Goal: Task Accomplishment & Management: Complete application form

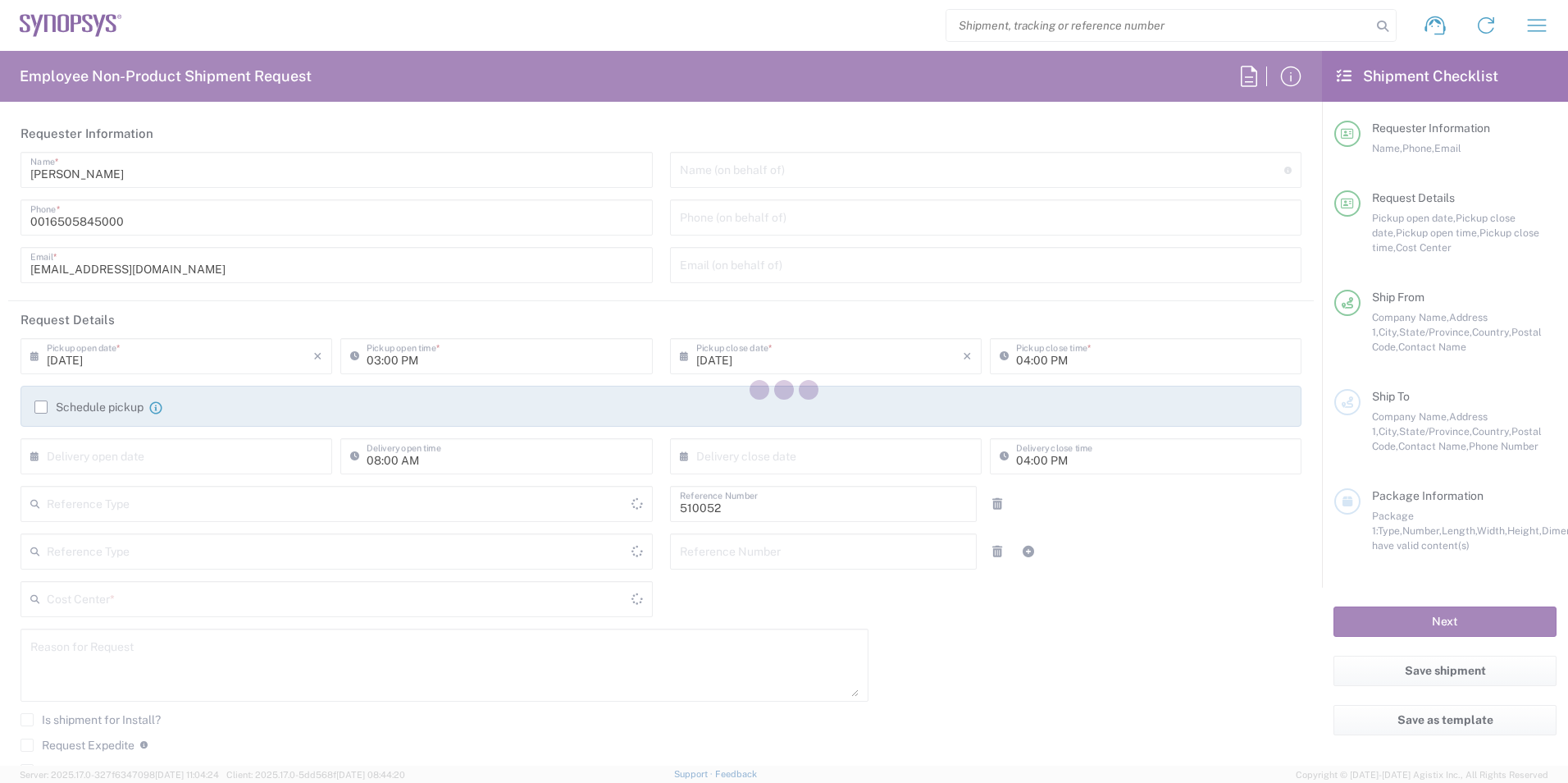
type input "[GEOGRAPHIC_DATA]"
type input "US01, SG, NVM, R&D 510052"
type input "Delivered at Place"
type input "[US_STATE]"
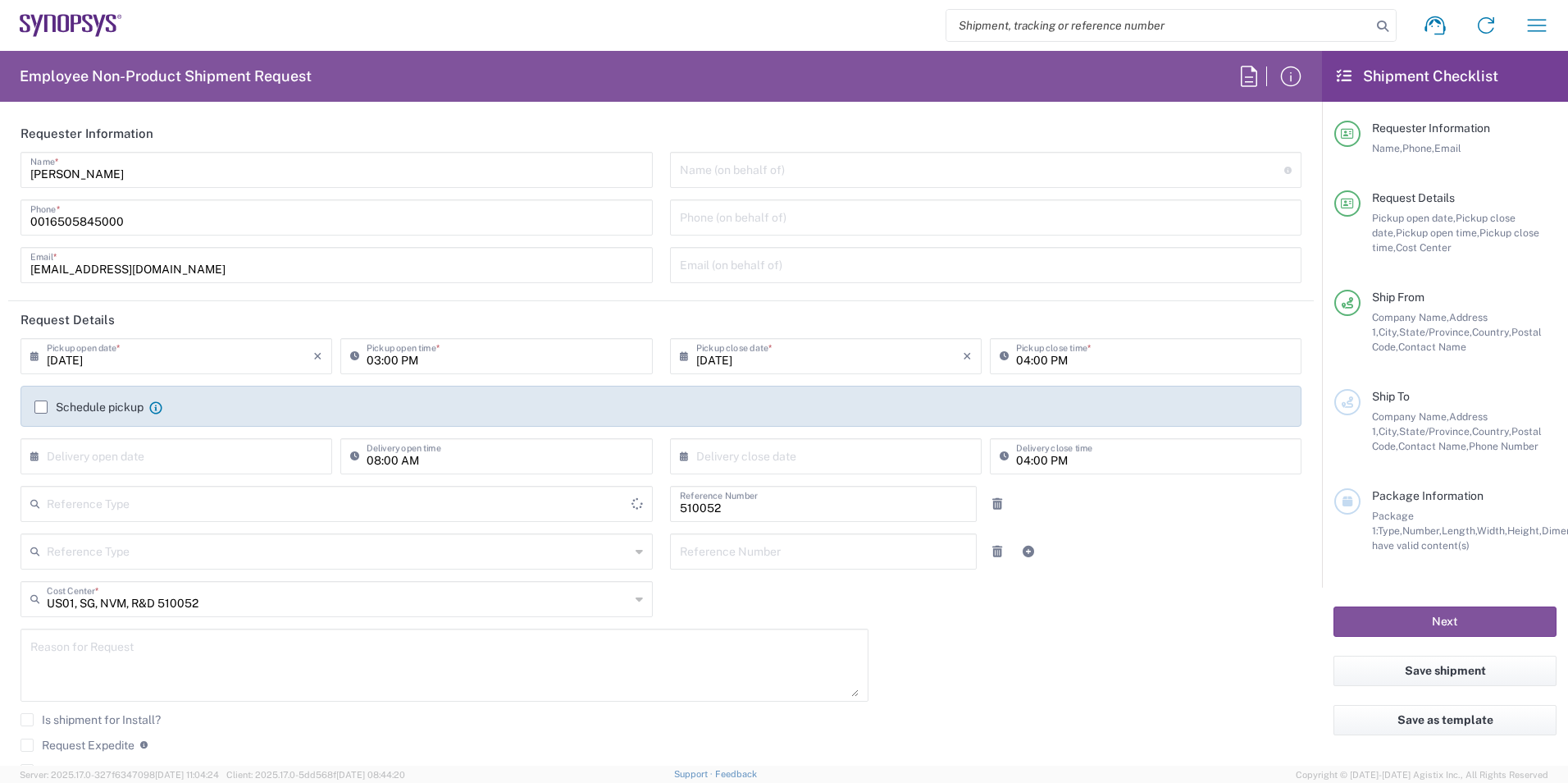
type input "Department"
type input "[GEOGRAPHIC_DATA]"
type input "Headquarters USSV"
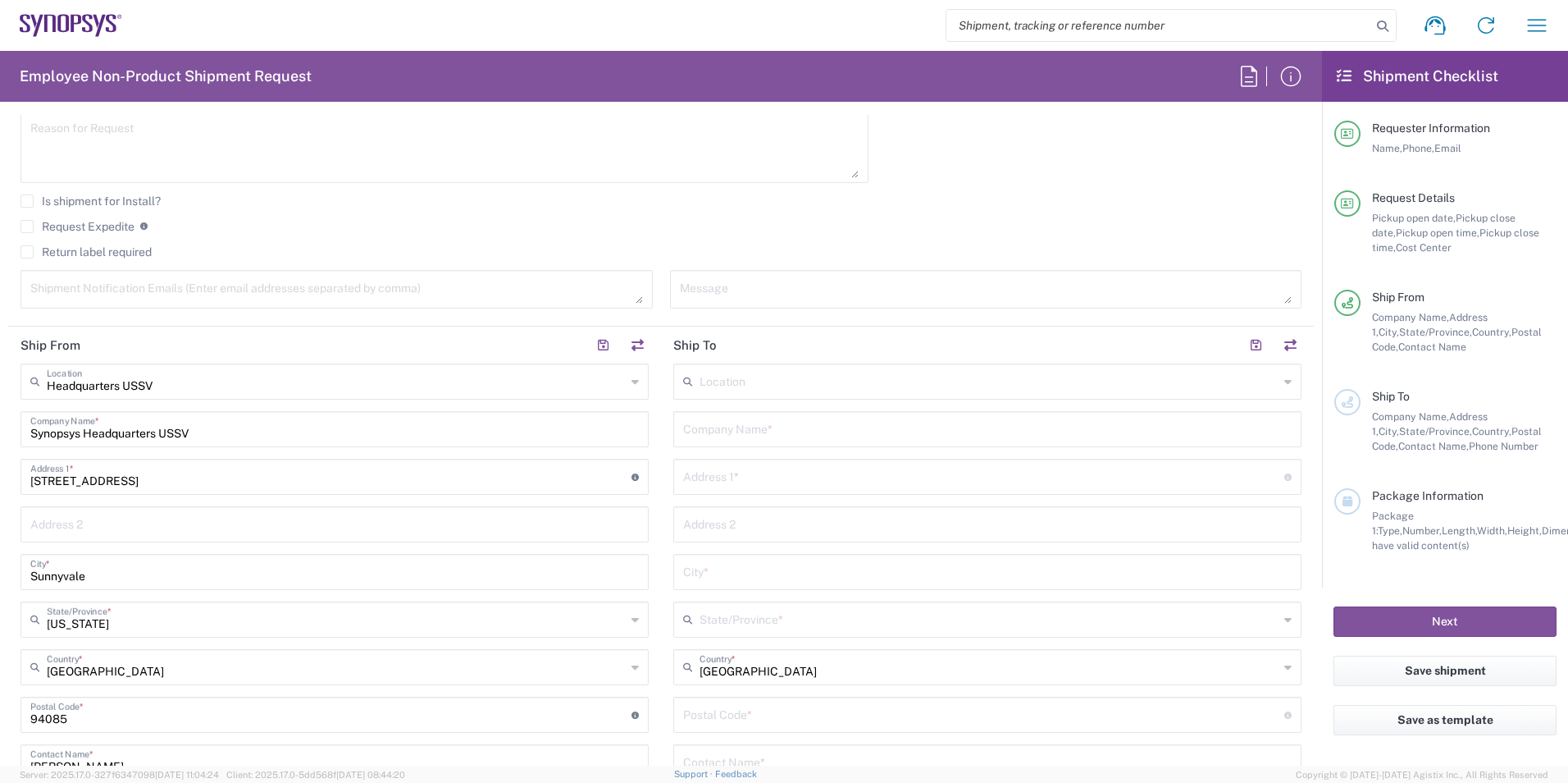
scroll to position [575, 0]
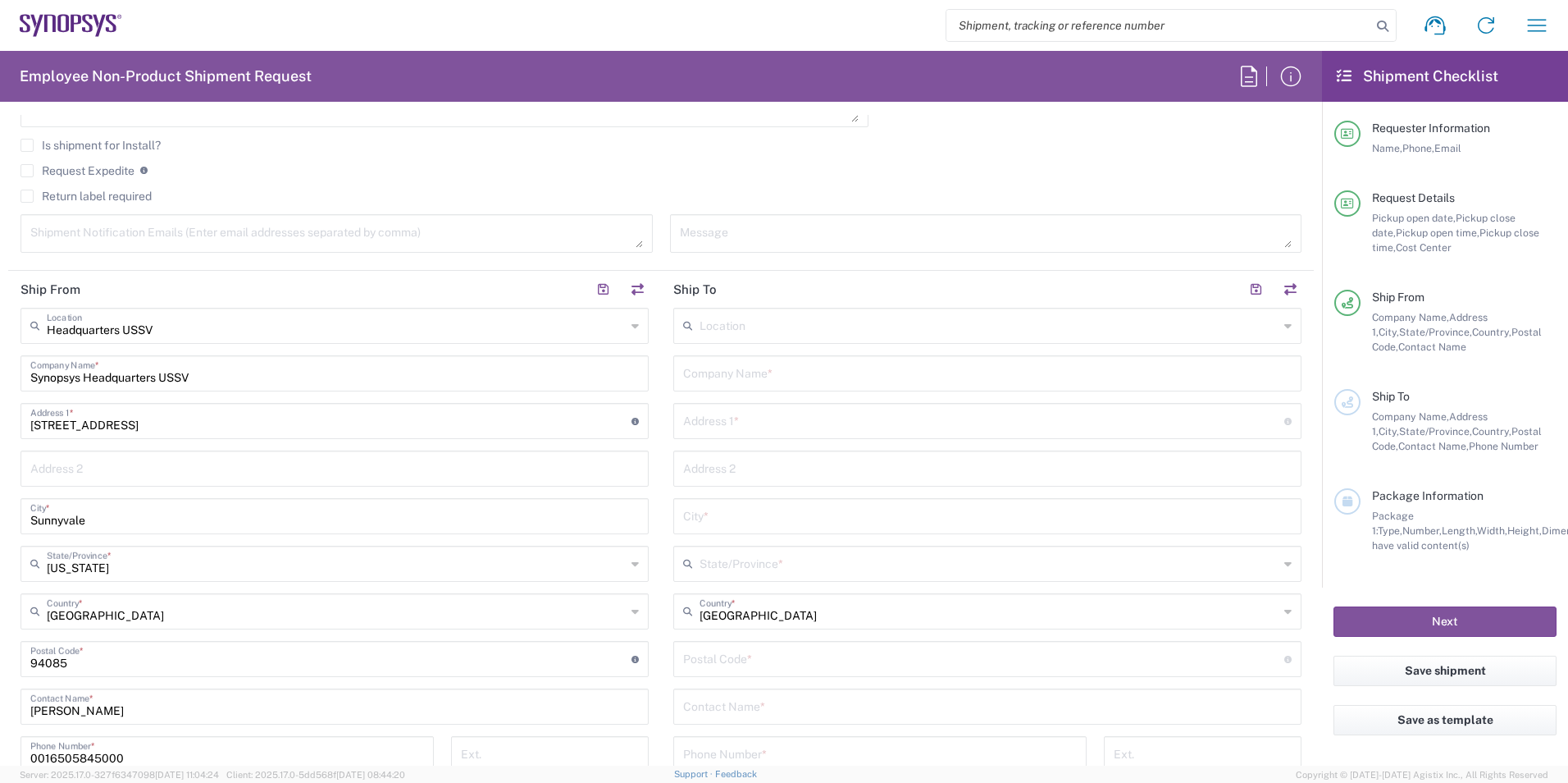
click at [1269, 330] on div "Location" at bounding box center [987, 326] width 628 height 36
type input "A"
type input "I"
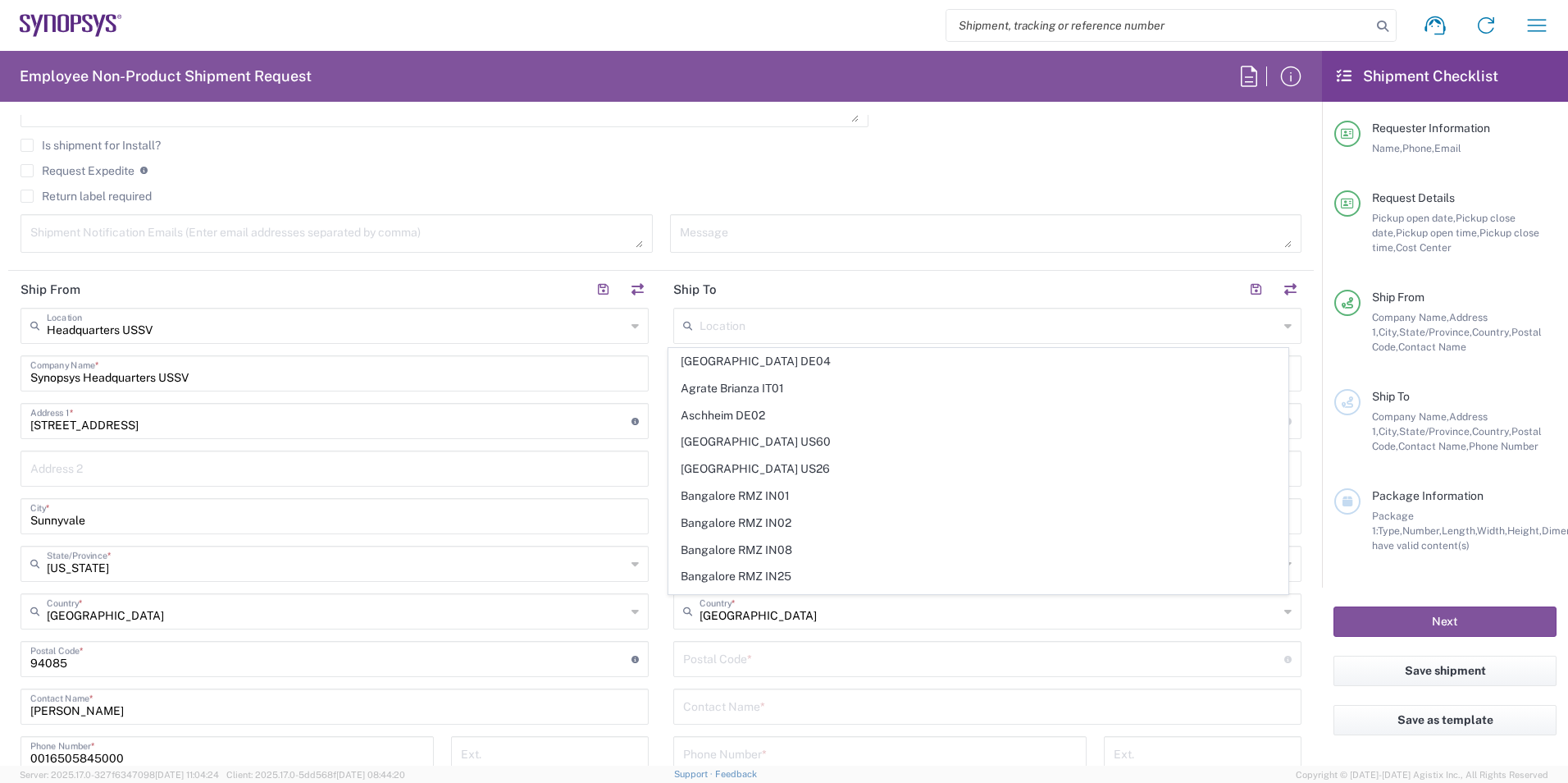
click at [991, 195] on agx-checkbox-control "Return label required" at bounding box center [661, 196] width 1281 height 14
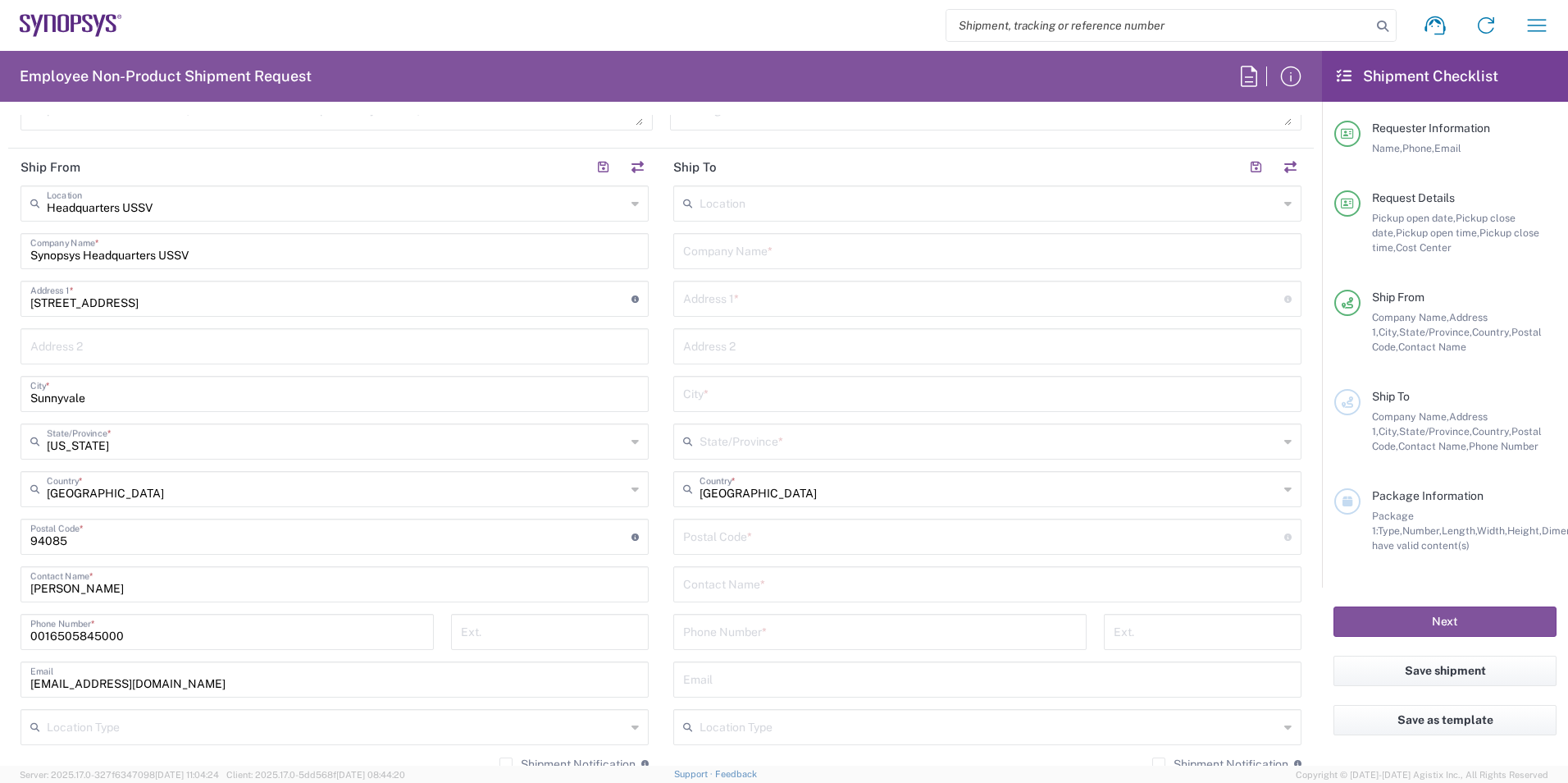
scroll to position [738, 0]
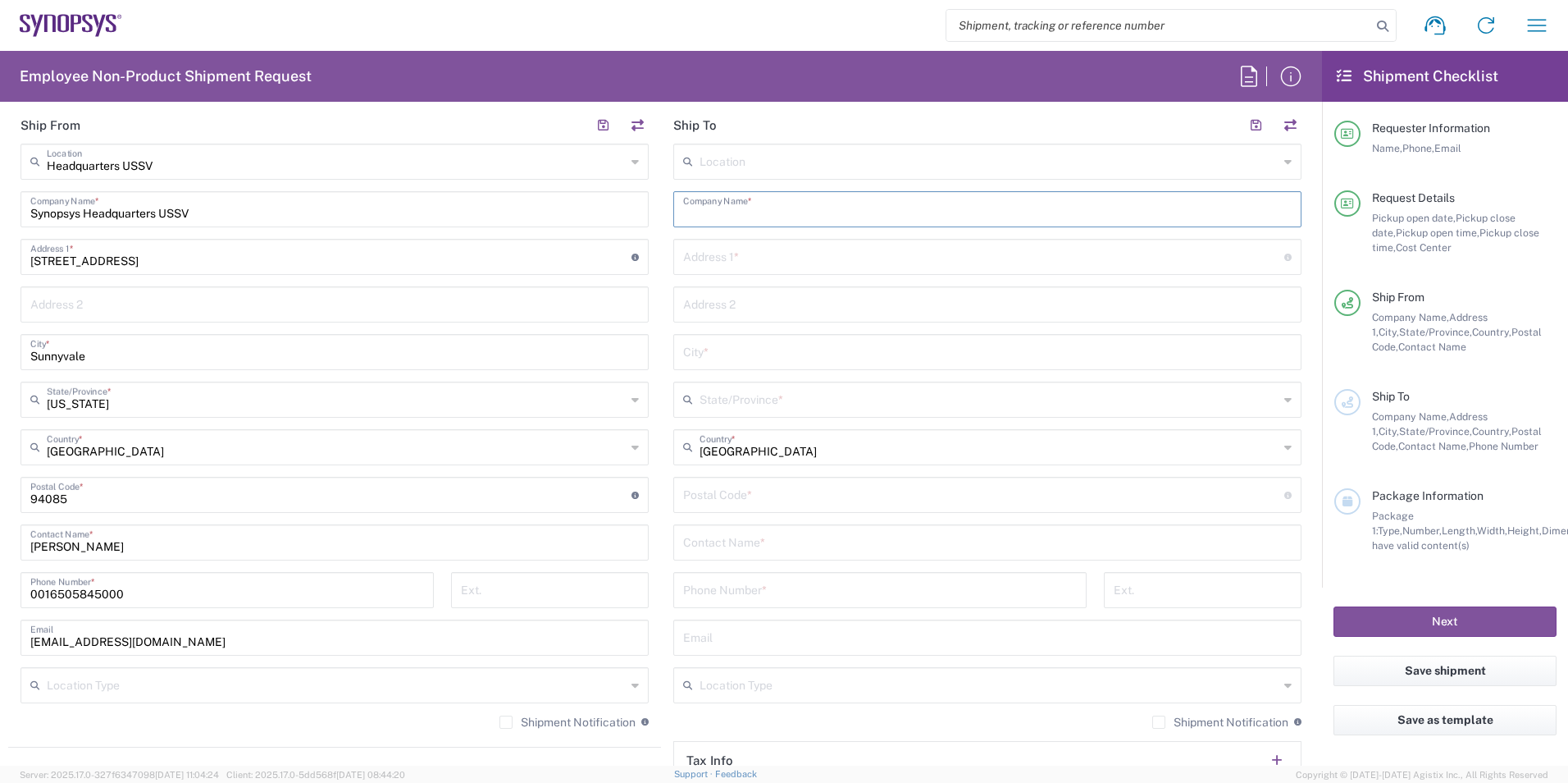
click at [851, 209] on input "text" at bounding box center [987, 208] width 609 height 29
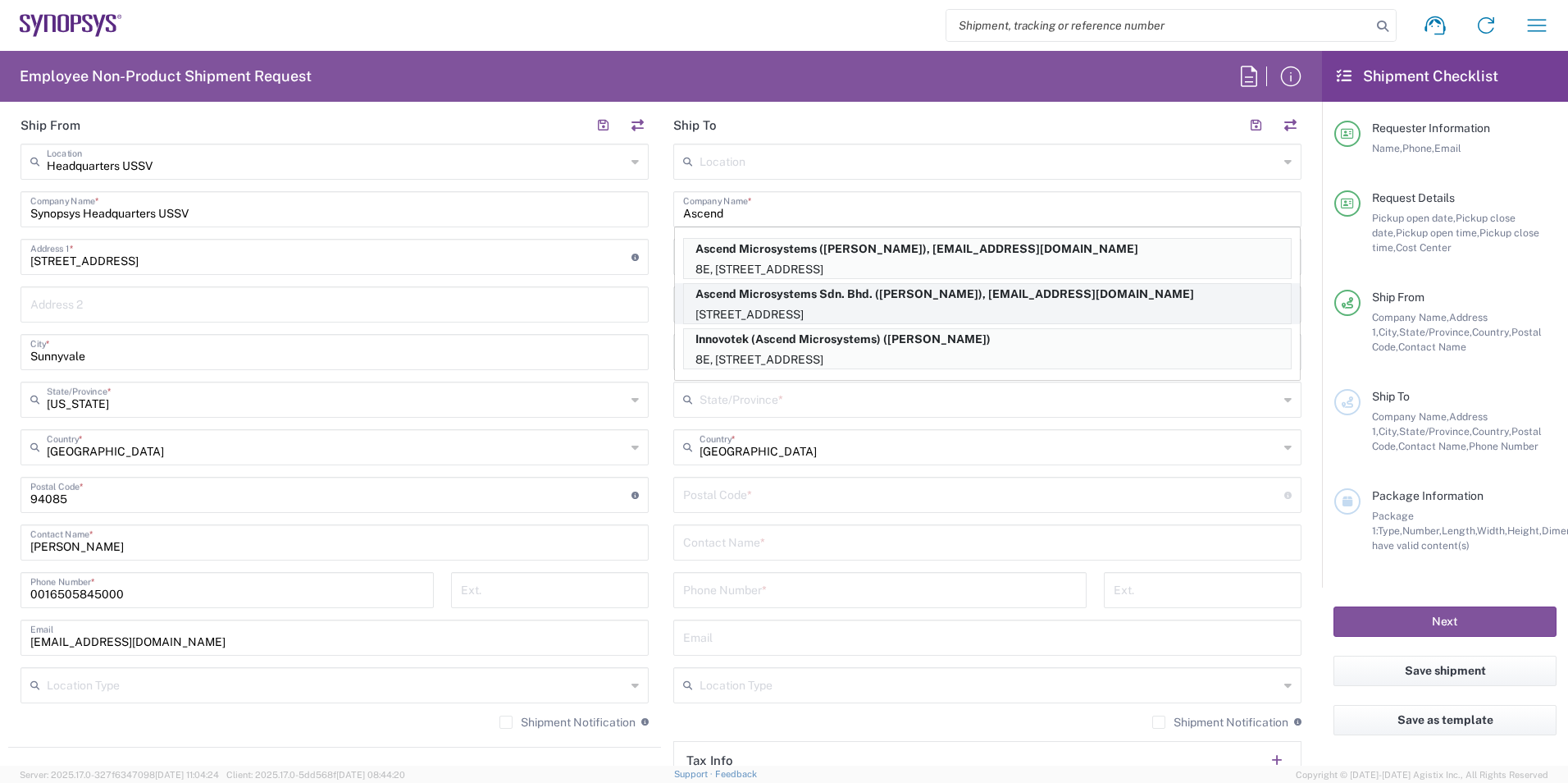
click at [944, 292] on p "Ascend Microsystems Sdn. Bhd. ([PERSON_NAME]), [EMAIL_ADDRESS][DOMAIN_NAME]" at bounding box center [986, 294] width 607 height 21
type input "Ascend Microsystems Sdn. Bhd."
type input "[STREET_ADDRESS]"
type input "[GEOGRAPHIC_DATA], Section [GEOGRAPHIC_DATA]"
type input "[GEOGRAPHIC_DATA]"
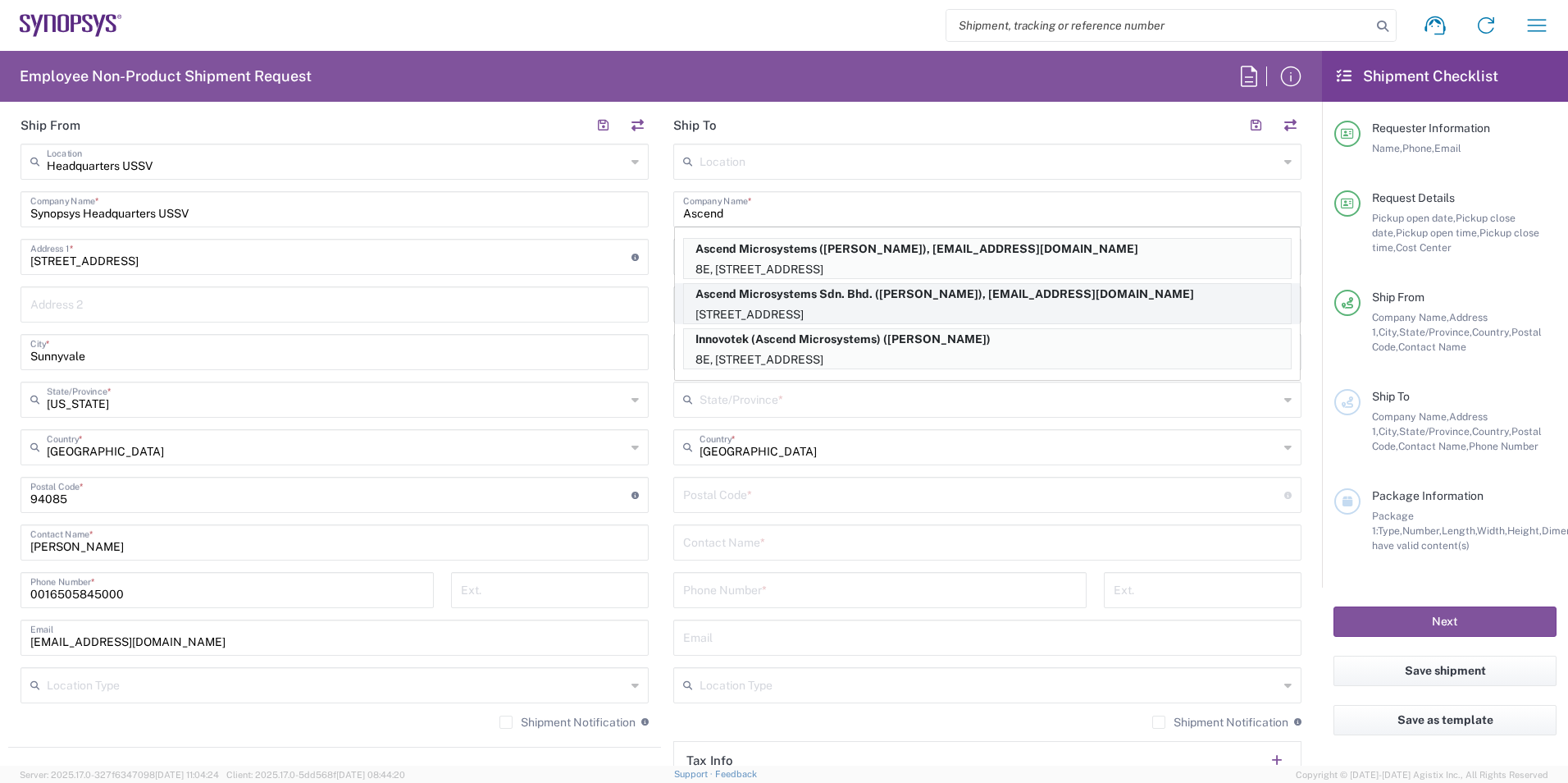
type input "[GEOGRAPHIC_DATA]"
type input "47810"
type input "[PERSON_NAME]"
type input "[PHONE_NUMBER]"
type input "[EMAIL_ADDRESS][DOMAIN_NAME]"
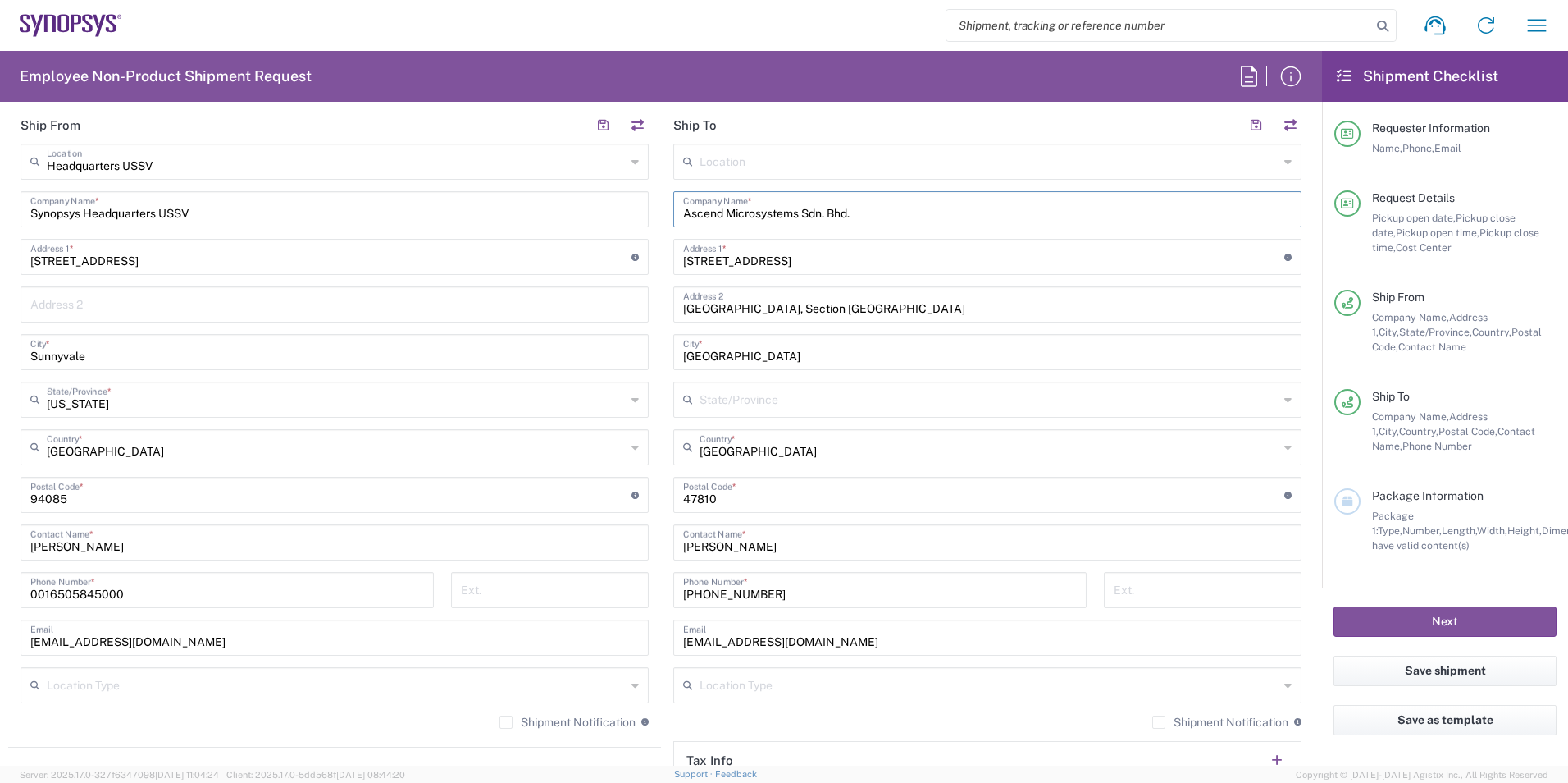
type input "[GEOGRAPHIC_DATA]"
click at [690, 264] on input "[STREET_ADDRESS]" at bounding box center [984, 255] width 601 height 29
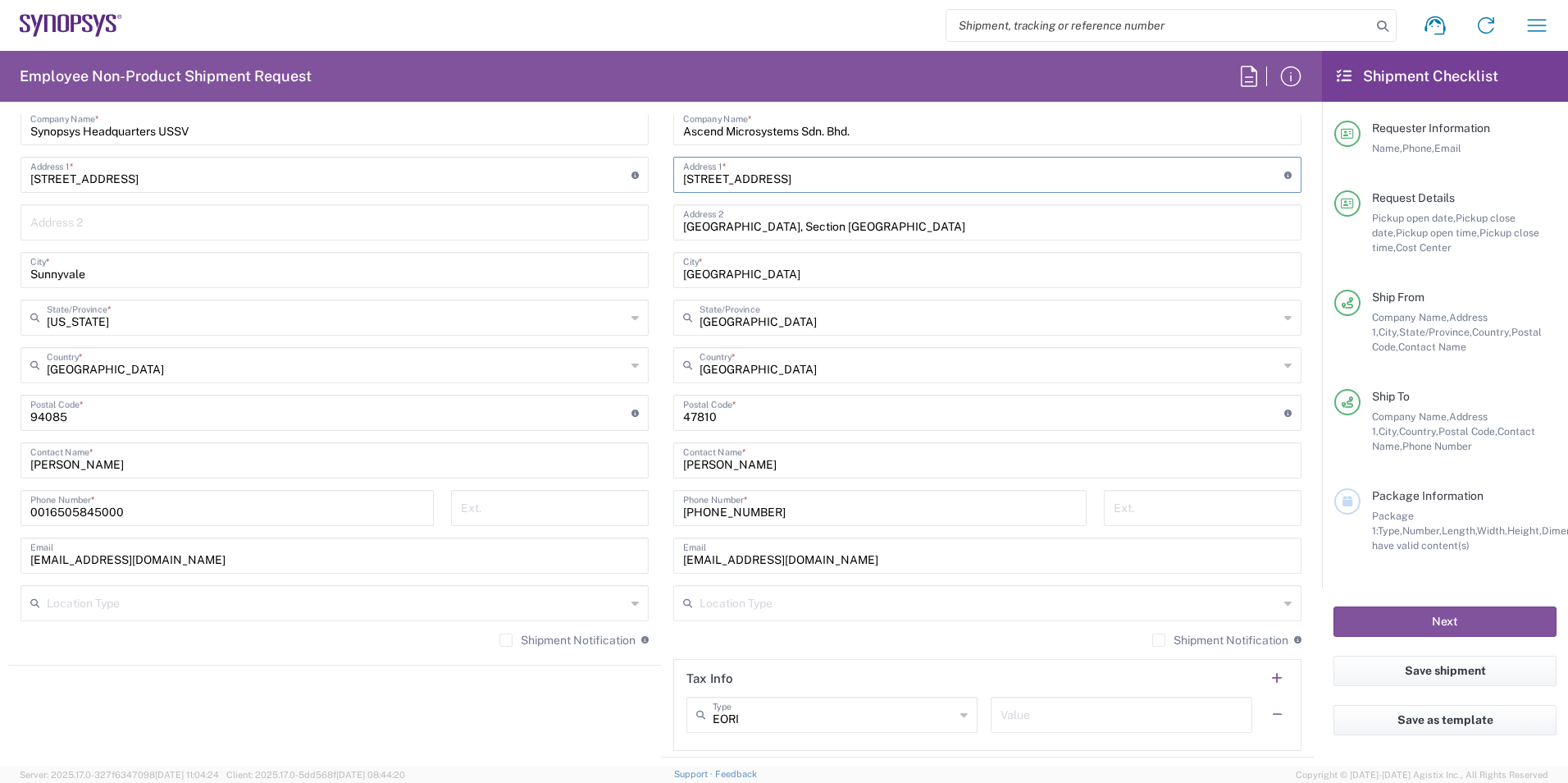
scroll to position [902, 0]
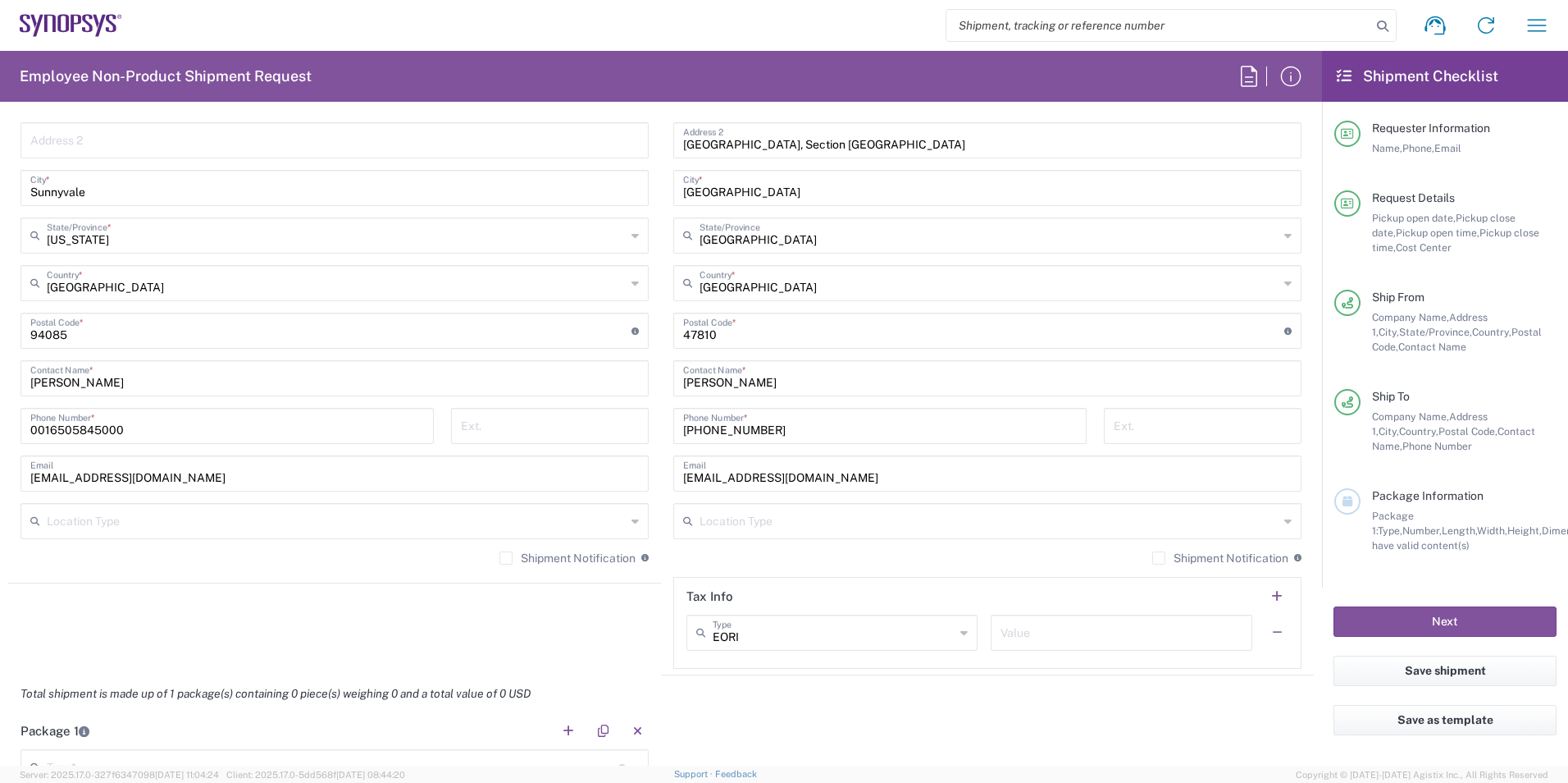
type input "[STREET_ADDRESS]"
click at [1284, 531] on icon at bounding box center [1288, 520] width 7 height 26
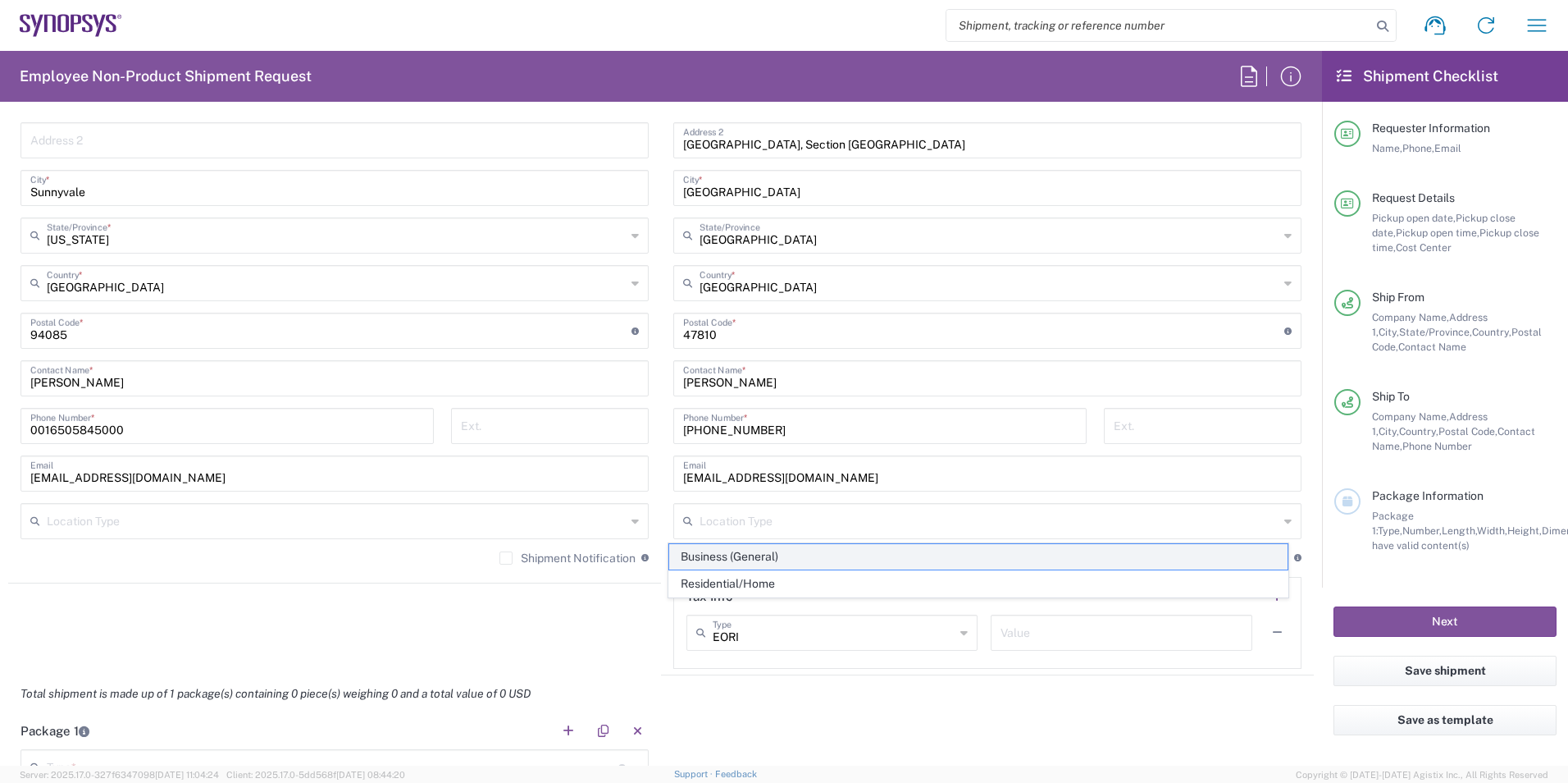
click at [814, 557] on span "Business (General)" at bounding box center [978, 557] width 619 height 25
type input "Business (General)"
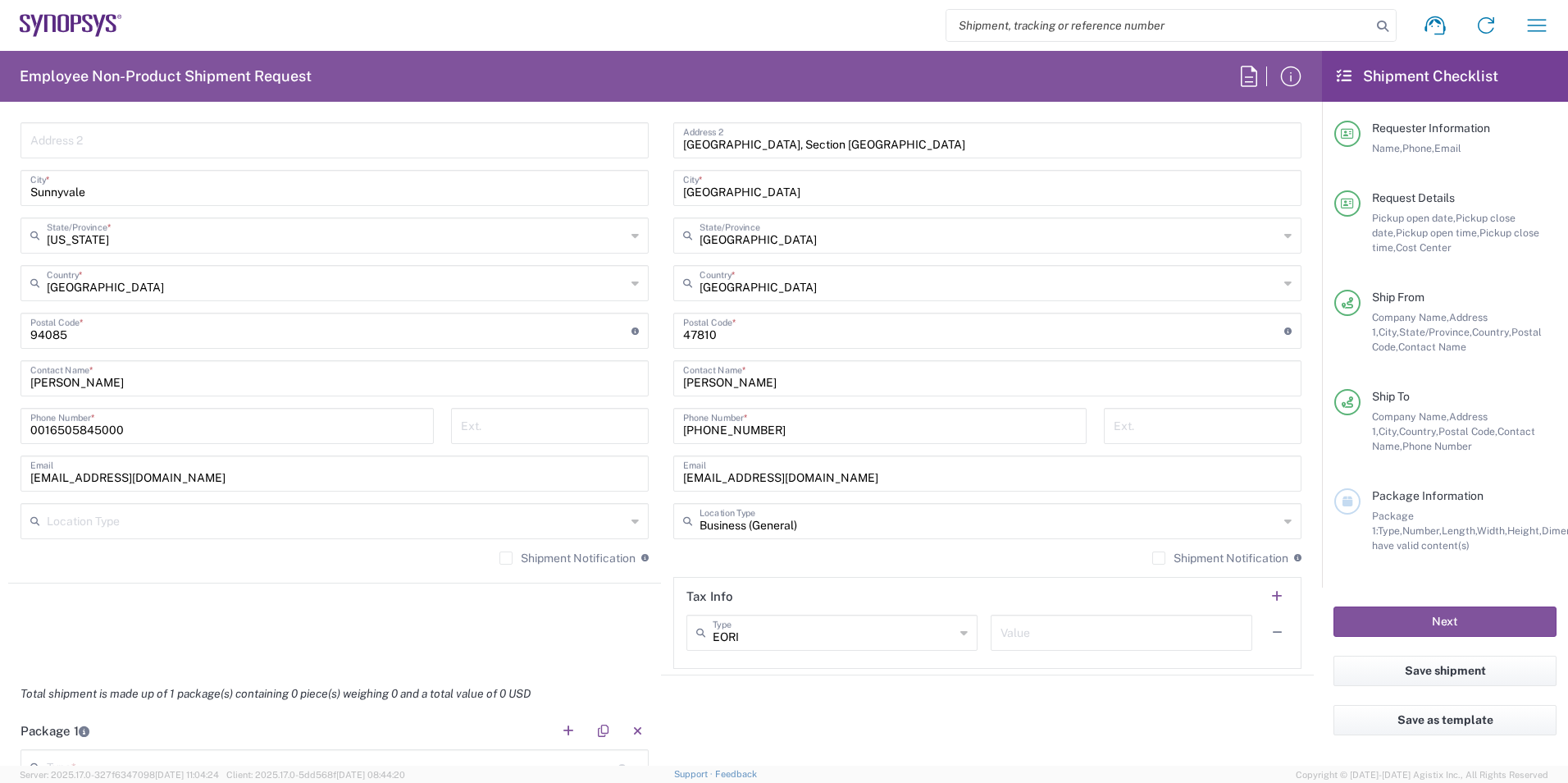
scroll to position [984, 0]
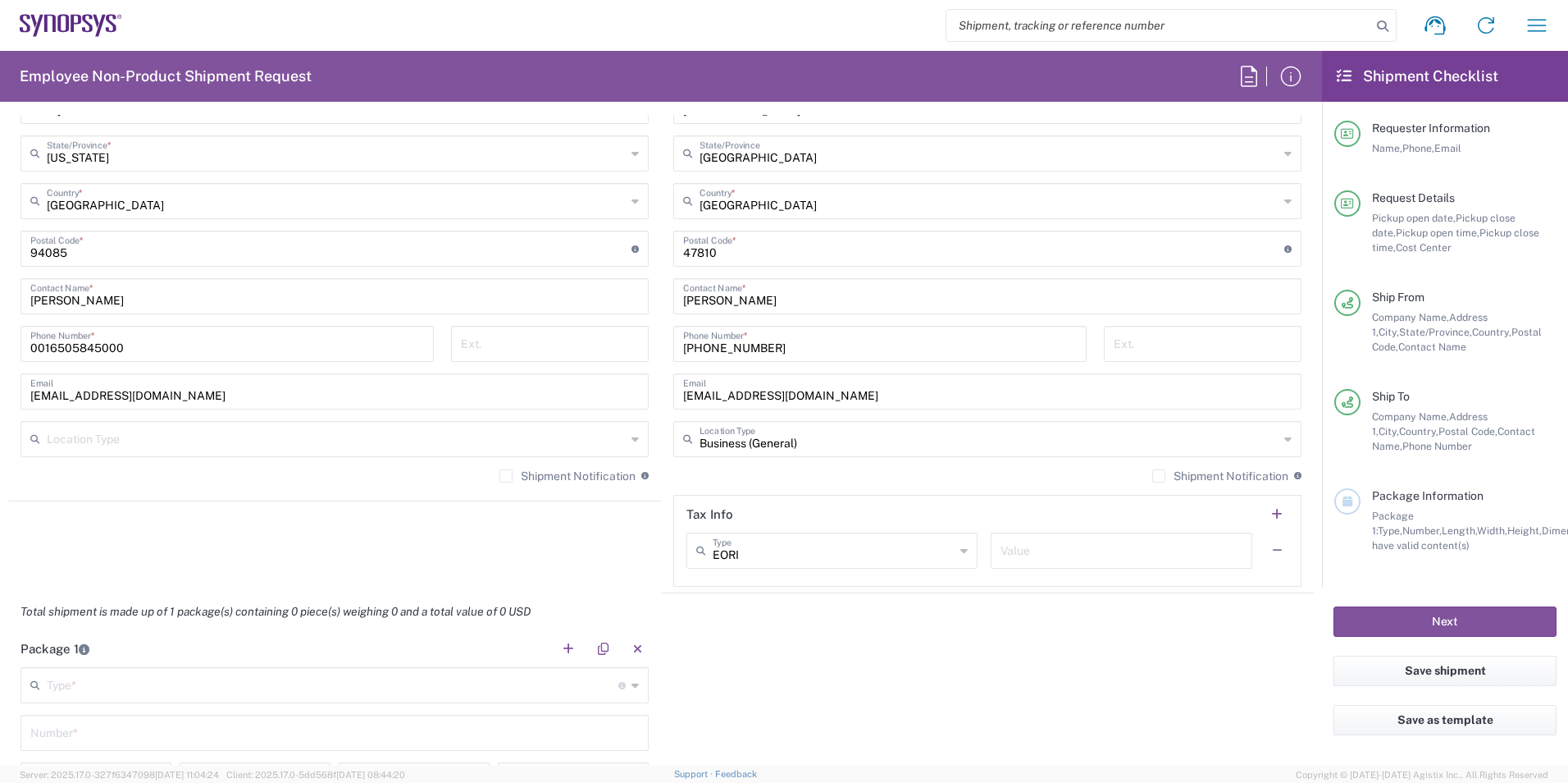
click at [960, 556] on div "EORI Type" at bounding box center [831, 550] width 291 height 36
click at [900, 633] on span "Other" at bounding box center [825, 640] width 285 height 25
type input "Other"
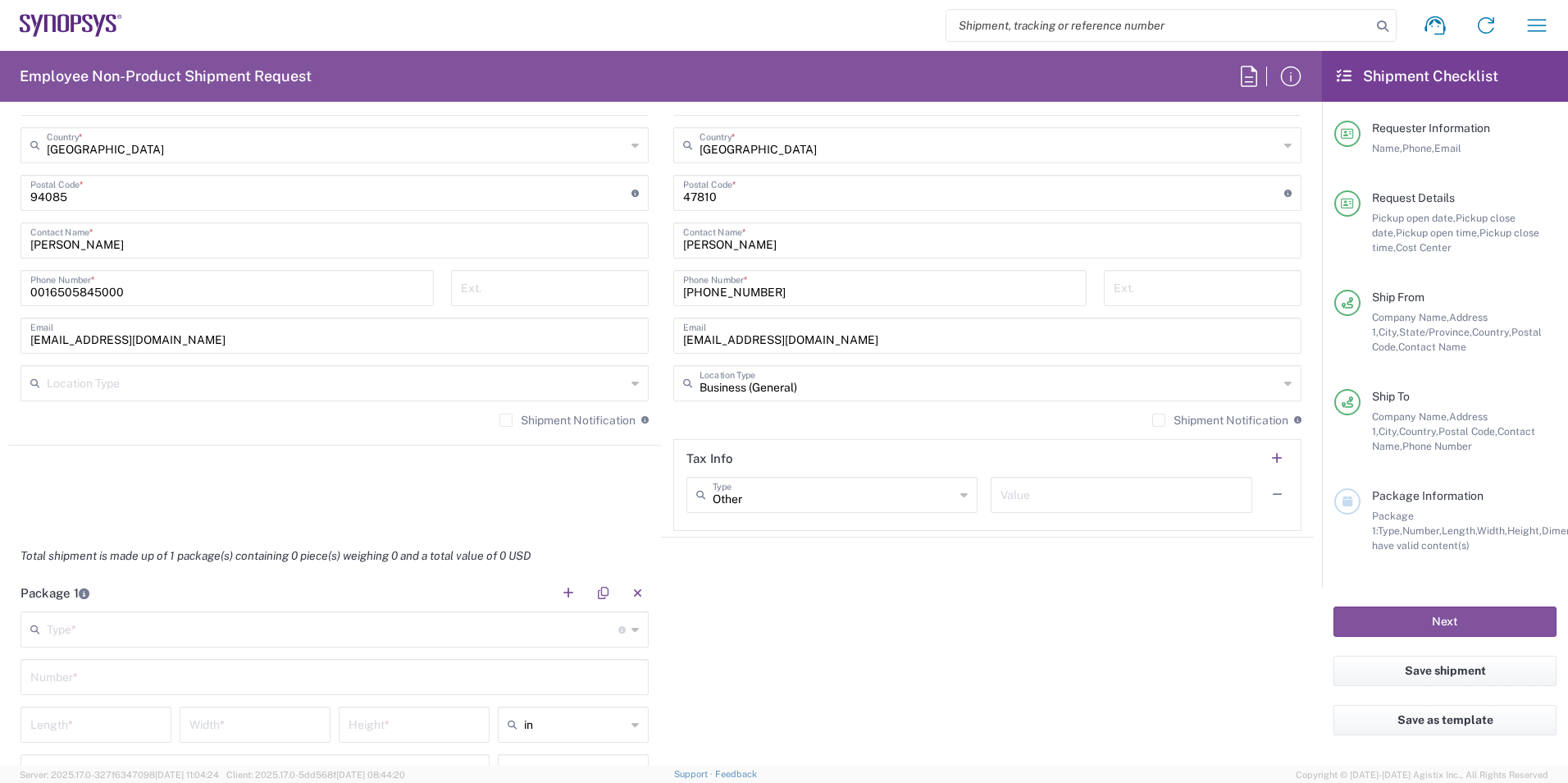
scroll to position [1066, 0]
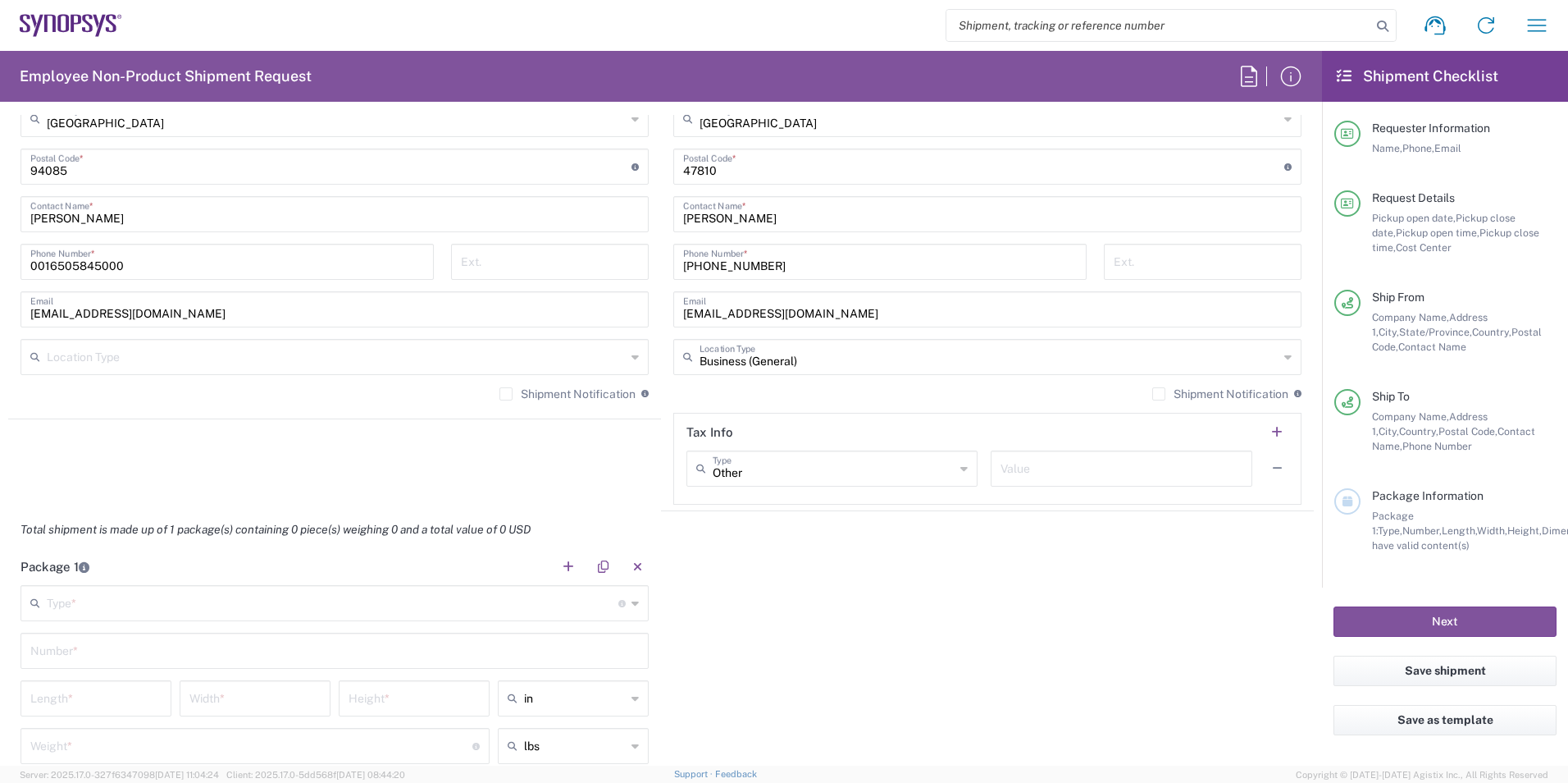
click at [1152, 394] on label "Shipment Notification" at bounding box center [1220, 393] width 136 height 14
click at [1159, 394] on input "Shipment Notification" at bounding box center [1159, 394] width 0 height 0
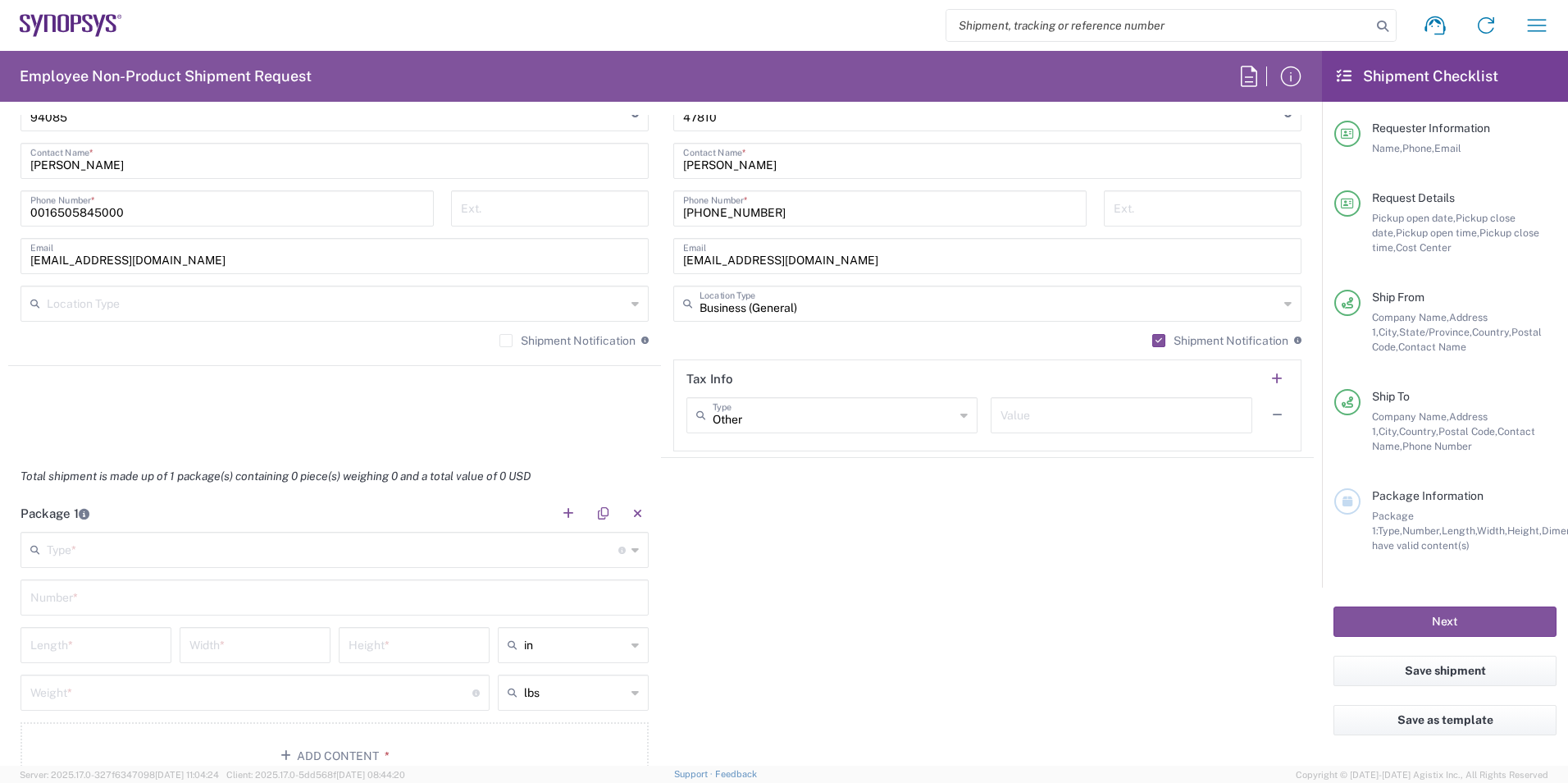
scroll to position [1148, 0]
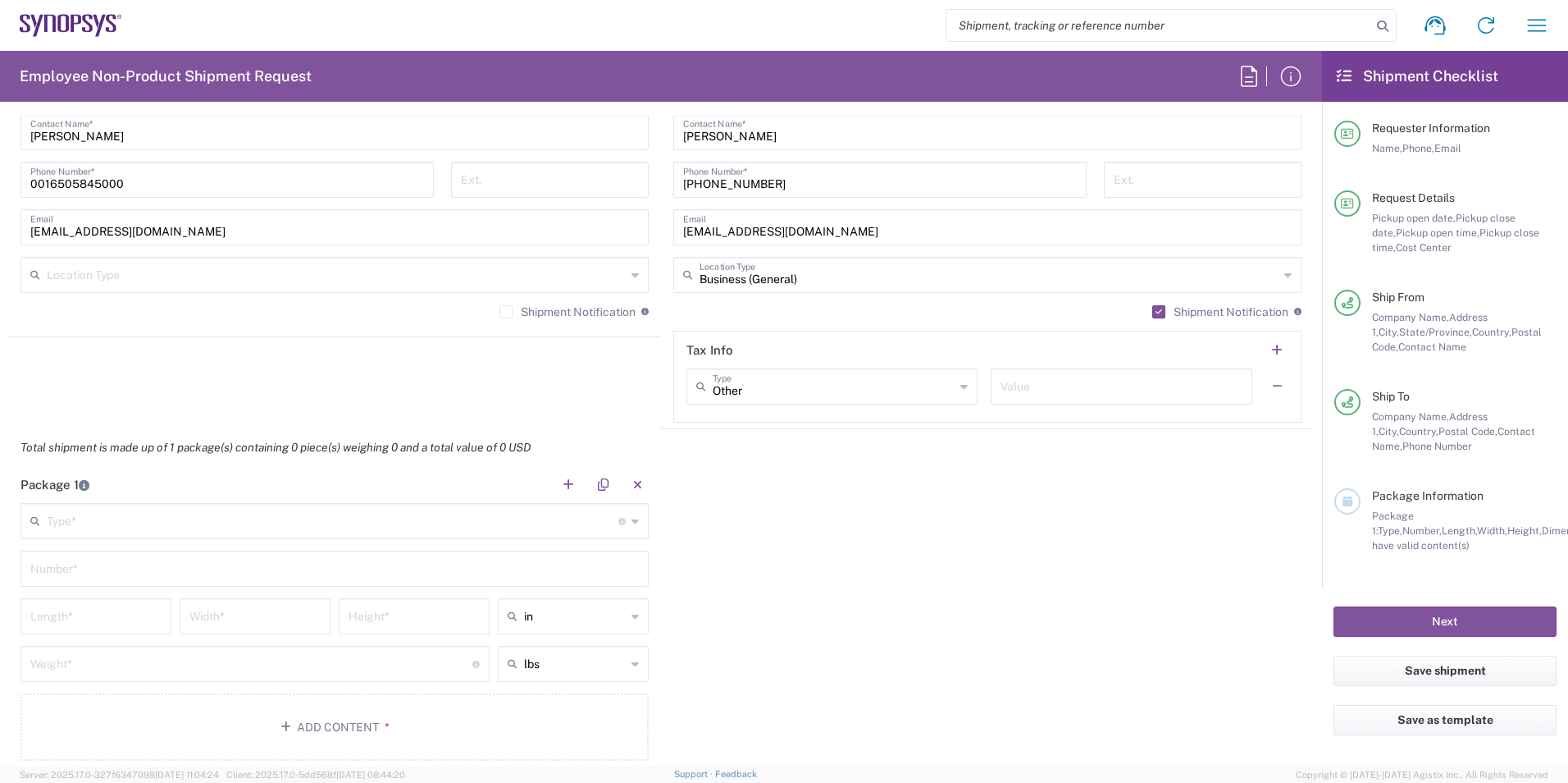
click at [631, 280] on icon at bounding box center [635, 274] width 7 height 26
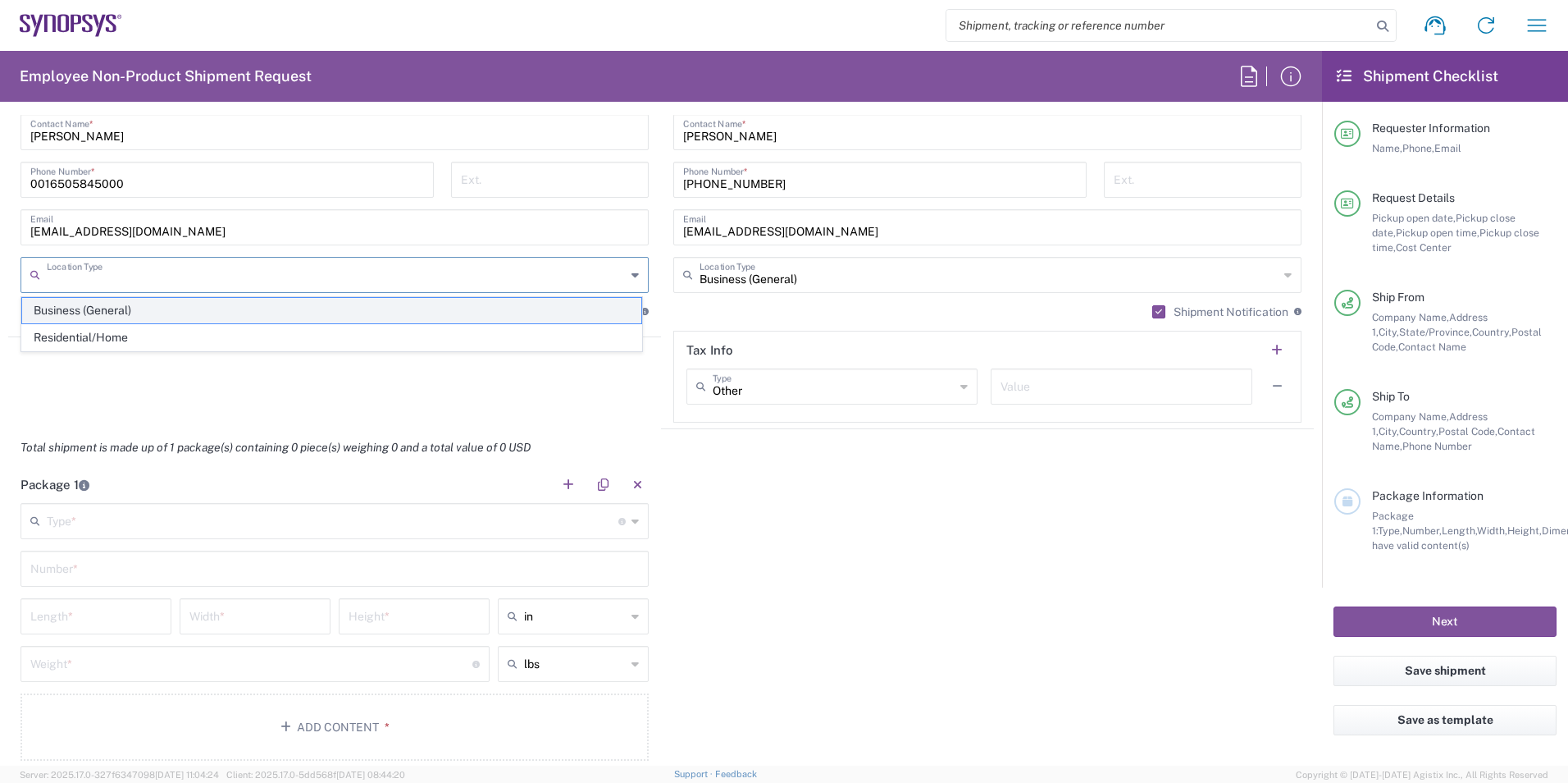
click at [466, 315] on span "Business (General)" at bounding box center [332, 310] width 619 height 25
type input "Business (General)"
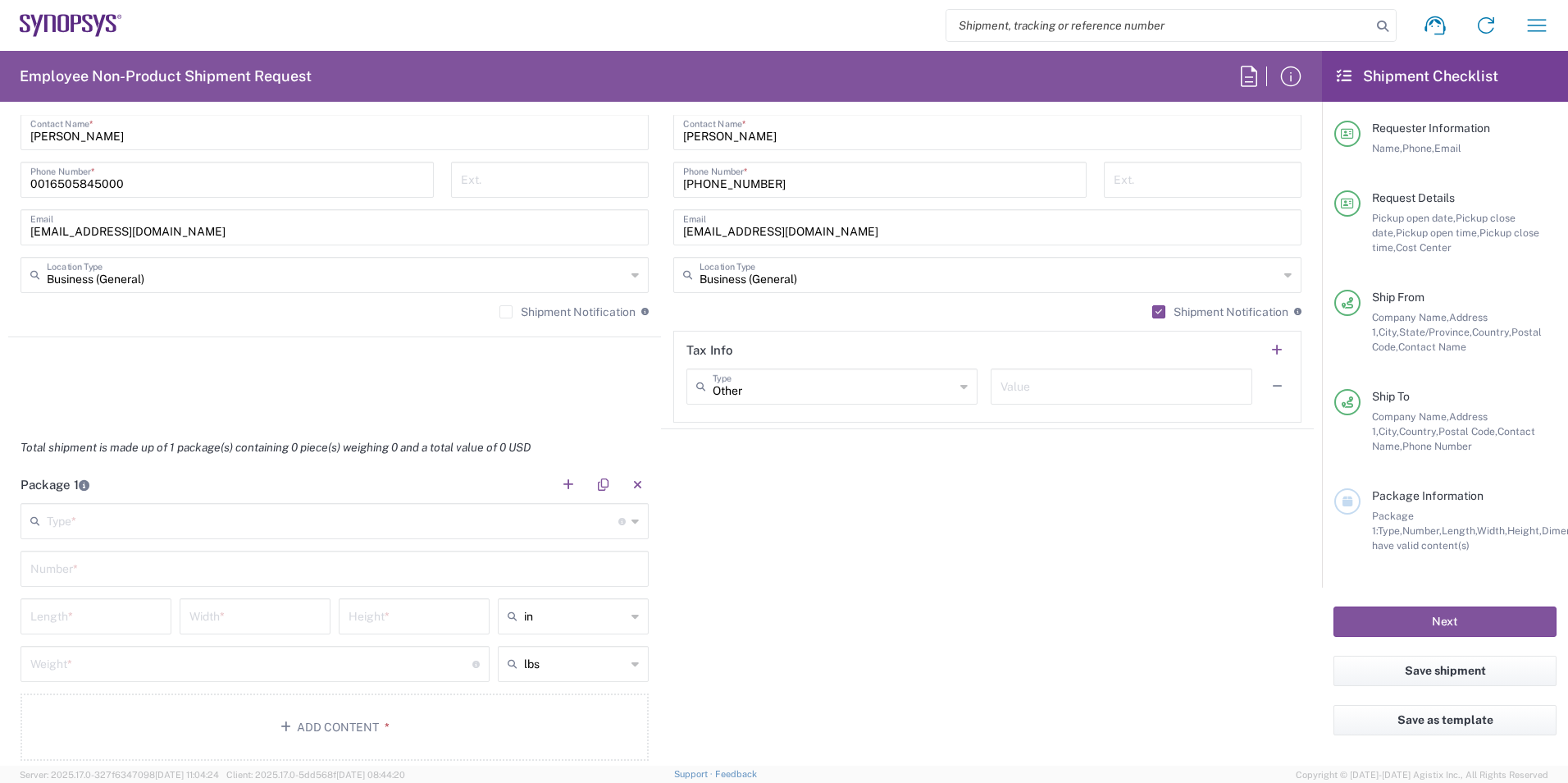
click at [912, 568] on div "Package 1 Type * Material used to package goods Bale(s) Basket(s) Bolt(s) Bottl…" at bounding box center [661, 620] width 1306 height 307
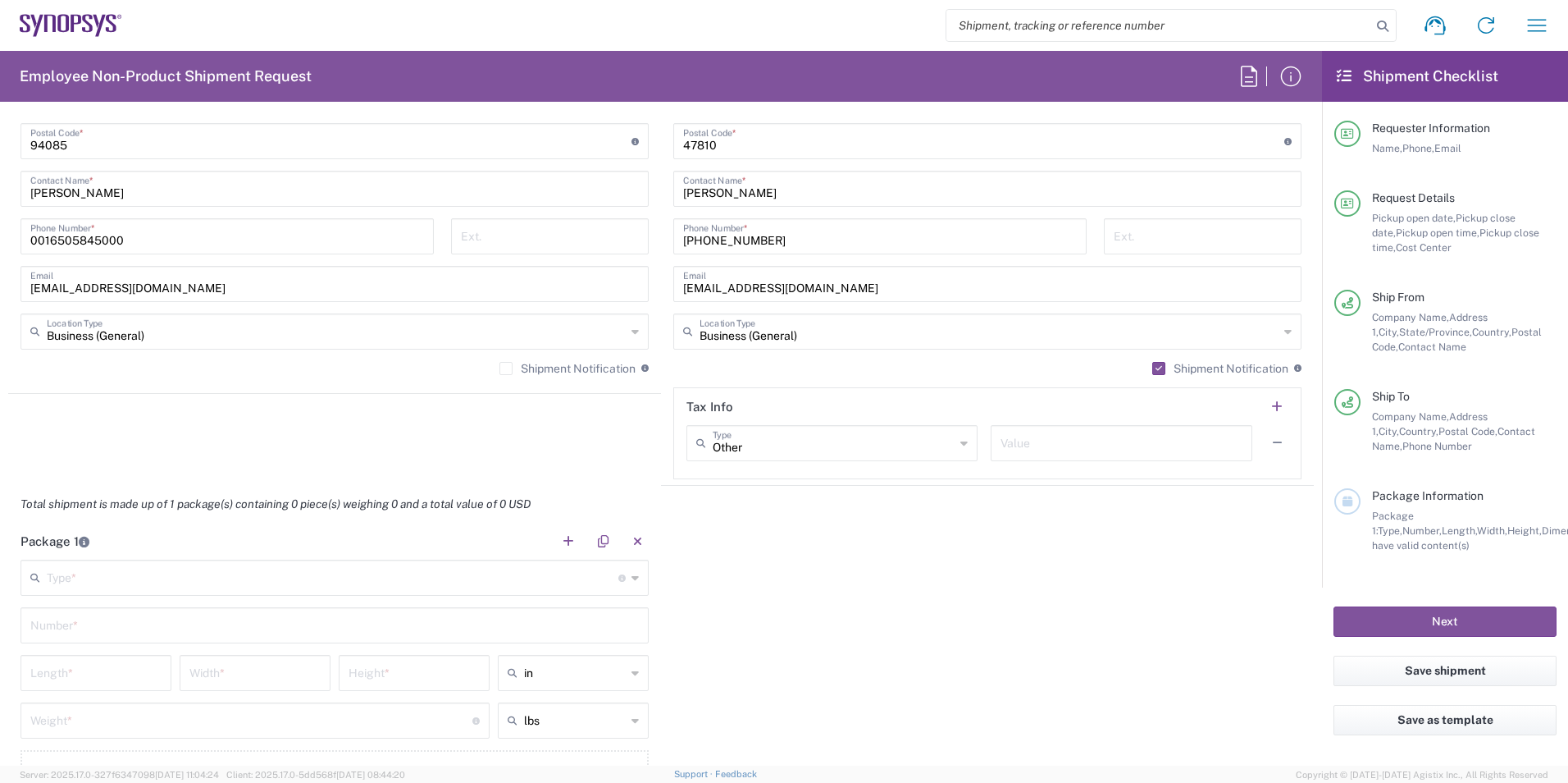
scroll to position [1230, 0]
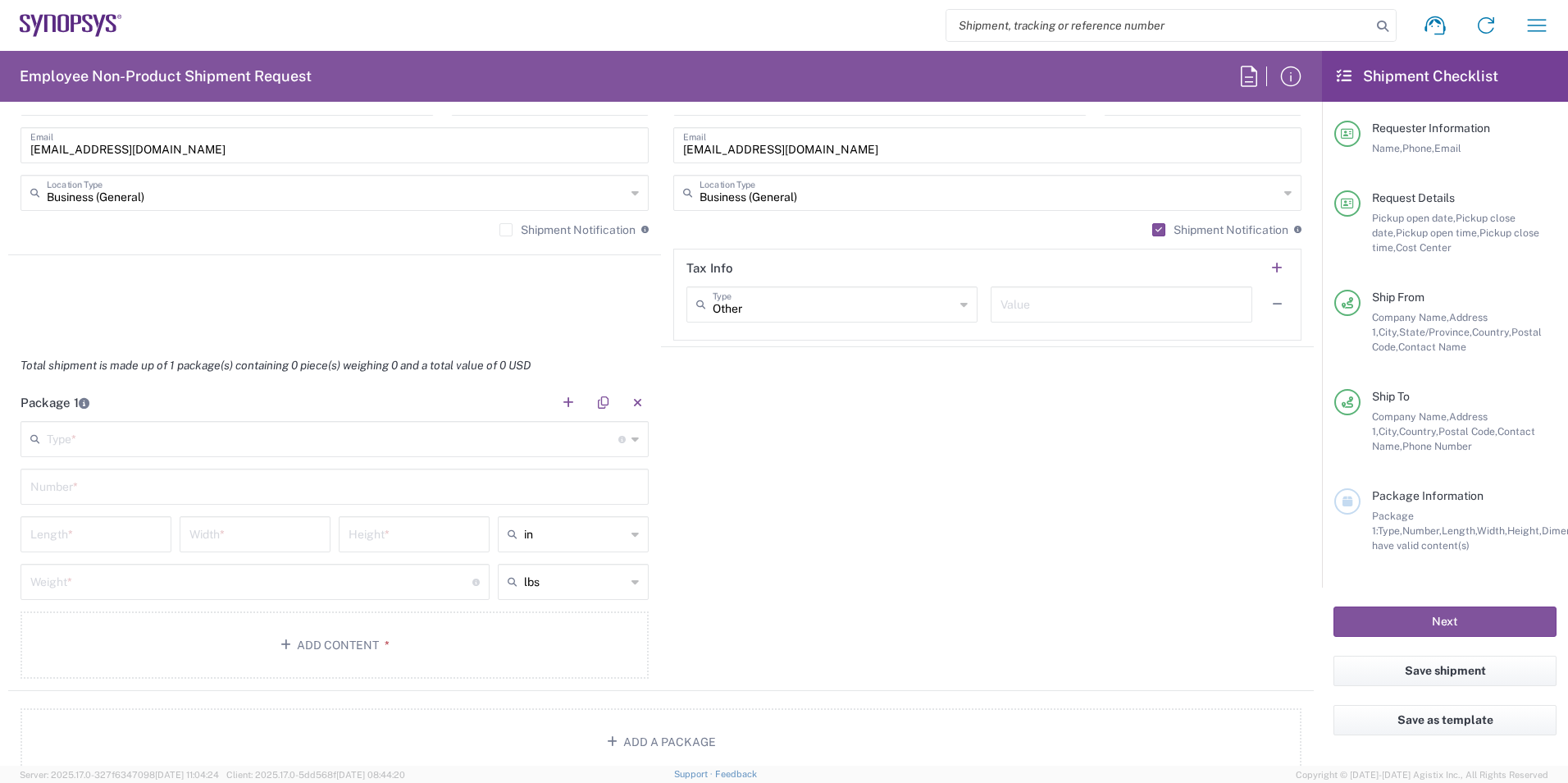
click at [631, 441] on icon at bounding box center [635, 438] width 7 height 26
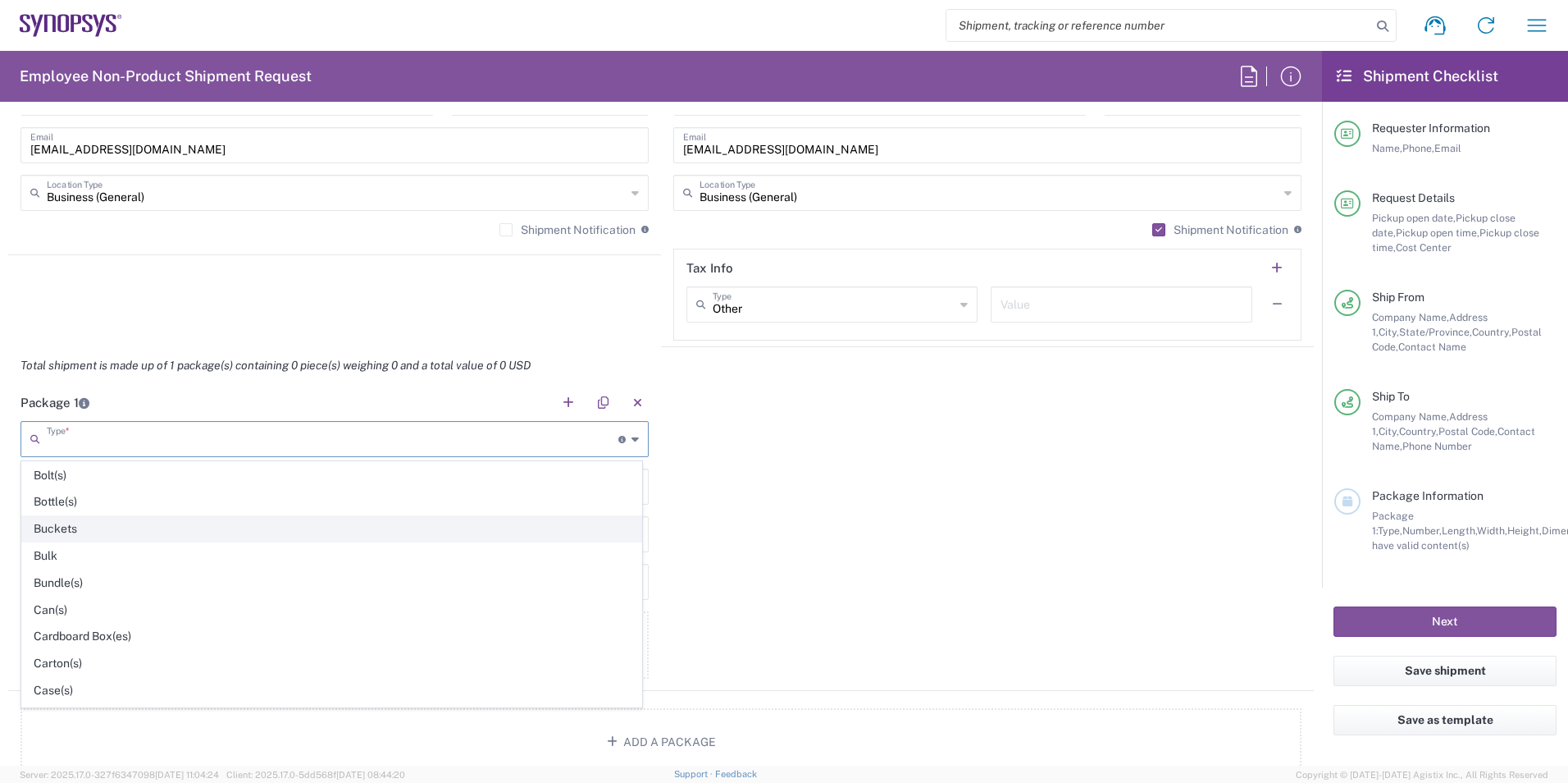
scroll to position [82, 0]
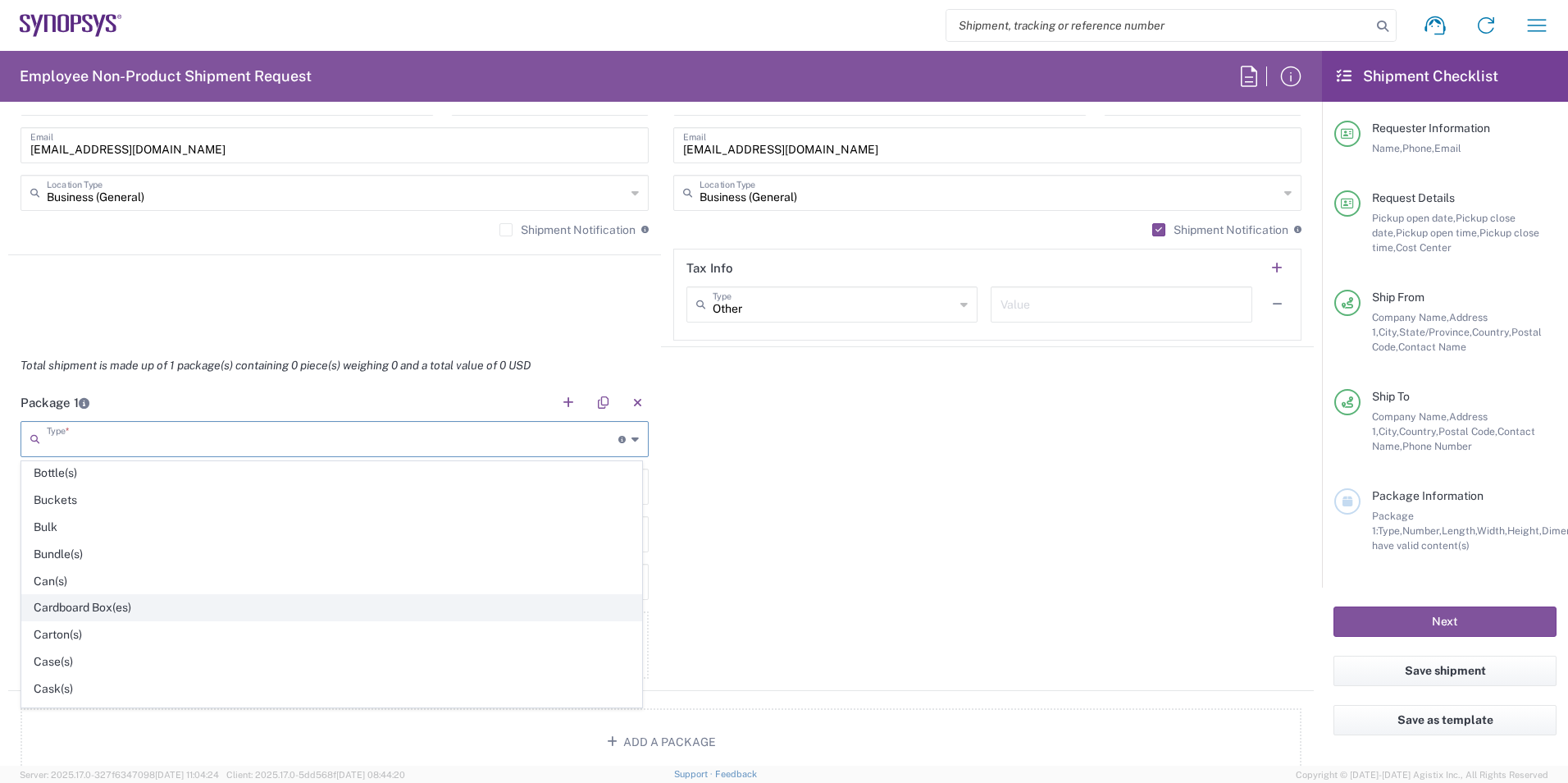
click at [236, 607] on span "Cardboard Box(es)" at bounding box center [332, 607] width 619 height 25
type input "Cardboard Box(es)"
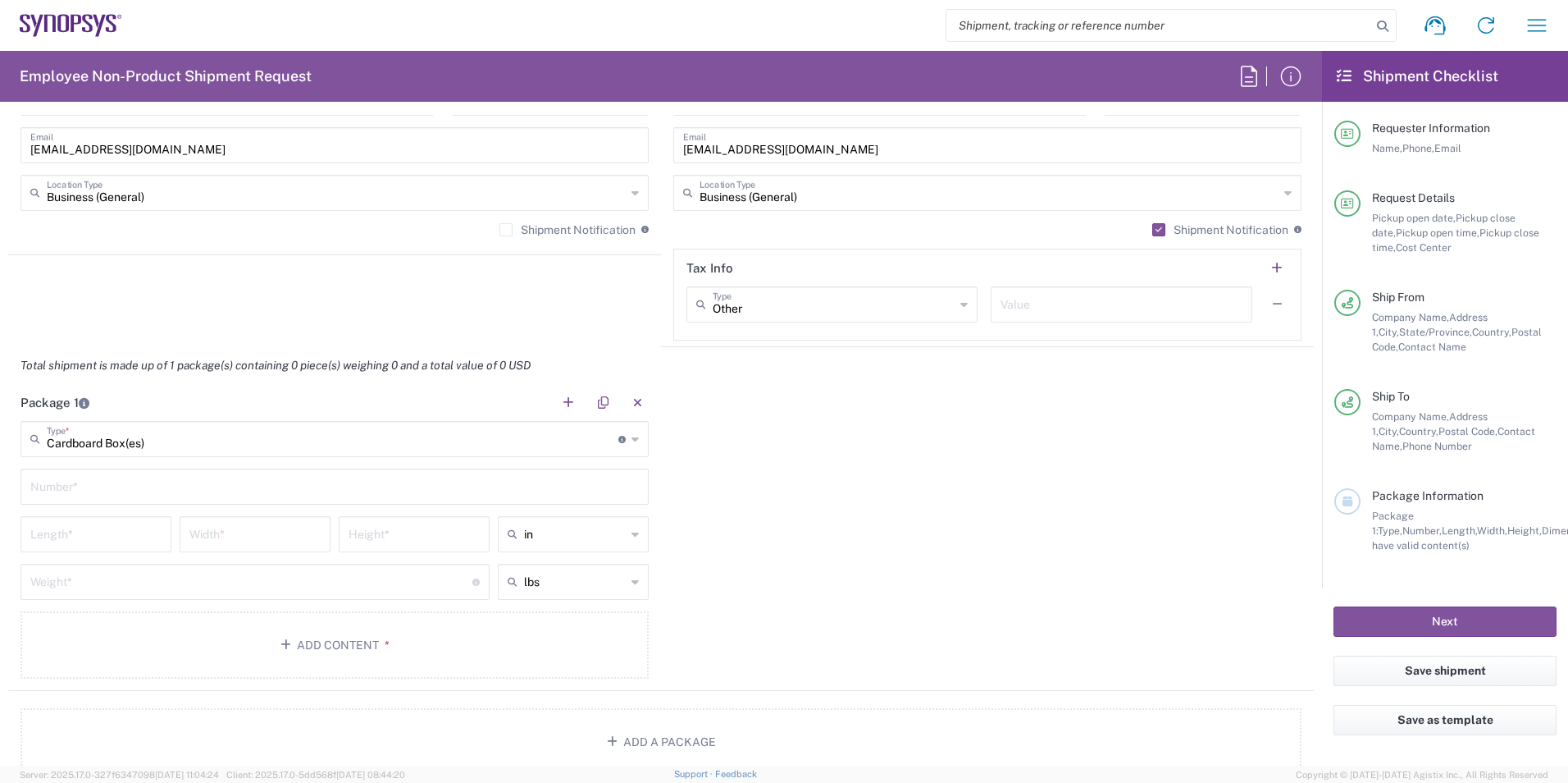
click at [622, 493] on input "text" at bounding box center [335, 485] width 609 height 29
type input "1"
click at [116, 539] on input "number" at bounding box center [96, 533] width 132 height 29
type input "15.5"
type input "10"
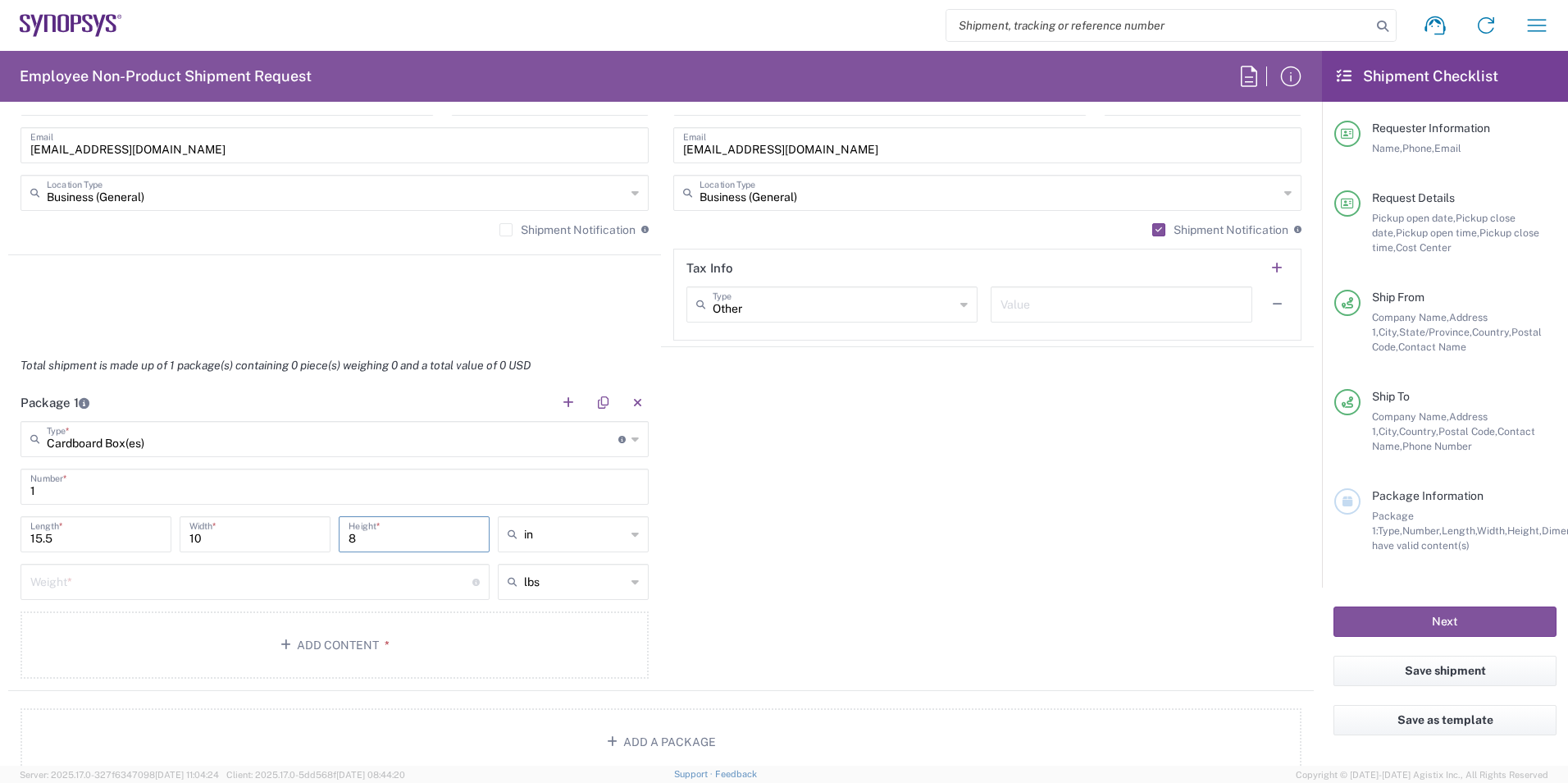
type input "8"
click at [543, 567] on span "in" at bounding box center [567, 570] width 146 height 25
click at [631, 540] on icon at bounding box center [635, 533] width 7 height 26
click at [516, 620] on span "in" at bounding box center [567, 624] width 146 height 25
type input "in"
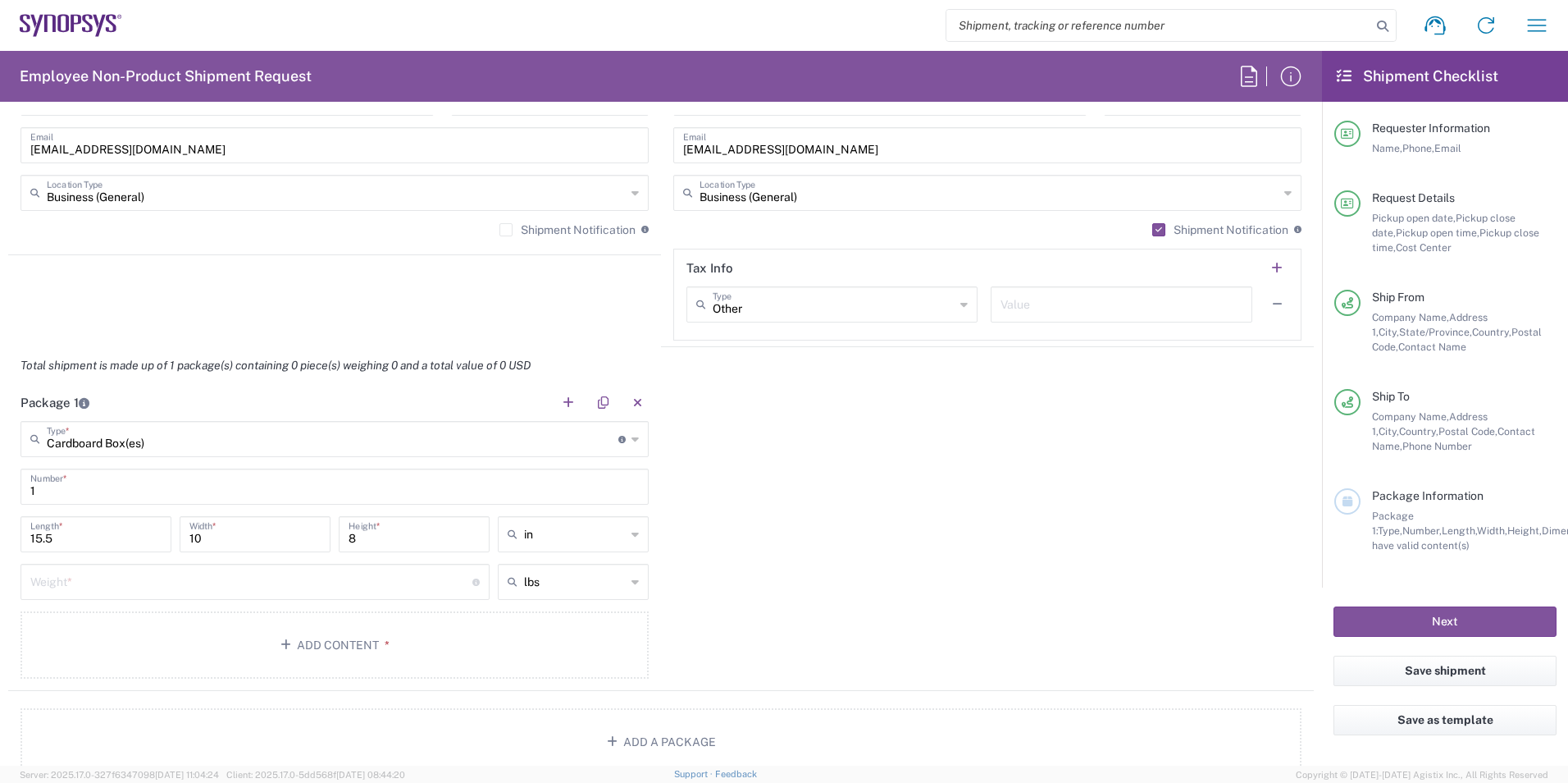
click at [743, 588] on div "Package 1 Cardboard Box(es) Type * Material used to package goods Bale(s) Baske…" at bounding box center [661, 538] width 1306 height 307
click at [445, 587] on input "number" at bounding box center [252, 581] width 442 height 29
type input "3.2"
click at [870, 629] on div "Package 1 Cardboard Box(es) Type * Material used to package goods Bale(s) Baske…" at bounding box center [661, 538] width 1306 height 307
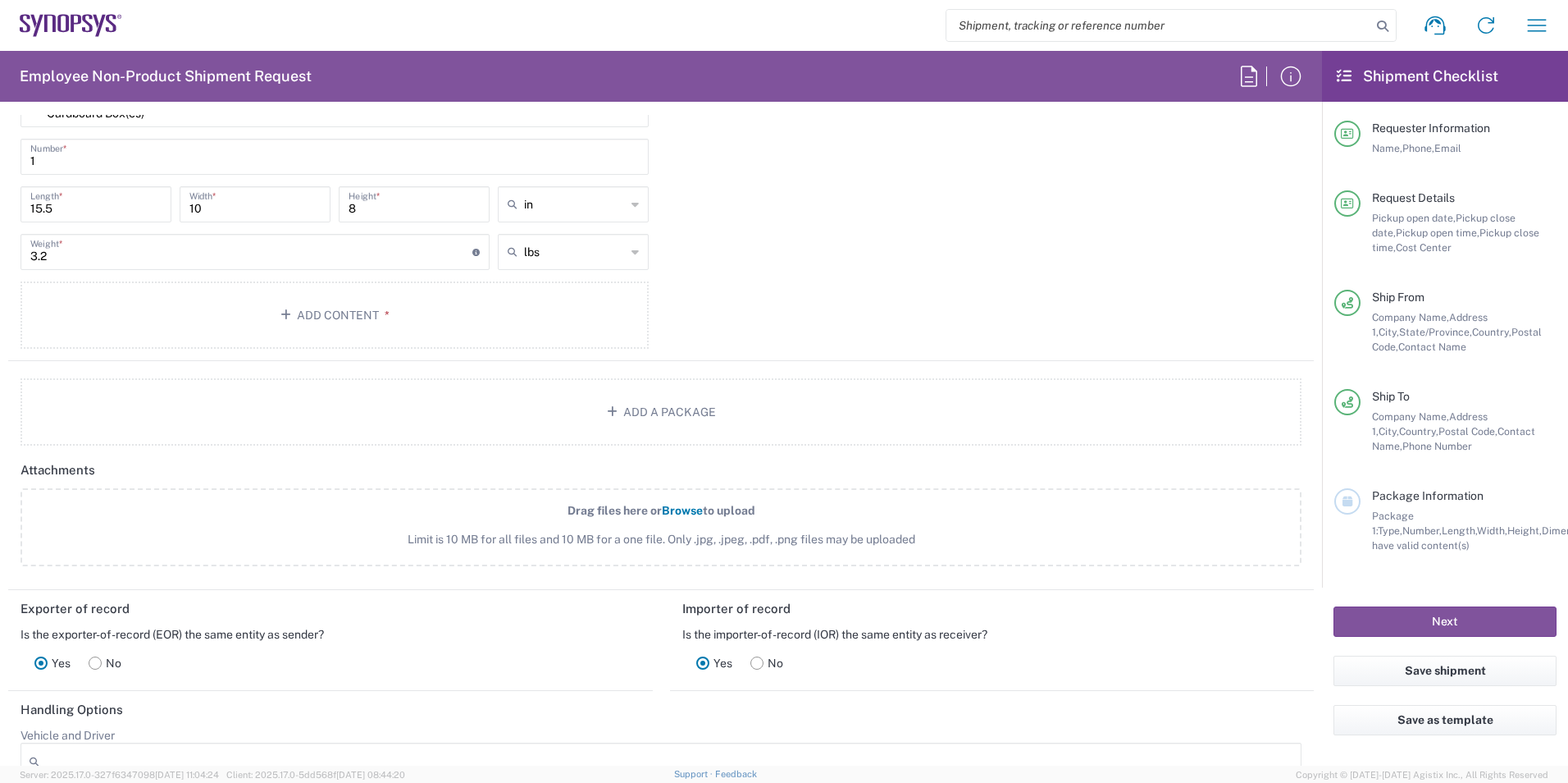
scroll to position [1559, 0]
click at [381, 317] on span "*" at bounding box center [384, 317] width 11 height 14
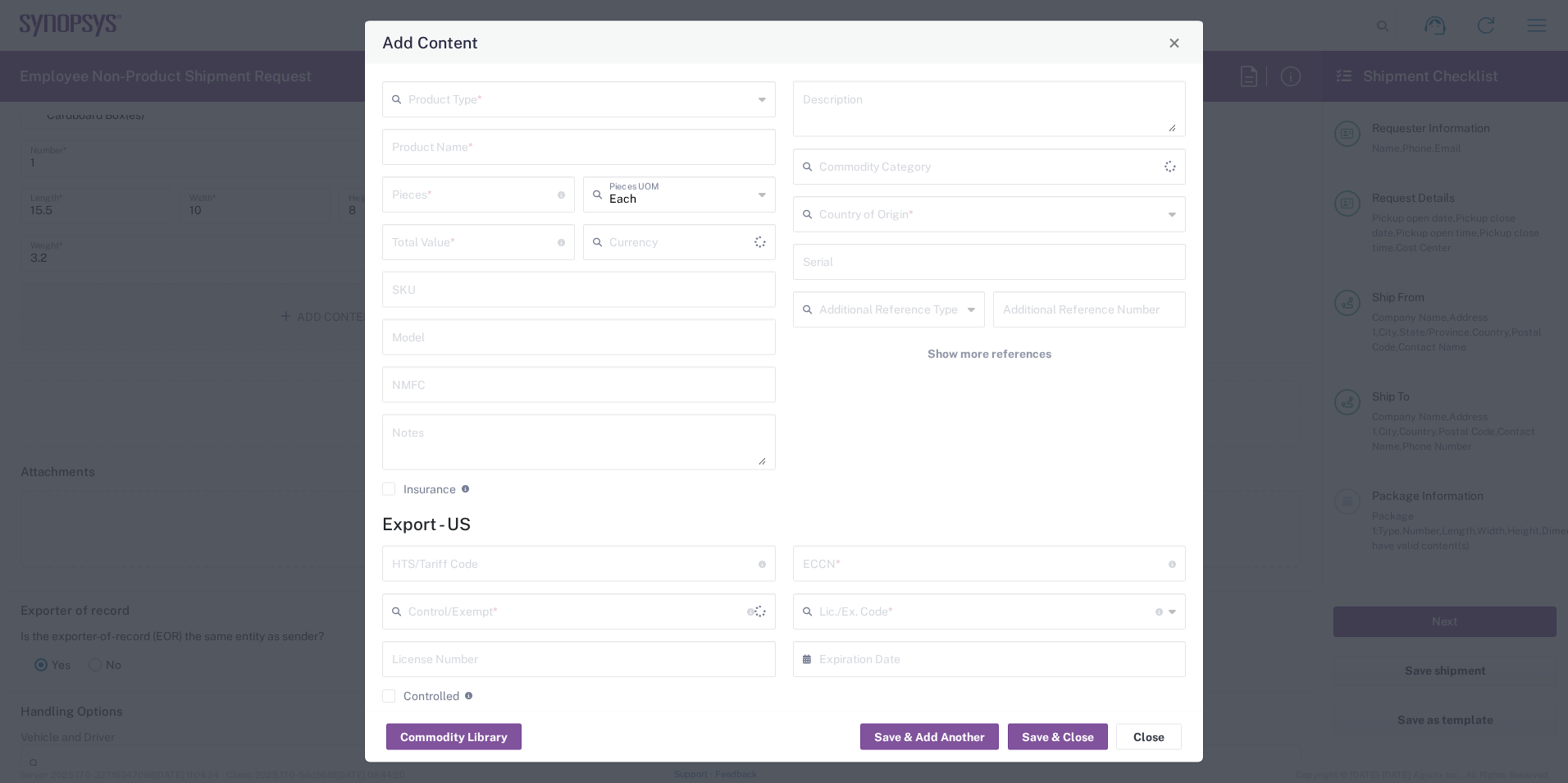
type input "US Dollar"
click at [758, 97] on icon at bounding box center [762, 98] width 7 height 26
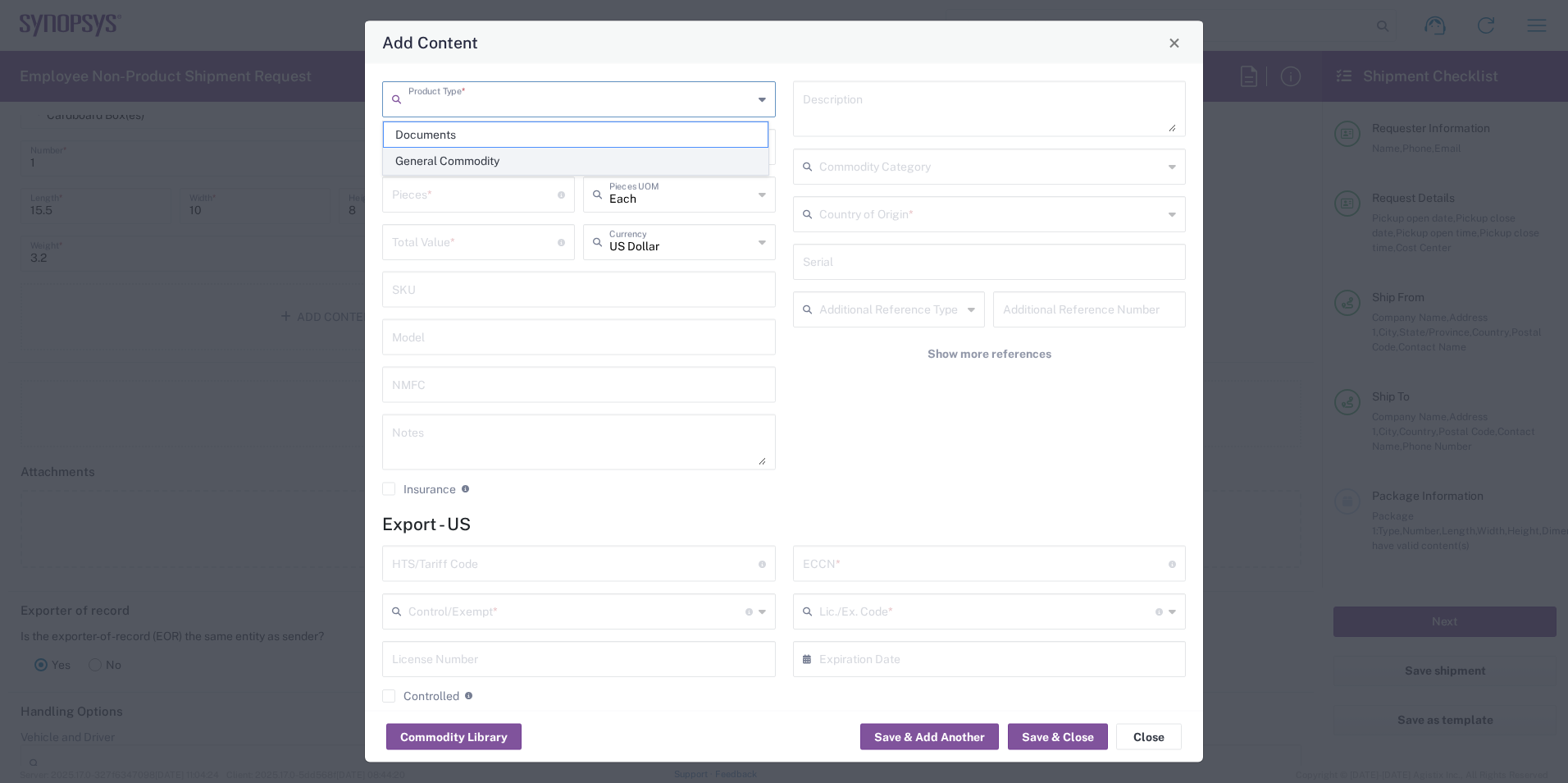
click at [538, 163] on span "General Commodity" at bounding box center [576, 161] width 384 height 25
type input "General Commodity"
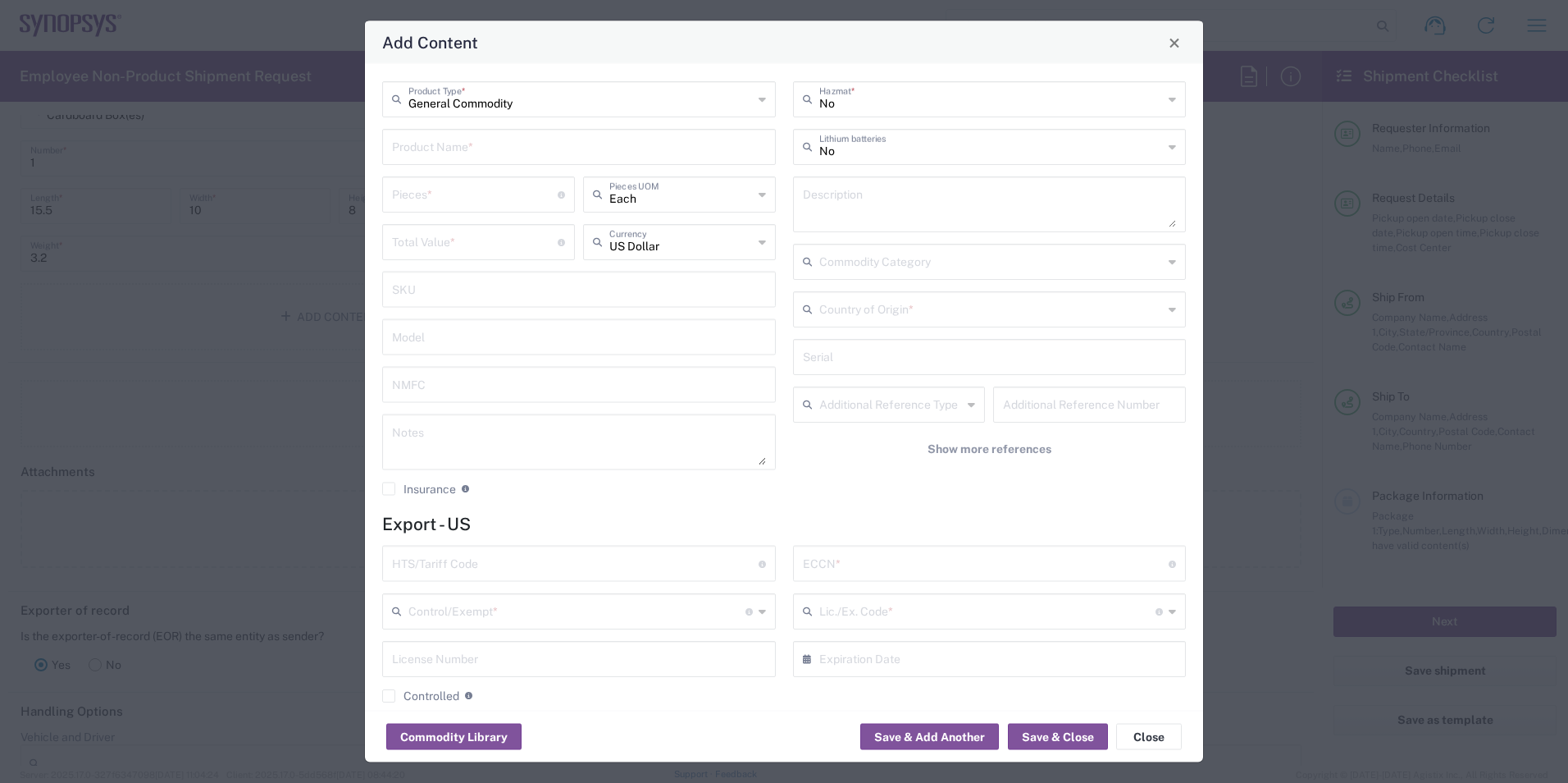
click at [664, 146] on input "text" at bounding box center [579, 146] width 374 height 29
type input "PCA, PK2 Green Board"
click at [532, 195] on input "number" at bounding box center [475, 193] width 166 height 29
type input "2"
click at [493, 244] on input "number" at bounding box center [475, 241] width 166 height 29
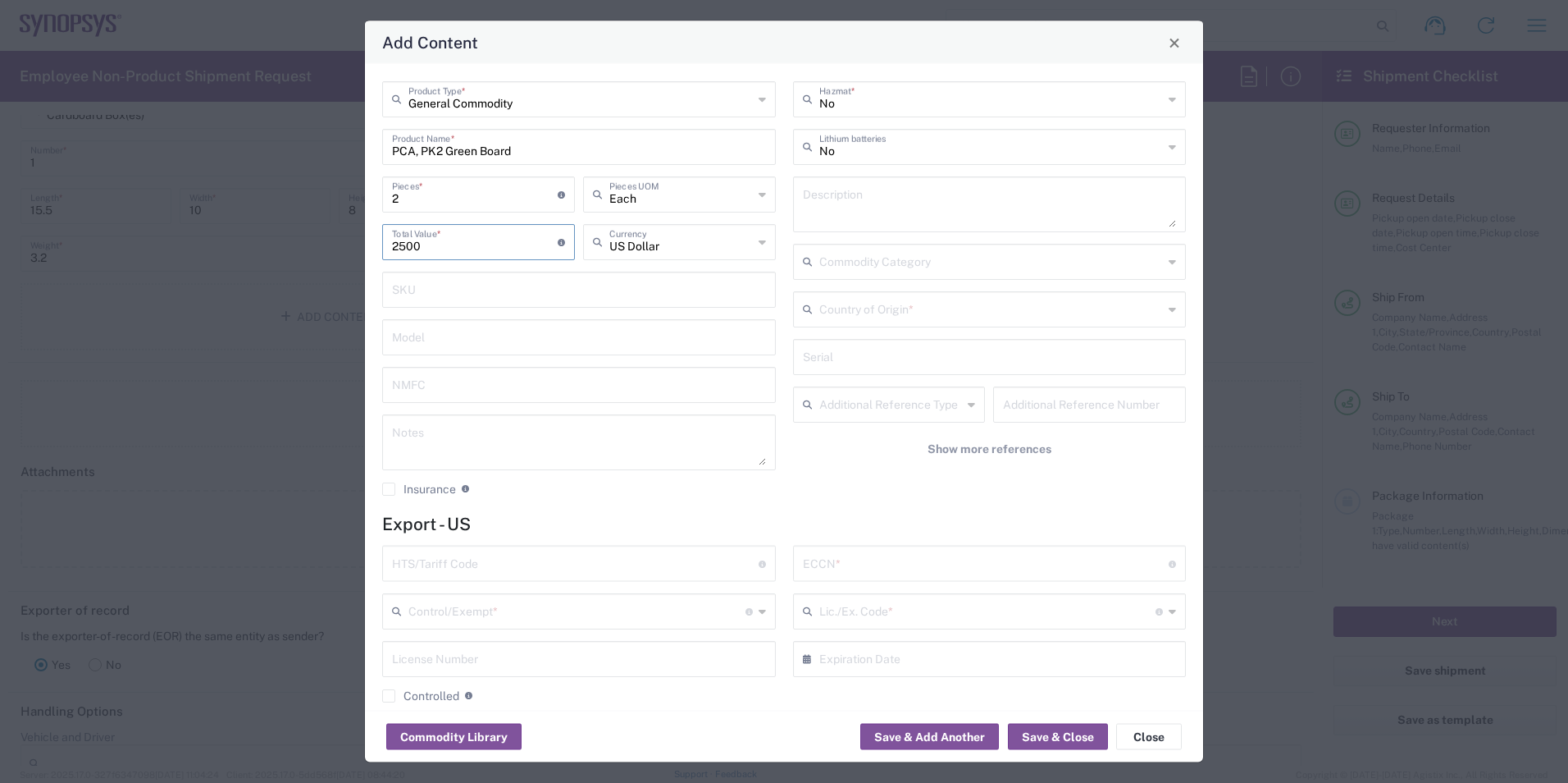
type input "2500"
click at [634, 290] on input "text" at bounding box center [579, 289] width 374 height 29
type input "[PHONE_NUMBER]"
click at [507, 338] on input "text" at bounding box center [579, 336] width 374 height 29
click at [534, 426] on textarea at bounding box center [579, 442] width 374 height 46
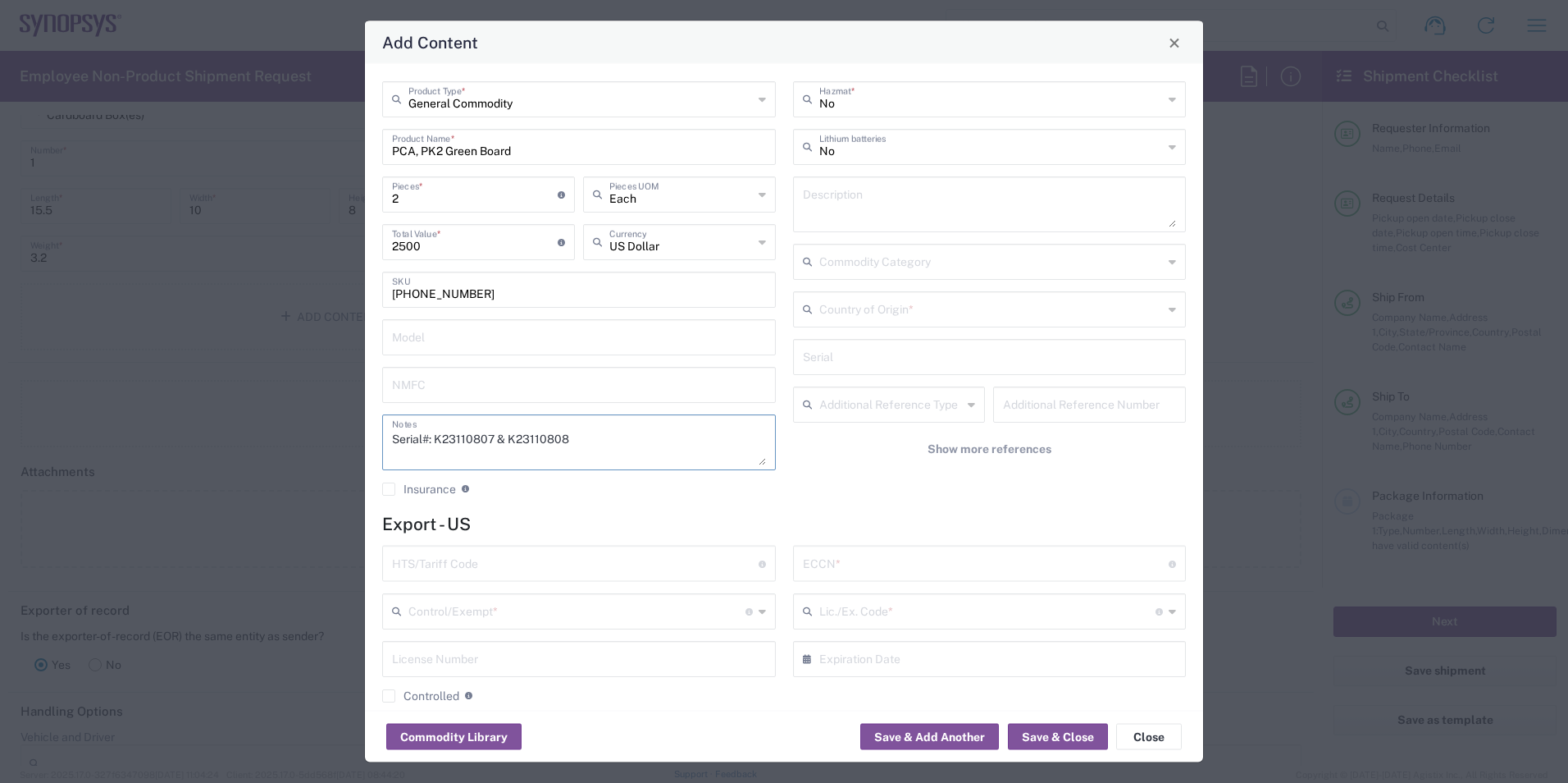
type textarea "Serial#: K23110807 & K23110808"
click at [618, 516] on h4 "Export - US" at bounding box center [784, 523] width 803 height 21
click at [1043, 204] on textarea at bounding box center [989, 204] width 374 height 46
type textarea "PK2 ATE DUT connection Board"
click at [1169, 262] on icon at bounding box center [1172, 262] width 7 height 26
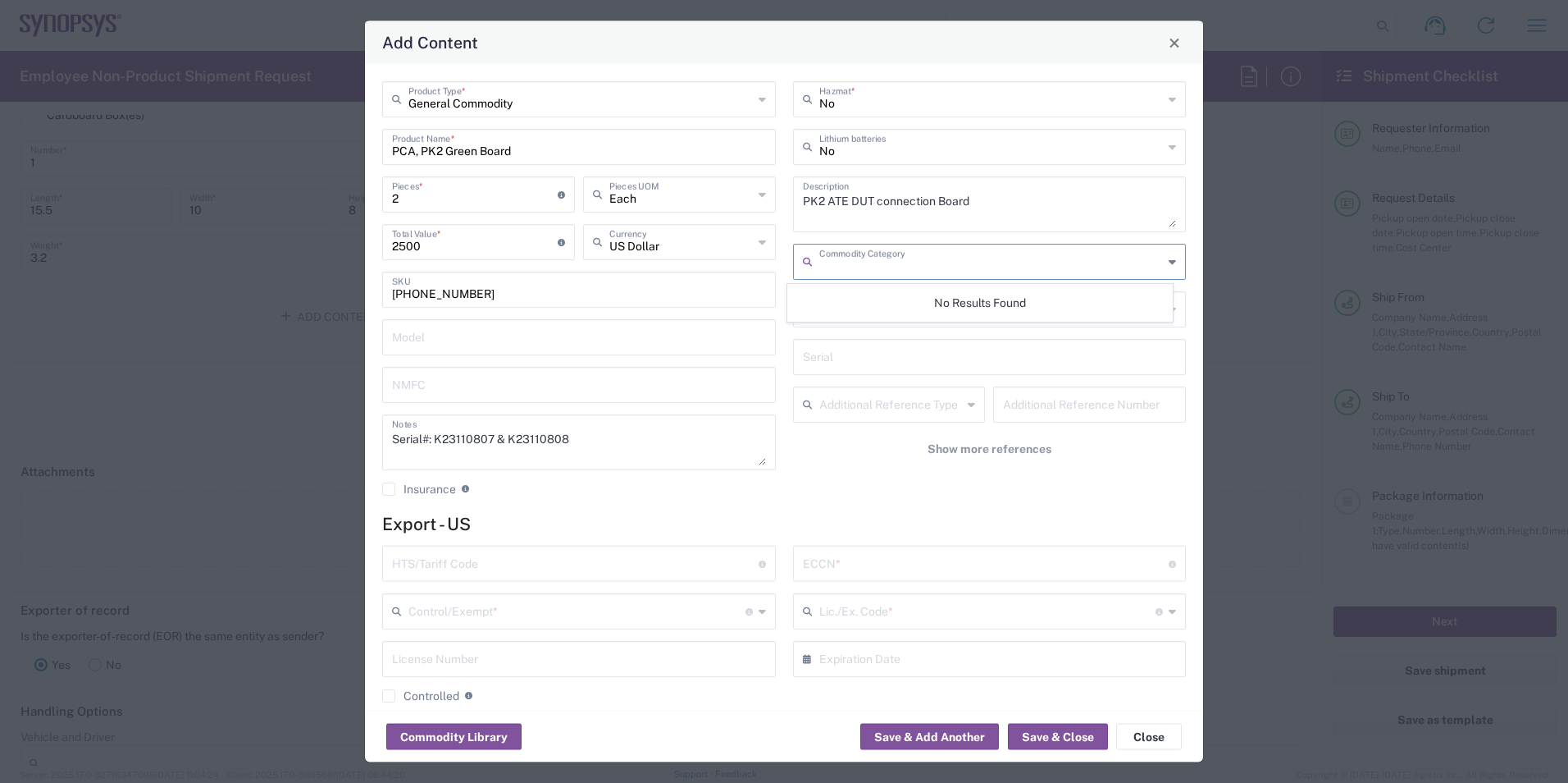
click at [1169, 262] on icon at bounding box center [1172, 262] width 7 height 26
click at [1009, 364] on input "text" at bounding box center [989, 355] width 374 height 29
drag, startPoint x: 573, startPoint y: 442, endPoint x: 437, endPoint y: 442, distance: 136.0
click at [437, 442] on textarea "Serial#: K23110807 & K23110808" at bounding box center [579, 442] width 374 height 46
click at [885, 355] on input "text" at bounding box center [989, 355] width 374 height 29
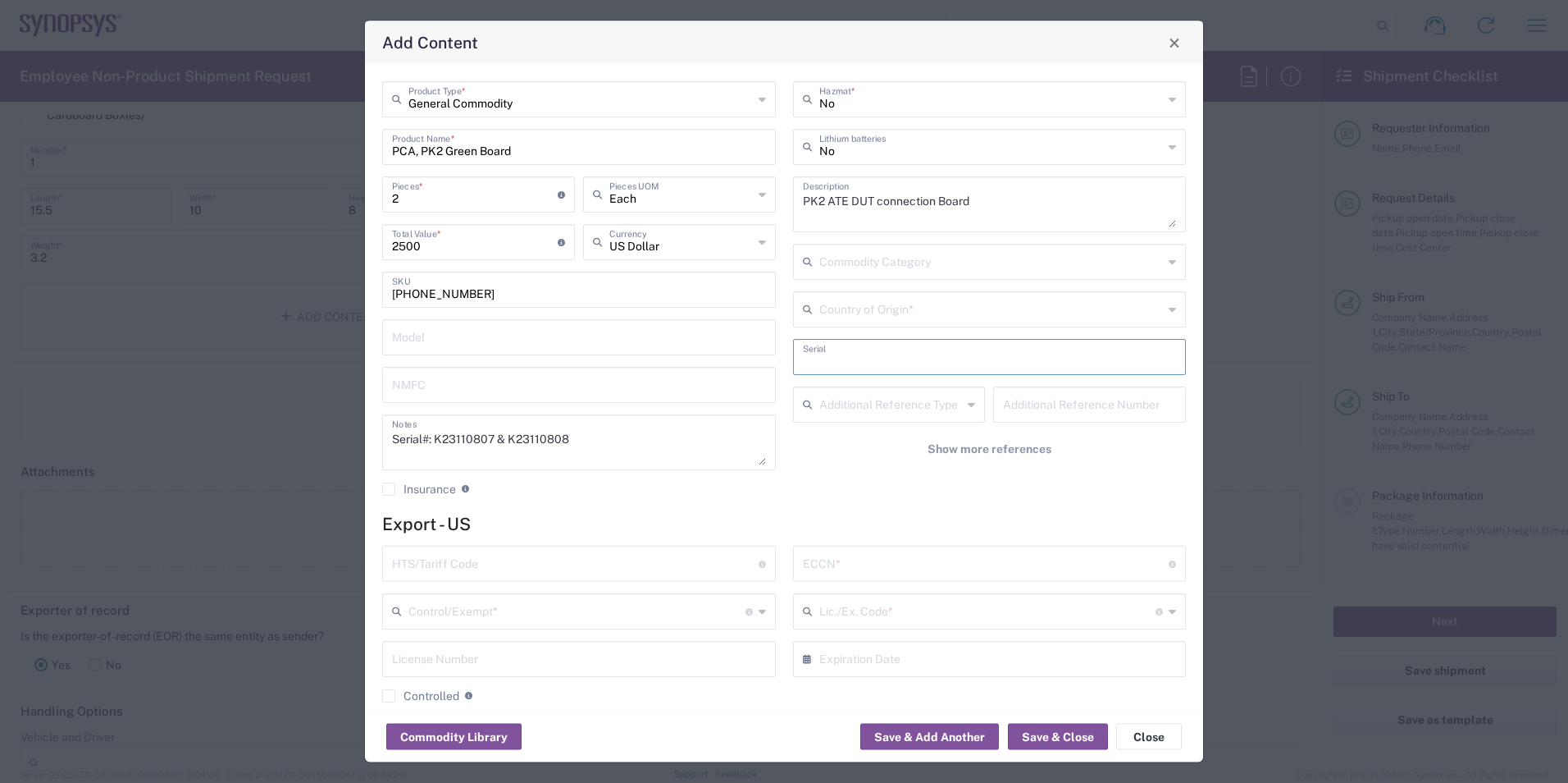
paste input "K23110807 & K23110808"
type input "K23110807 & K23110808"
drag, startPoint x: 513, startPoint y: 439, endPoint x: 386, endPoint y: 445, distance: 127.1
click at [385, 447] on div "Serial#: K23110807 & K23110808 Notes" at bounding box center [579, 442] width 394 height 56
click at [829, 492] on div "No Hazmat * No Lithium batteries PK2 ATE DUT connection Board Description Commo…" at bounding box center [989, 294] width 411 height 427
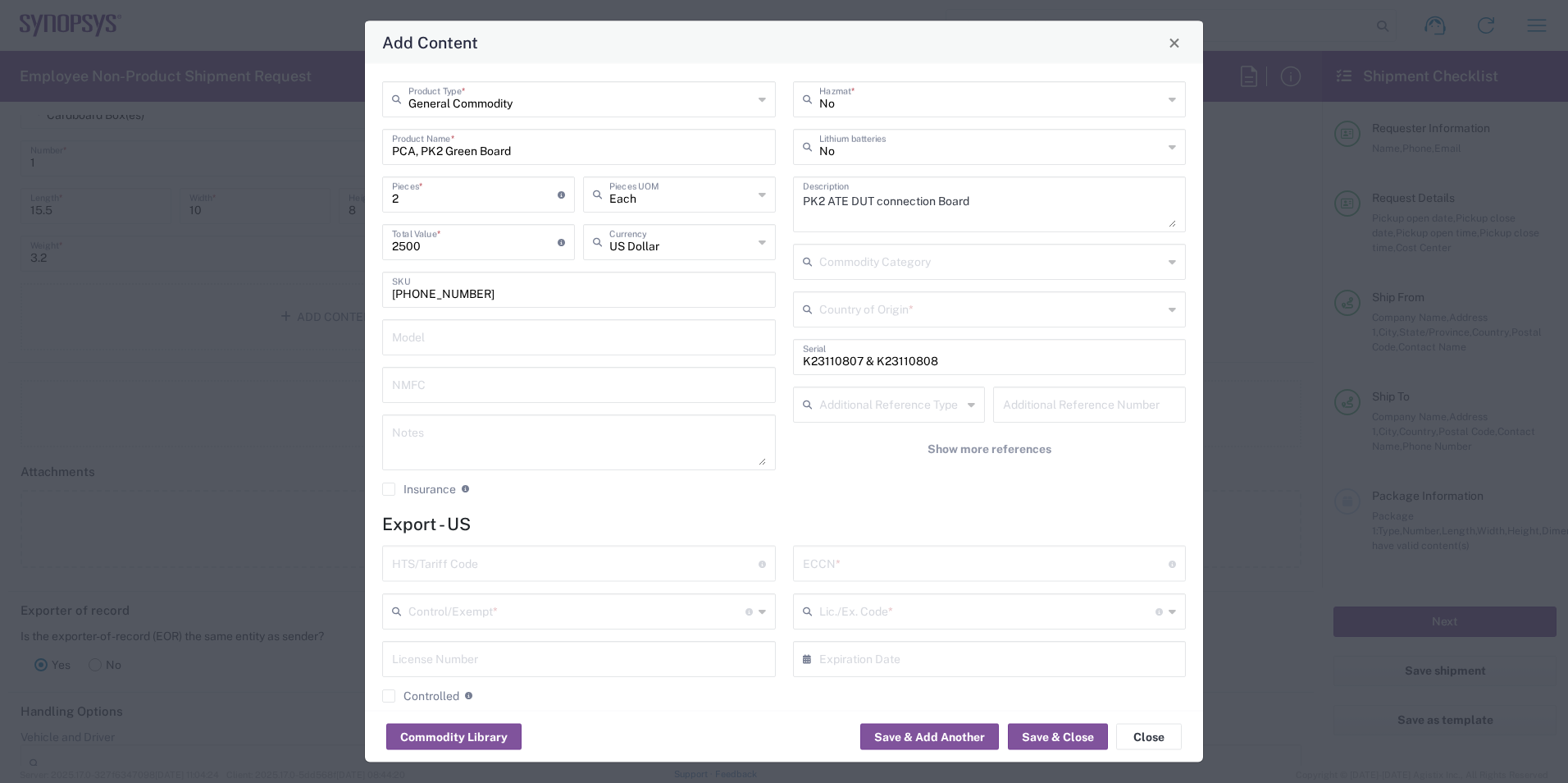
click at [967, 412] on icon at bounding box center [971, 404] width 7 height 26
click at [1151, 491] on div "No Hazmat * No Lithium batteries PK2 ATE DUT connection Board Description Commo…" at bounding box center [989, 294] width 411 height 427
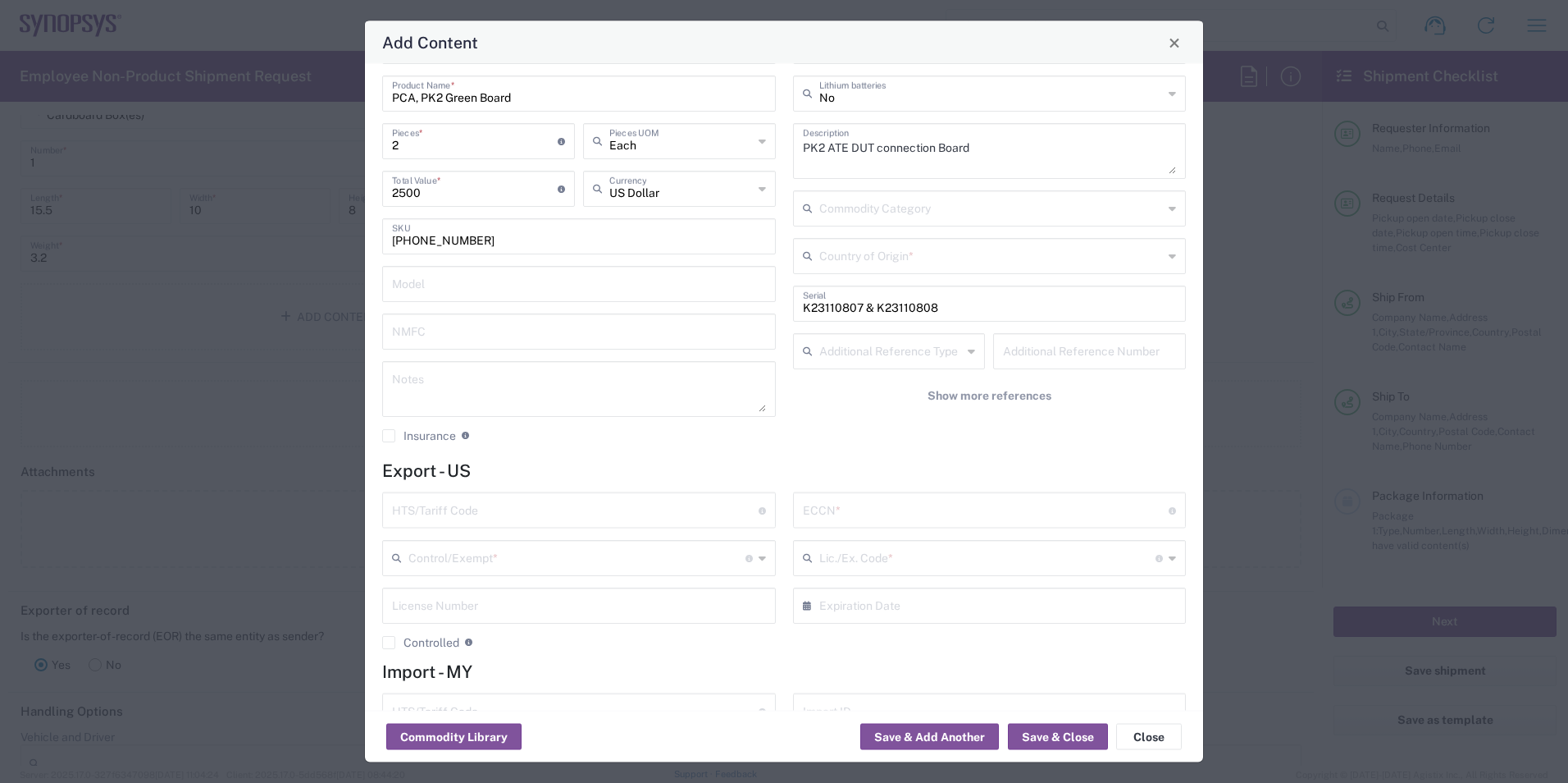
scroll to position [82, 0]
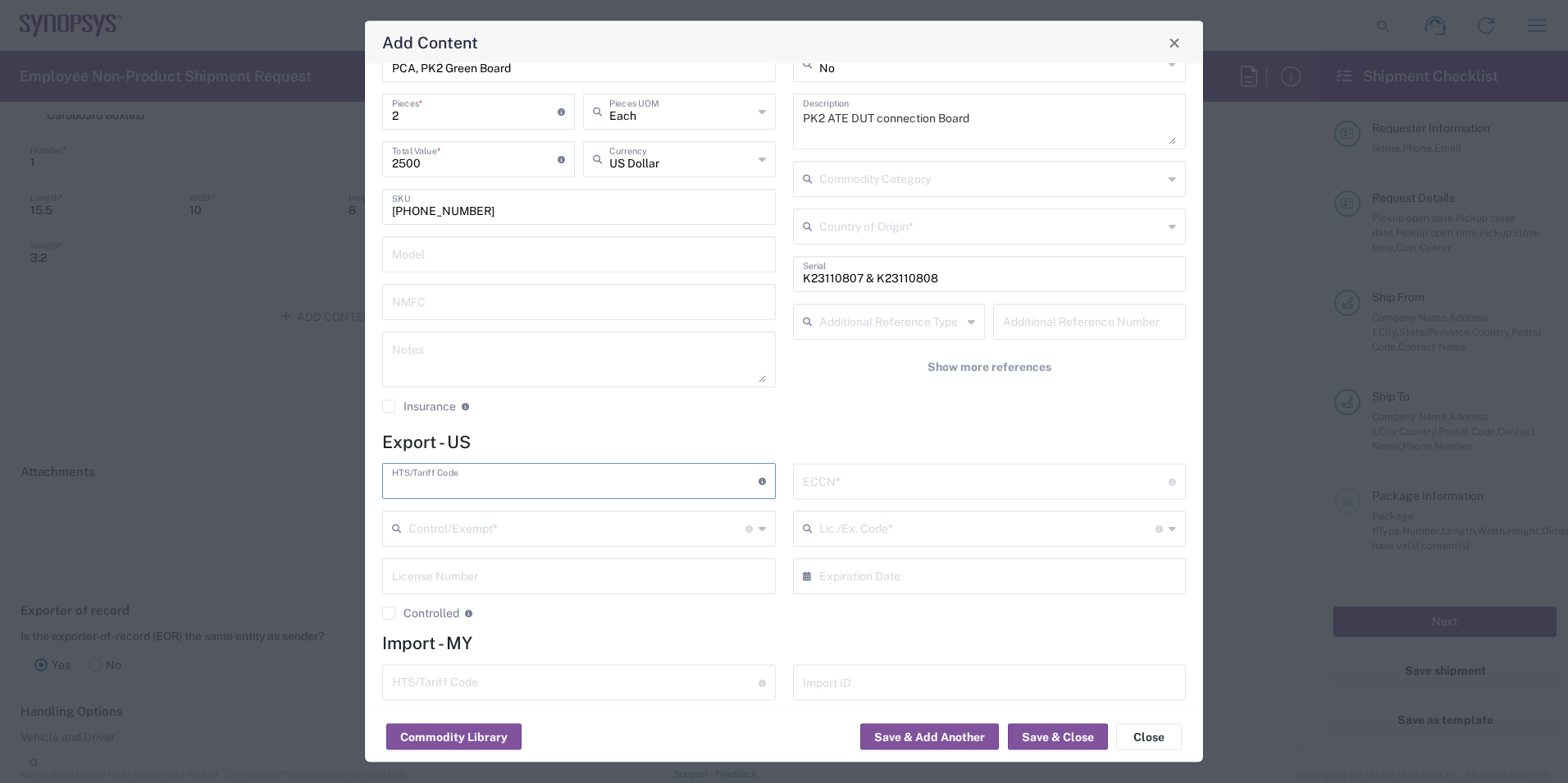
click at [709, 486] on input "text" at bounding box center [575, 481] width 367 height 29
type input "9032.90.0000"
click at [913, 479] on input "text" at bounding box center [986, 481] width 367 height 29
click at [1164, 530] on div "Lic./Ex. Code * License type for shipping controlled goods or the EEI filing ex…" at bounding box center [989, 530] width 394 height 36
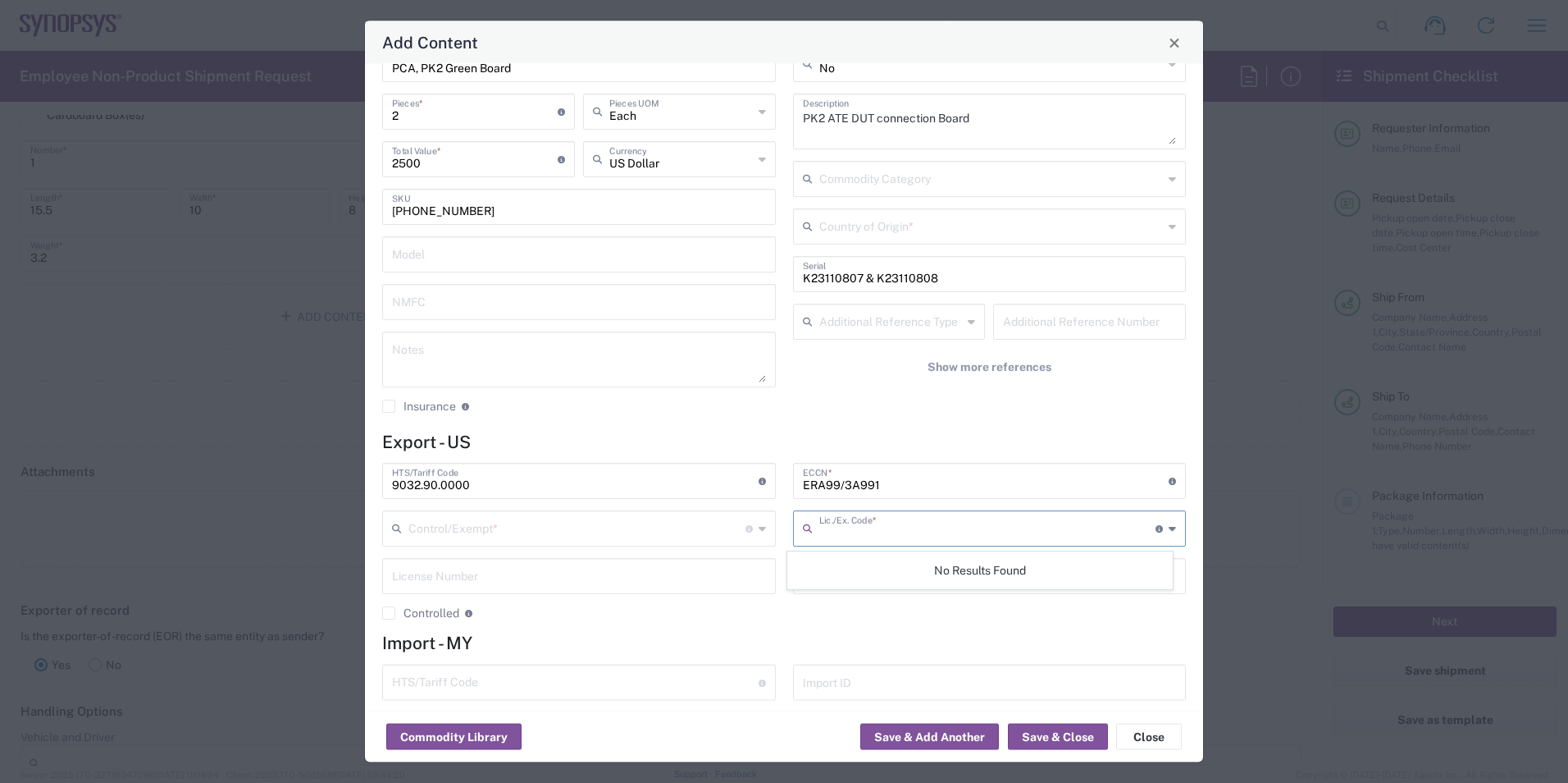
click at [1065, 640] on h4 "Import - MY" at bounding box center [784, 642] width 803 height 21
drag, startPoint x: 886, startPoint y: 485, endPoint x: 837, endPoint y: 486, distance: 49.0
click at [837, 486] on input "ERA99/3A991" at bounding box center [986, 481] width 367 height 29
type input "ERA99/NLR"
click at [885, 530] on input "text" at bounding box center [988, 528] width 337 height 29
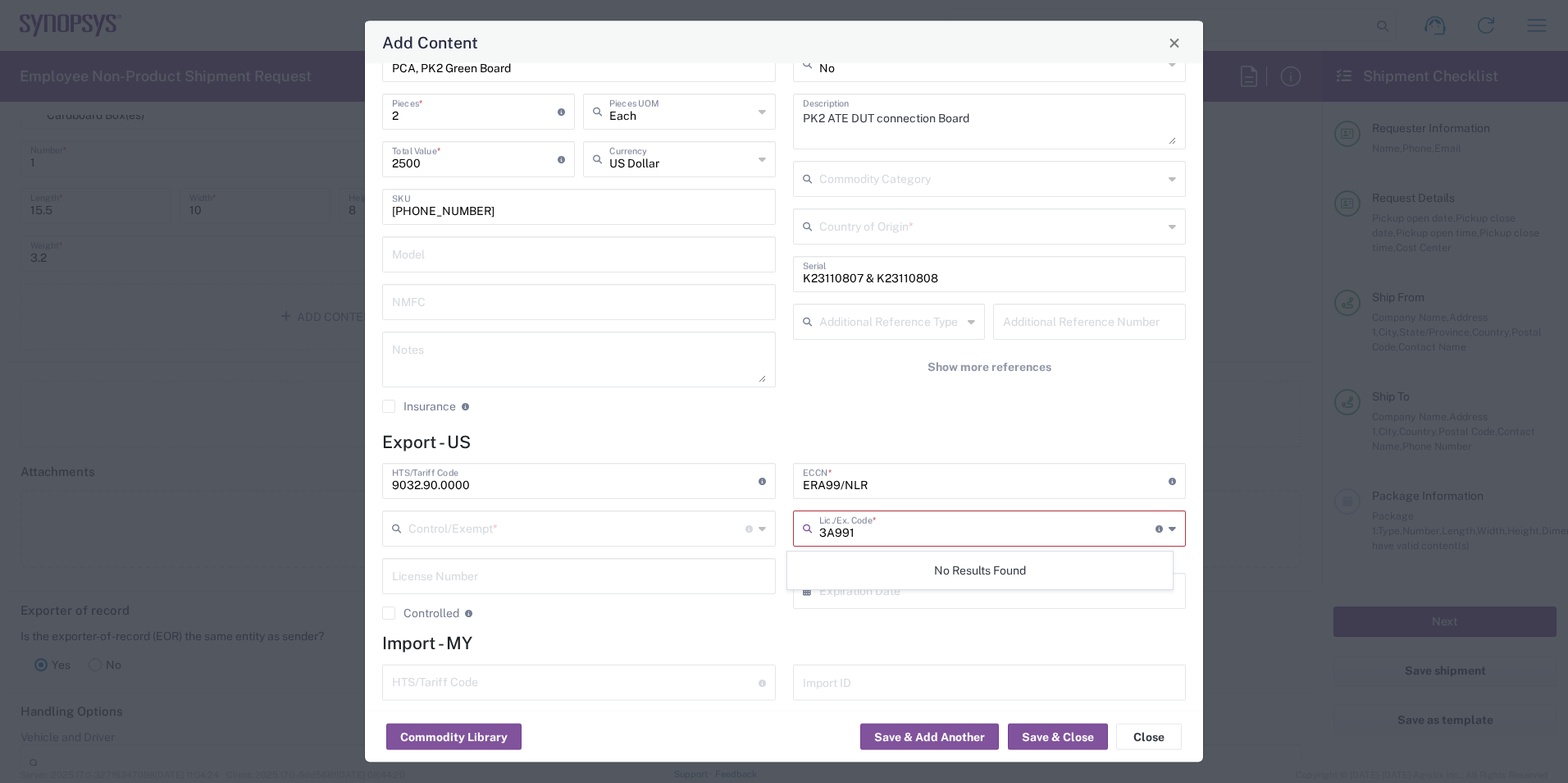
type input "3A991"
click at [758, 522] on icon at bounding box center [762, 529] width 7 height 26
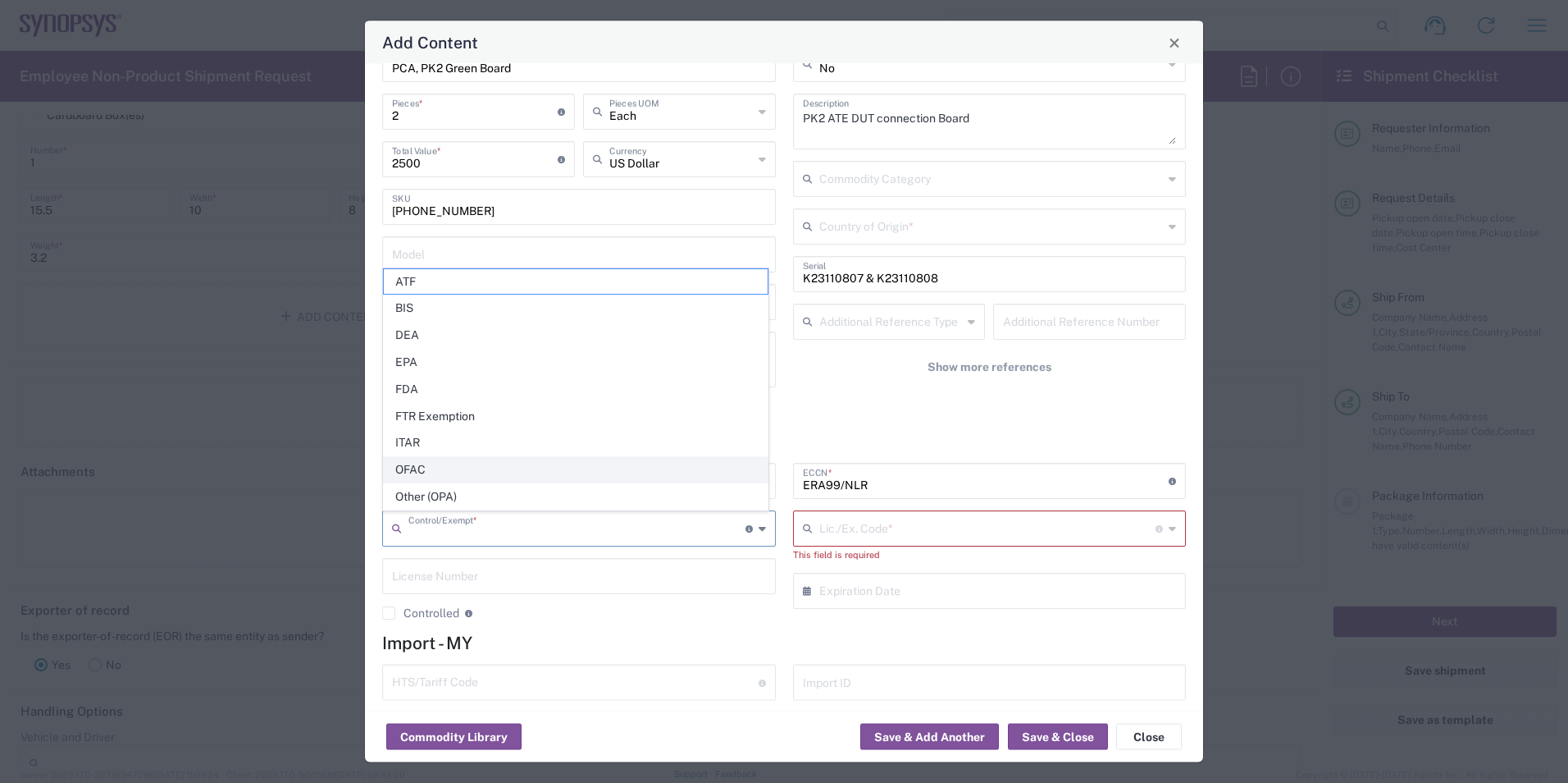
click at [573, 462] on span "OFAC" at bounding box center [576, 470] width 384 height 25
type input "OFAC"
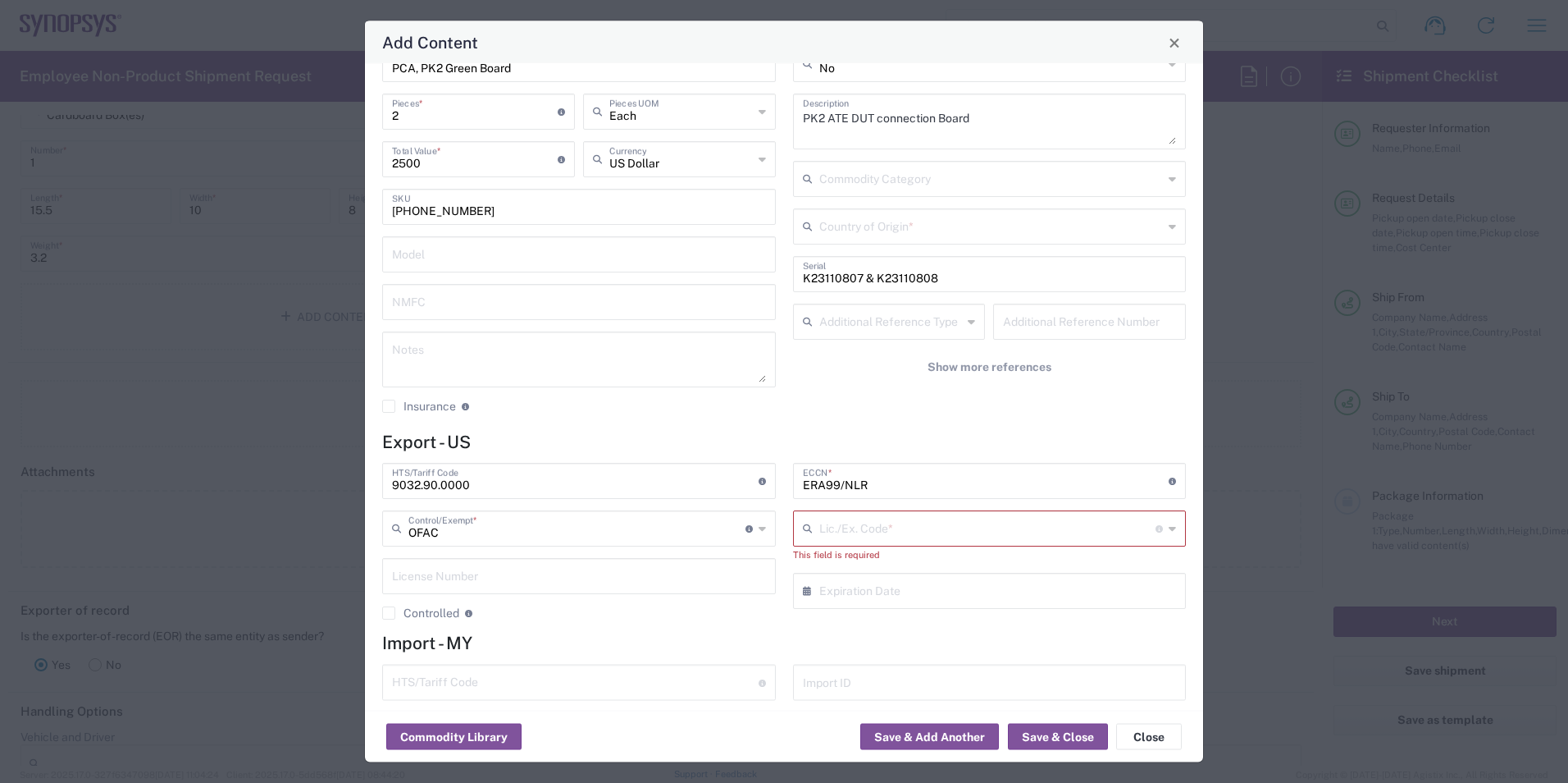
click at [1169, 528] on icon at bounding box center [1172, 529] width 7 height 26
click at [1057, 530] on input "text" at bounding box center [988, 528] width 337 height 29
type input "3A991"
click at [1105, 603] on input "text" at bounding box center [994, 590] width 349 height 29
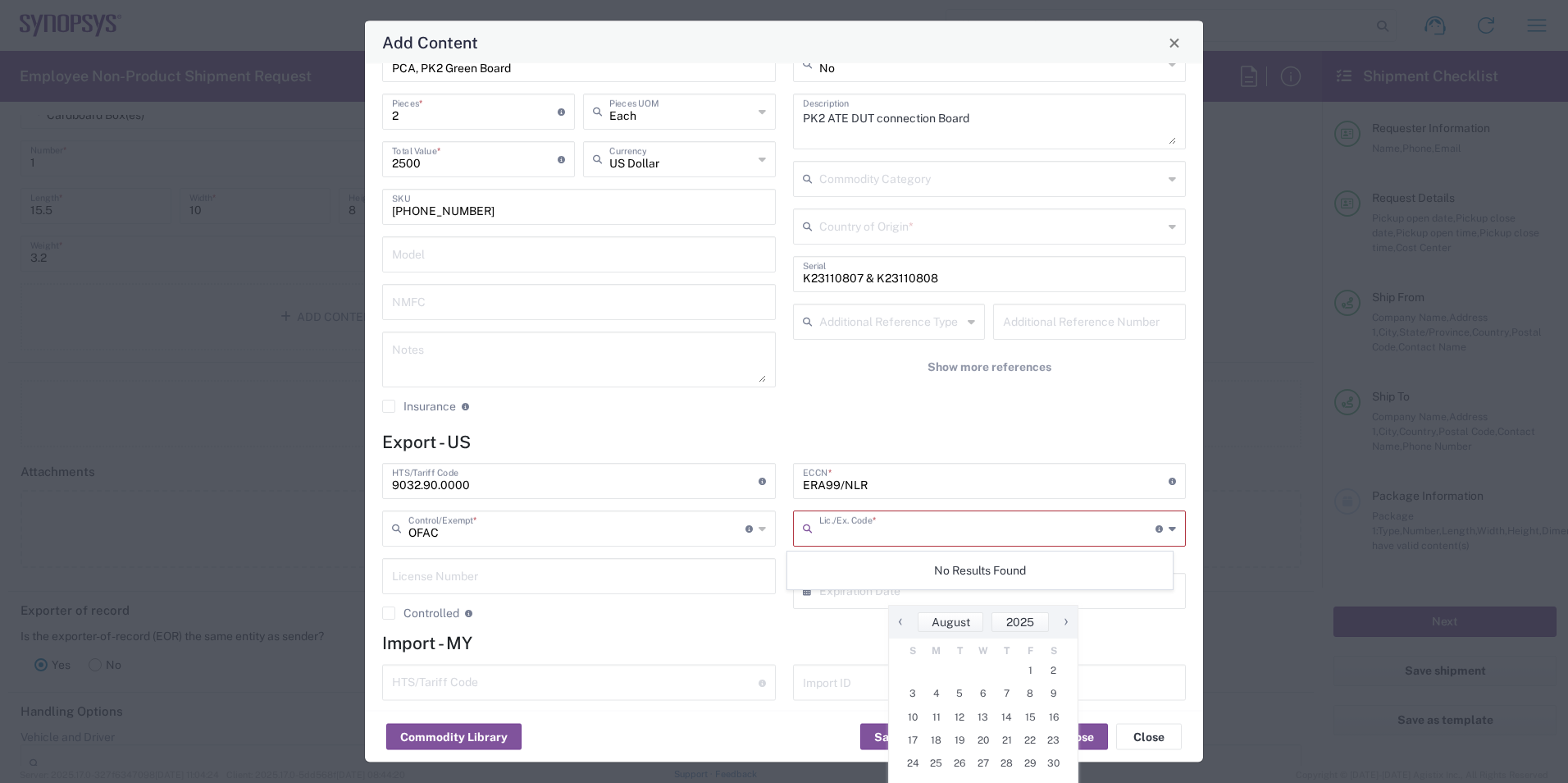
click at [1052, 524] on input "text" at bounding box center [988, 528] width 337 height 29
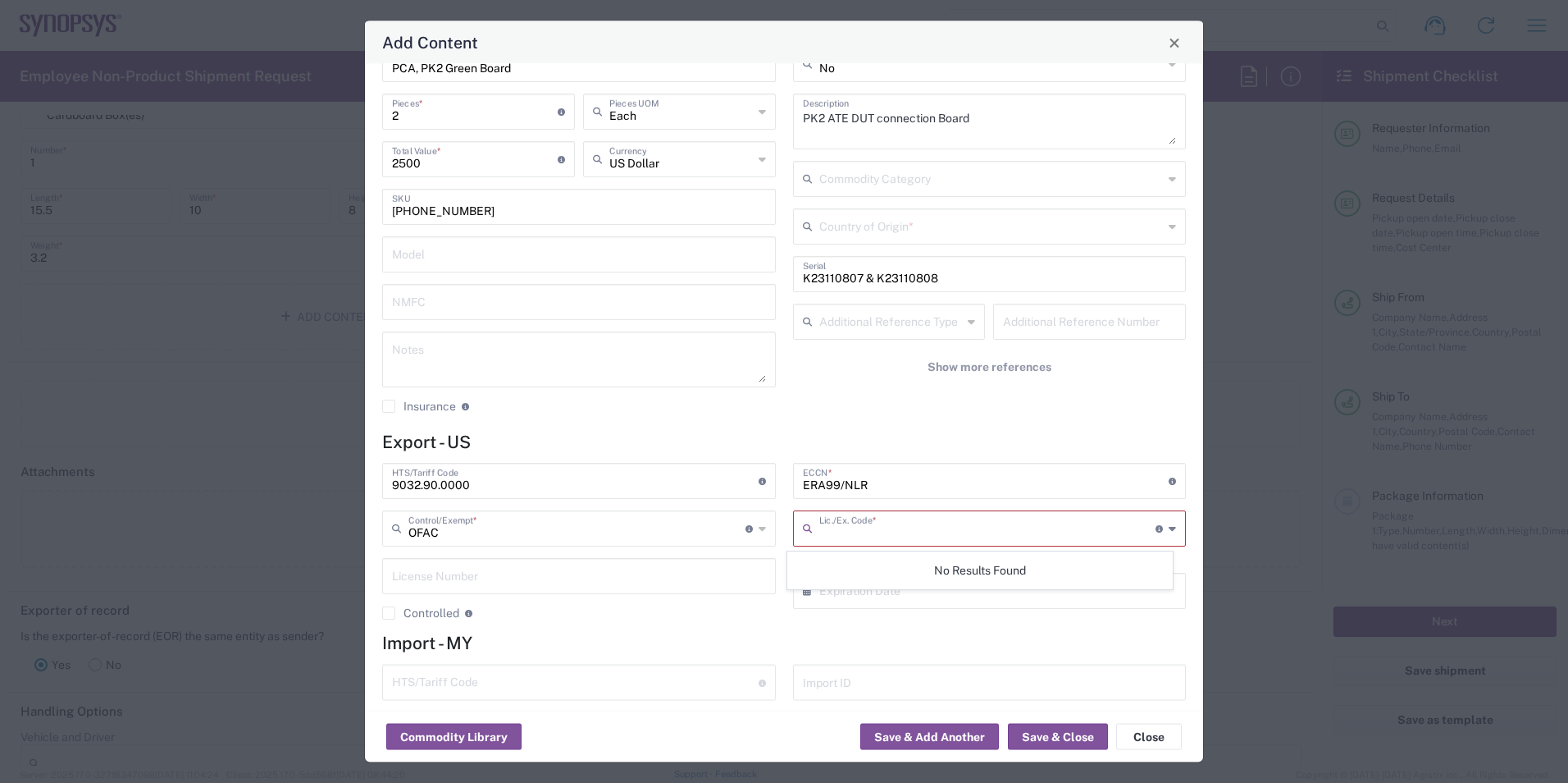
click at [1172, 394] on div "No Hazmat * No Lithium batteries PK2 ATE DUT connection Board Description Commo…" at bounding box center [989, 212] width 411 height 427
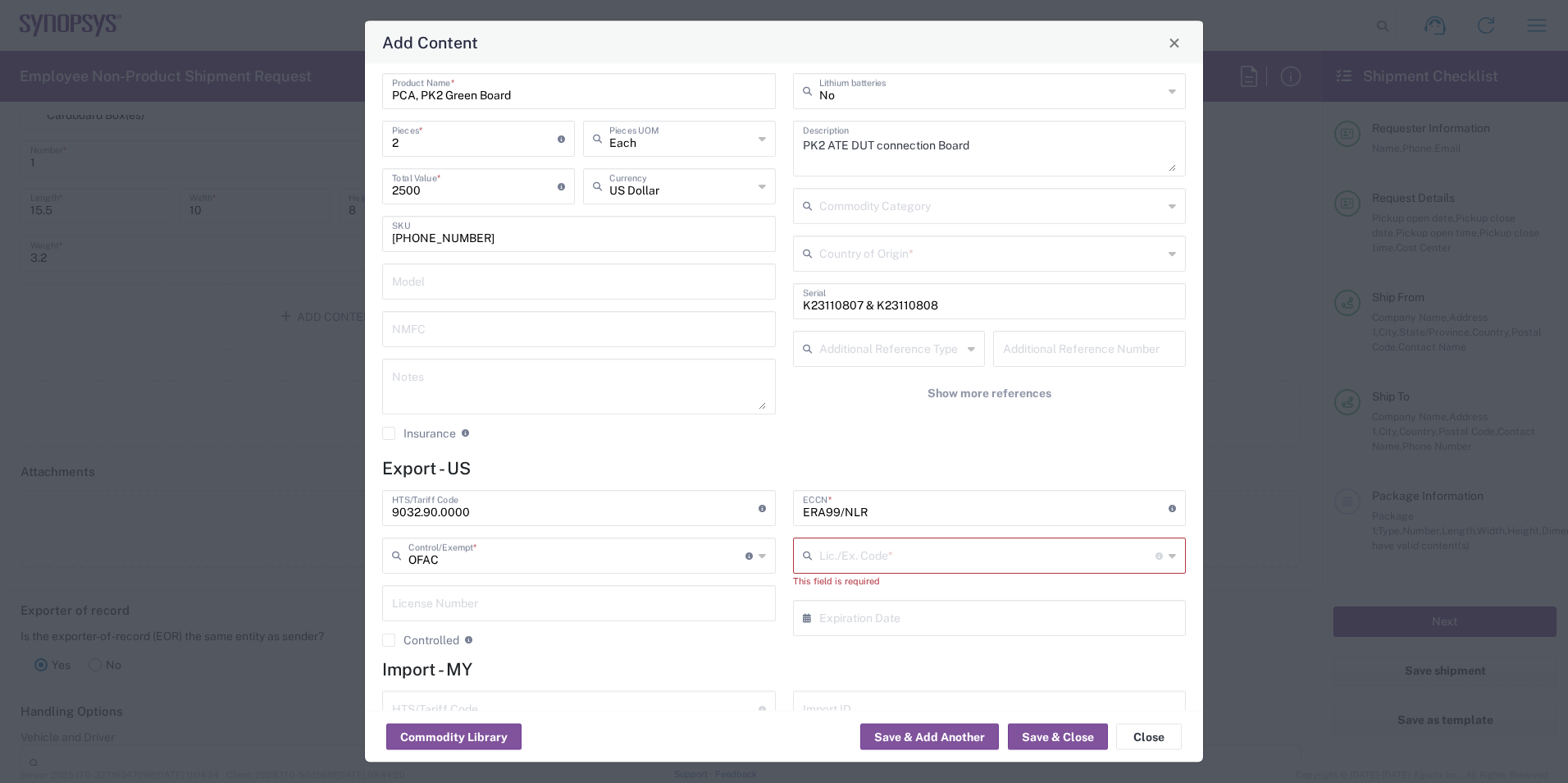
scroll to position [127, 0]
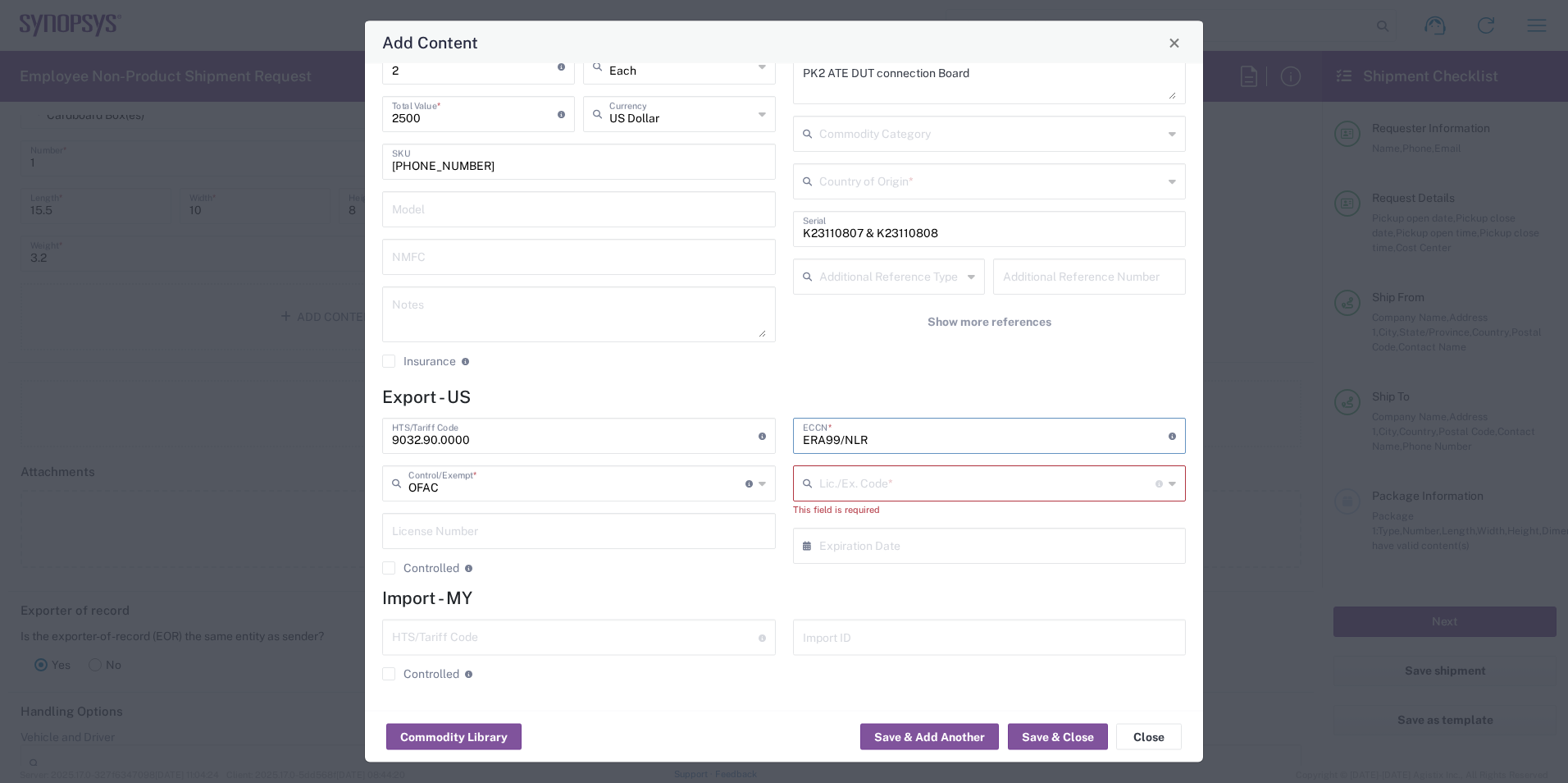
drag, startPoint x: 856, startPoint y: 443, endPoint x: 798, endPoint y: 475, distance: 66.2
click at [771, 450] on div "9032.90.0000 HTS/Tariff Code Obtain HTS from vendor if product is purchased. 10…" at bounding box center [784, 502] width 821 height 169
click at [912, 502] on input "text" at bounding box center [988, 498] width 337 height 29
paste input "ERA99/NLR"
type input "ERA99/NLR"
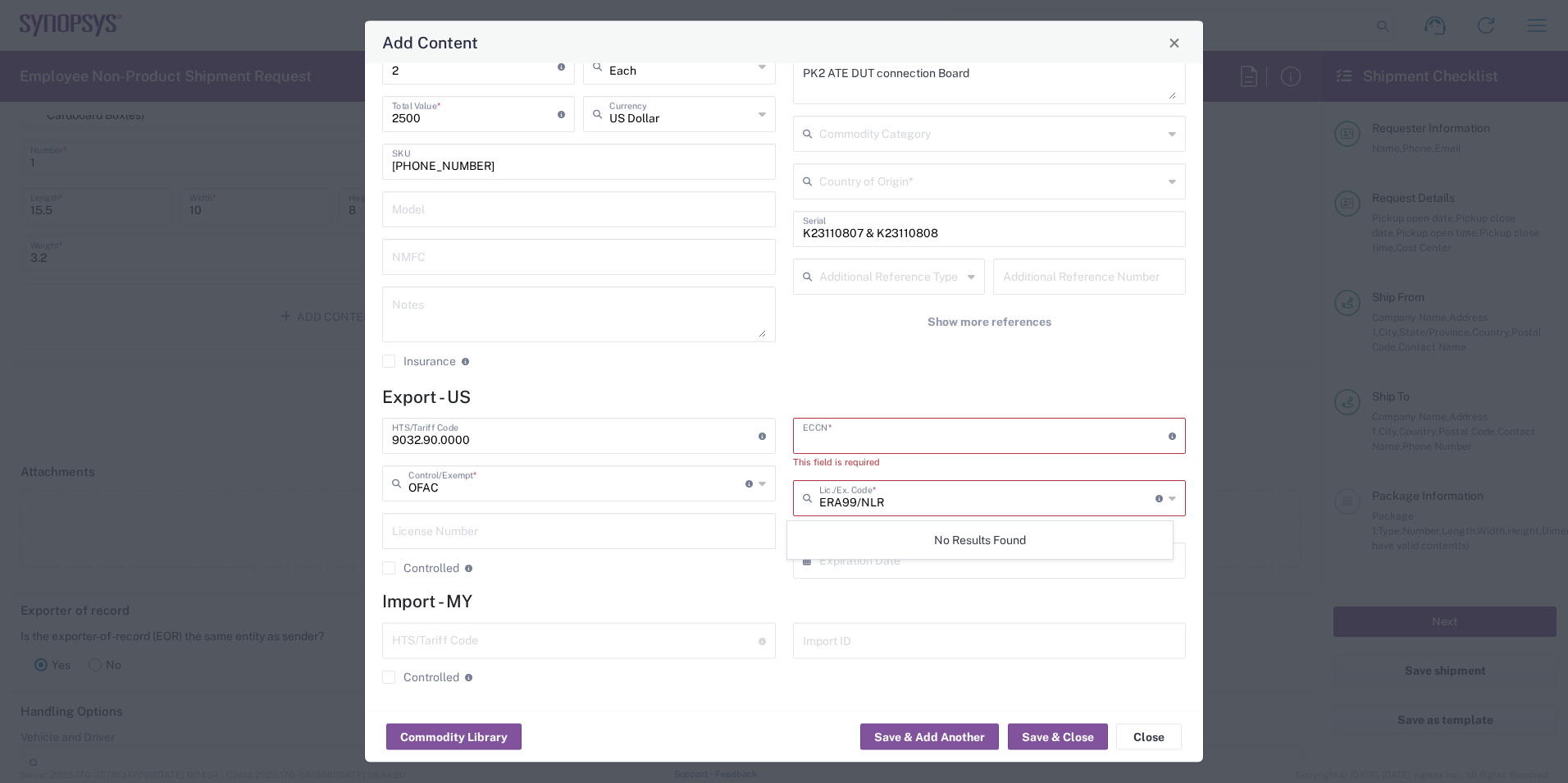
click at [867, 440] on input "text" at bounding box center [986, 436] width 367 height 29
click at [914, 489] on input "text" at bounding box center [988, 483] width 337 height 29
click at [899, 480] on input "text" at bounding box center [988, 483] width 337 height 29
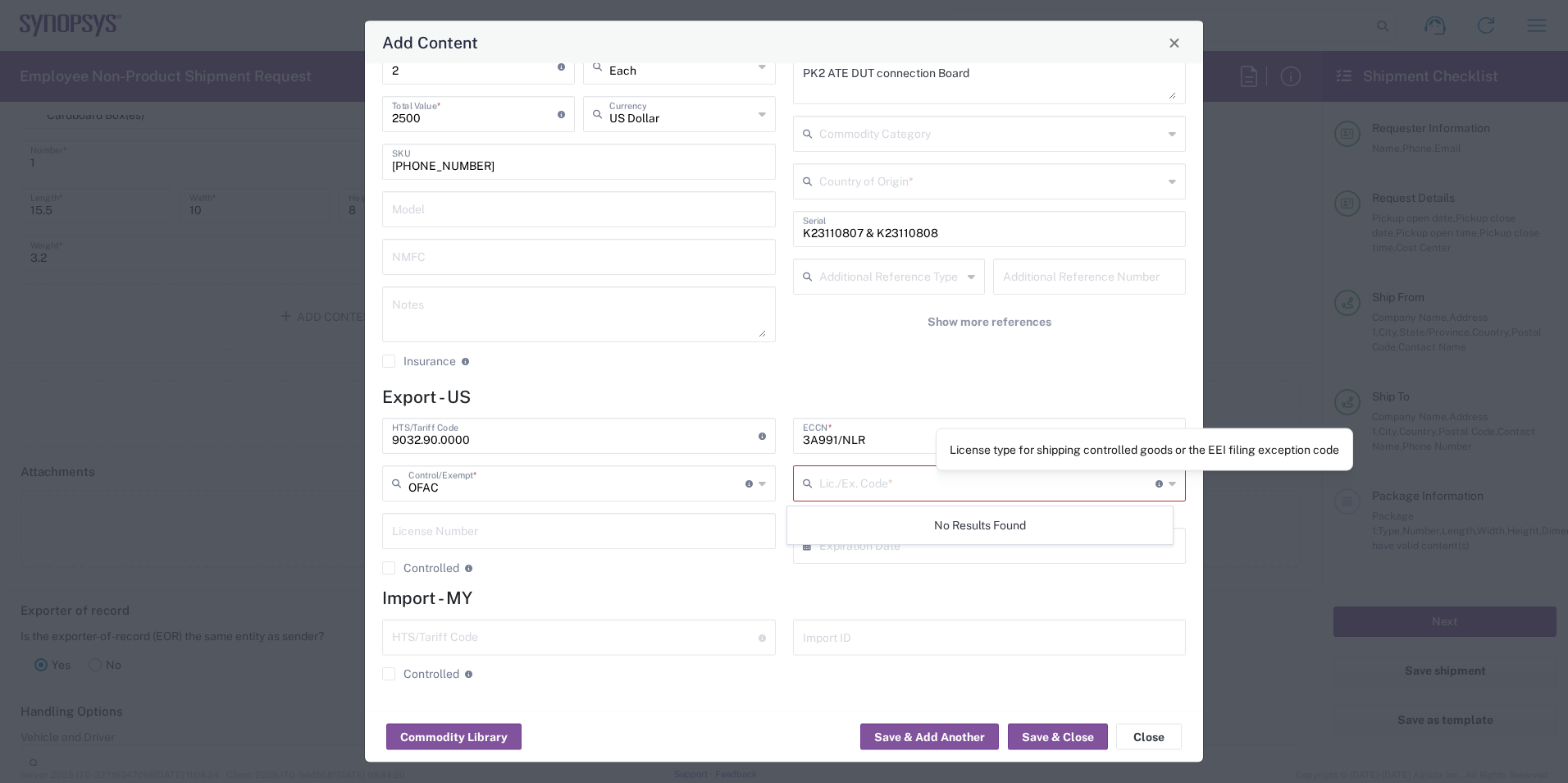
click at [1155, 482] on icon at bounding box center [1159, 484] width 7 height 7
drag, startPoint x: 885, startPoint y: 438, endPoint x: 777, endPoint y: 437, distance: 108.0
click at [784, 437] on div "3A991/NLR ECCN * Obtain ECCN from vendor if product is purchased. Export Contro…" at bounding box center [989, 502] width 411 height 169
click at [830, 439] on input "3A991/NLR" at bounding box center [986, 436] width 367 height 29
type input "EAR99/NLR"
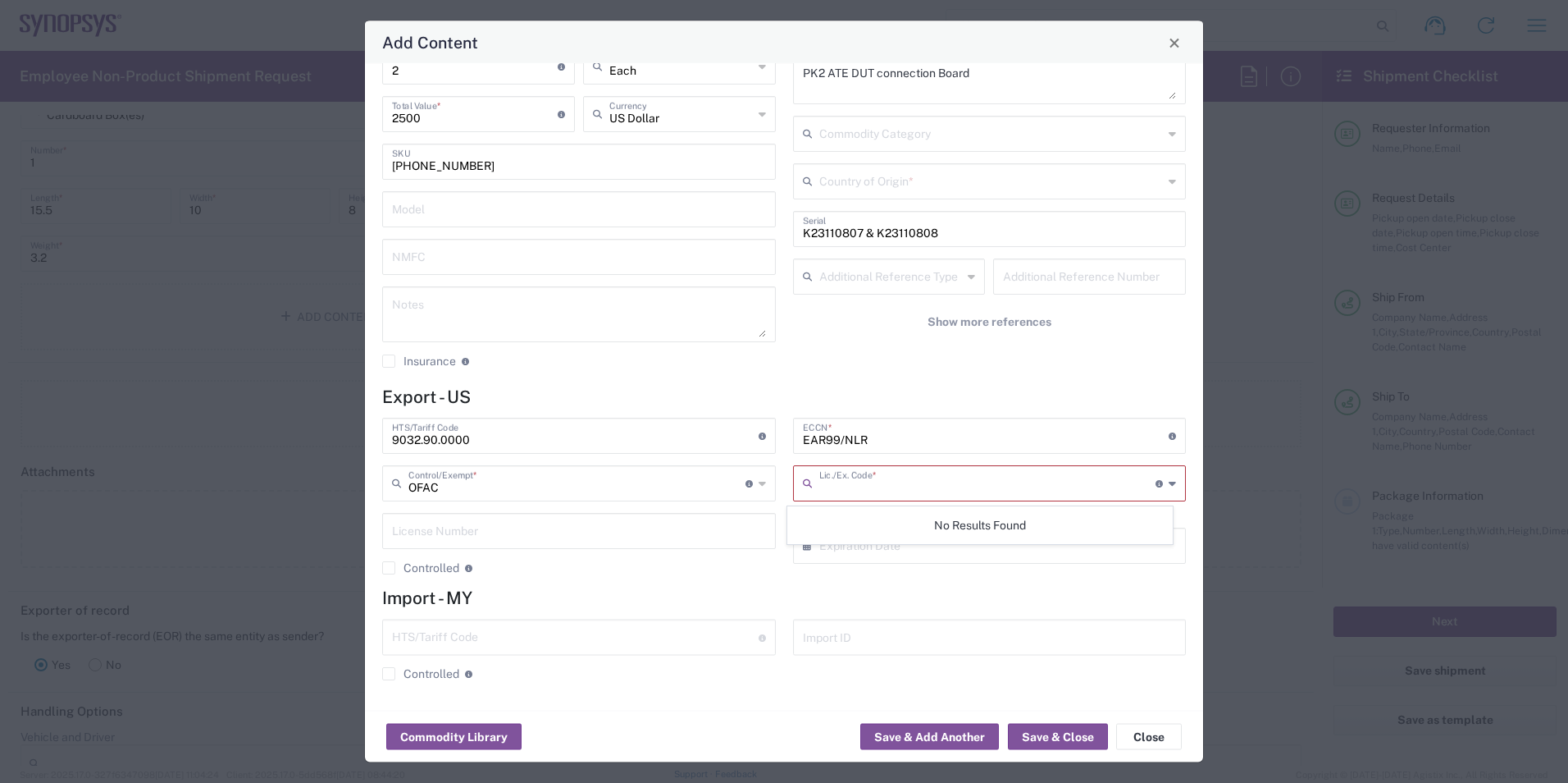
click at [928, 485] on input "text" at bounding box center [988, 483] width 337 height 29
type input "3A991"
click at [1039, 525] on div "No Results Found" at bounding box center [979, 525] width 385 height 38
click at [1166, 487] on div "Lic./Ex. Code * License type for shipping controlled goods or the EEI filing ex…" at bounding box center [989, 484] width 394 height 36
click at [1000, 479] on input "text" at bounding box center [988, 483] width 337 height 29
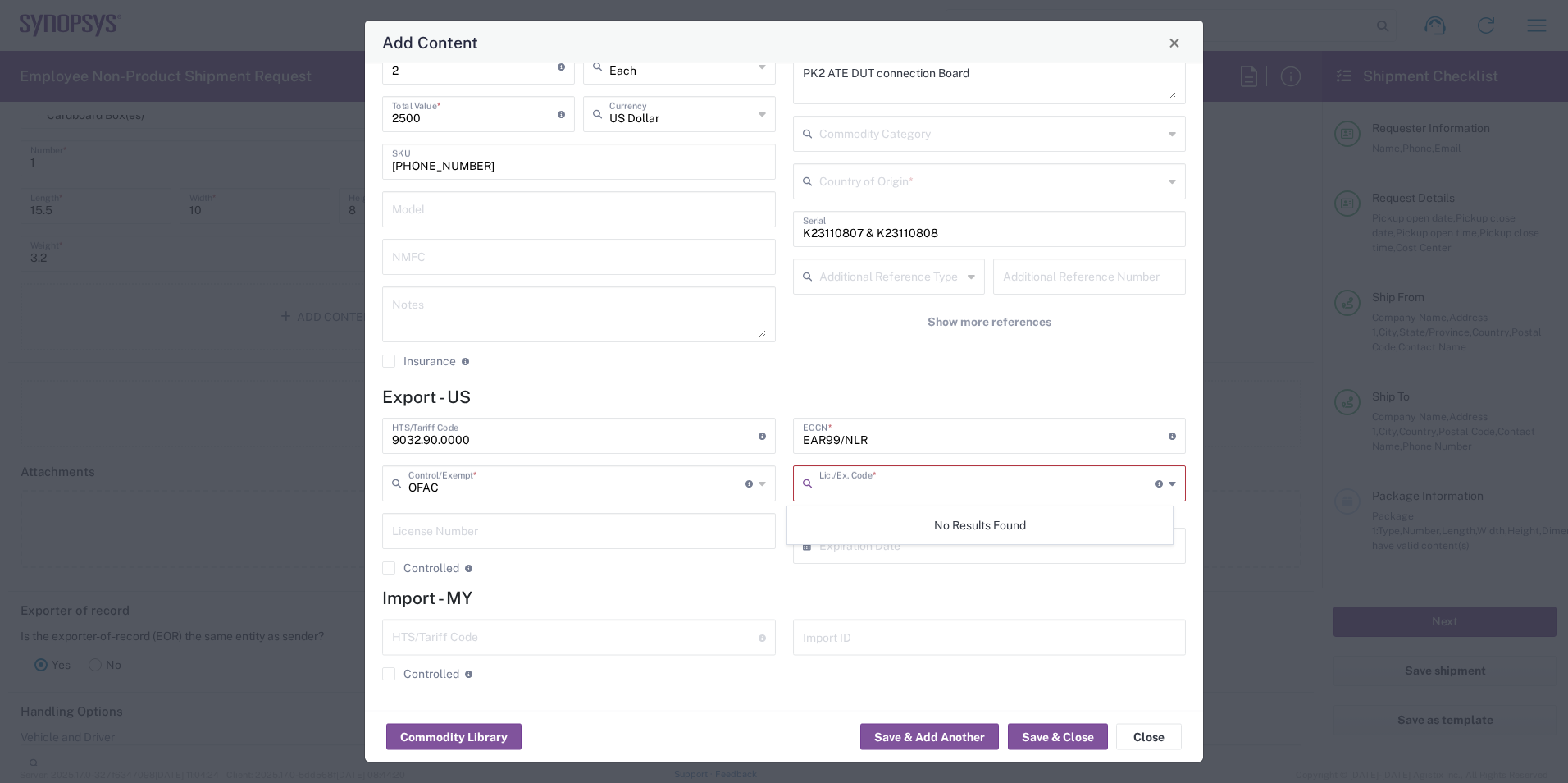
click at [1089, 561] on div "× Expiration Date" at bounding box center [989, 547] width 394 height 36
click at [931, 491] on input "text" at bounding box center [988, 483] width 337 height 29
click at [910, 486] on input "text" at bounding box center [988, 483] width 337 height 29
type input "9032.90.0000"
click at [910, 486] on input "text" at bounding box center [988, 483] width 337 height 29
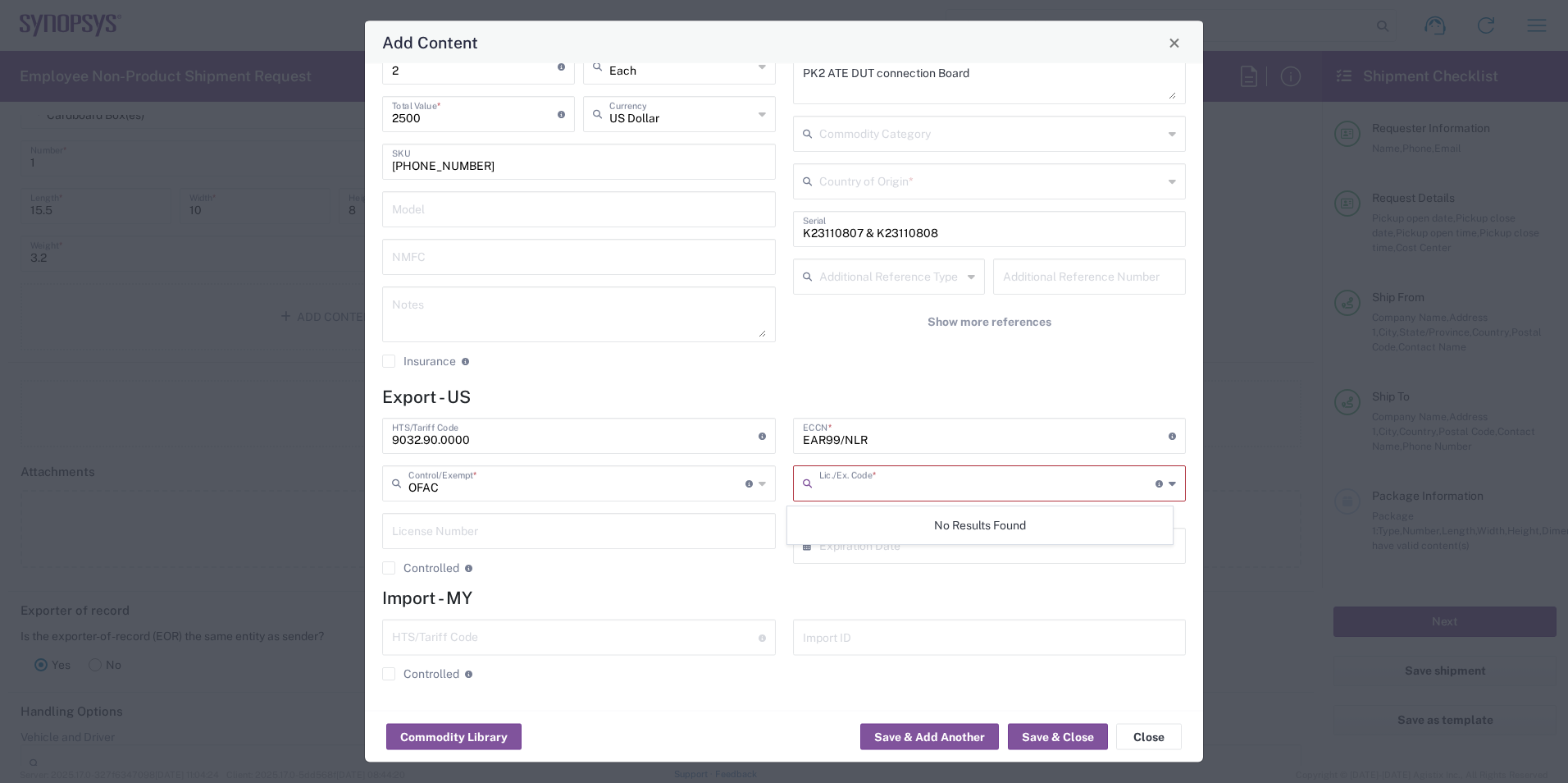
click at [1037, 598] on h4 "Import - MY" at bounding box center [784, 597] width 803 height 21
click at [937, 485] on input "text" at bounding box center [988, 483] width 337 height 29
type input "IS"
click at [1122, 571] on div "EAR99/NLR ECCN * Obtain ECCN from vendor if product is purchased. Export Contro…" at bounding box center [989, 502] width 411 height 169
click at [1039, 489] on input "text" at bounding box center [988, 483] width 337 height 29
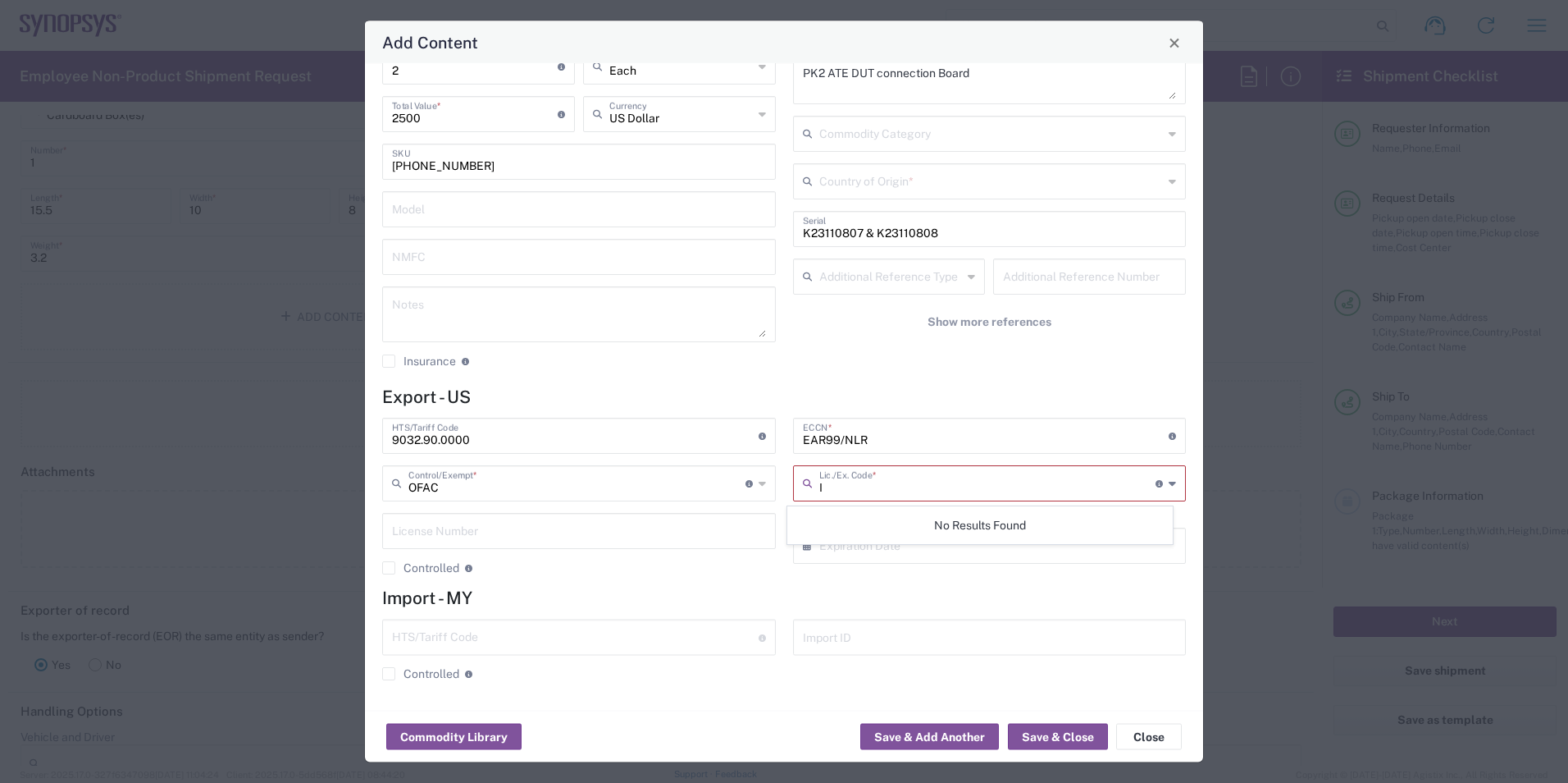
type input "IS"
click at [1055, 737] on button "Save & Close" at bounding box center [1058, 736] width 100 height 26
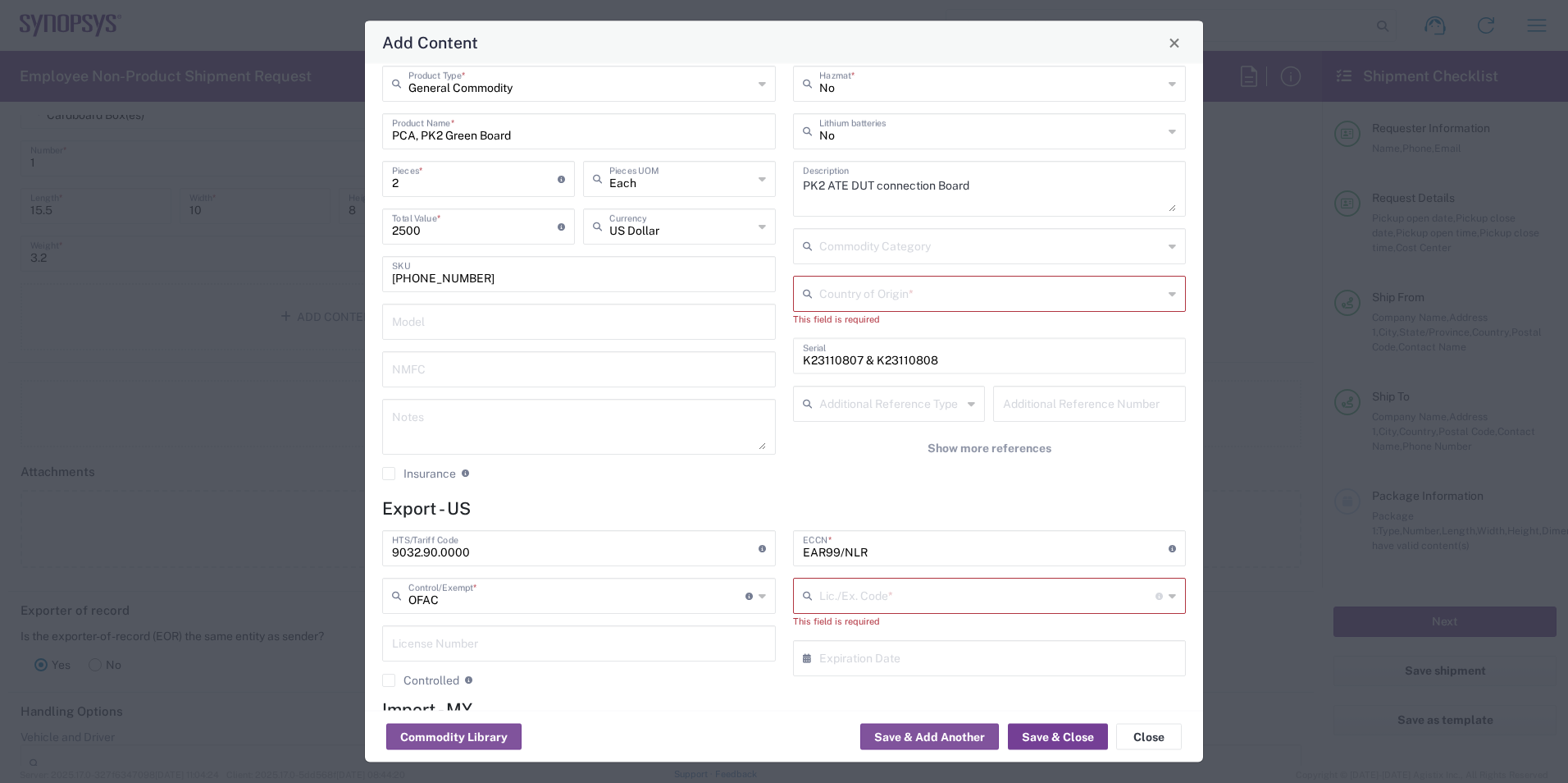
scroll to position [0, 0]
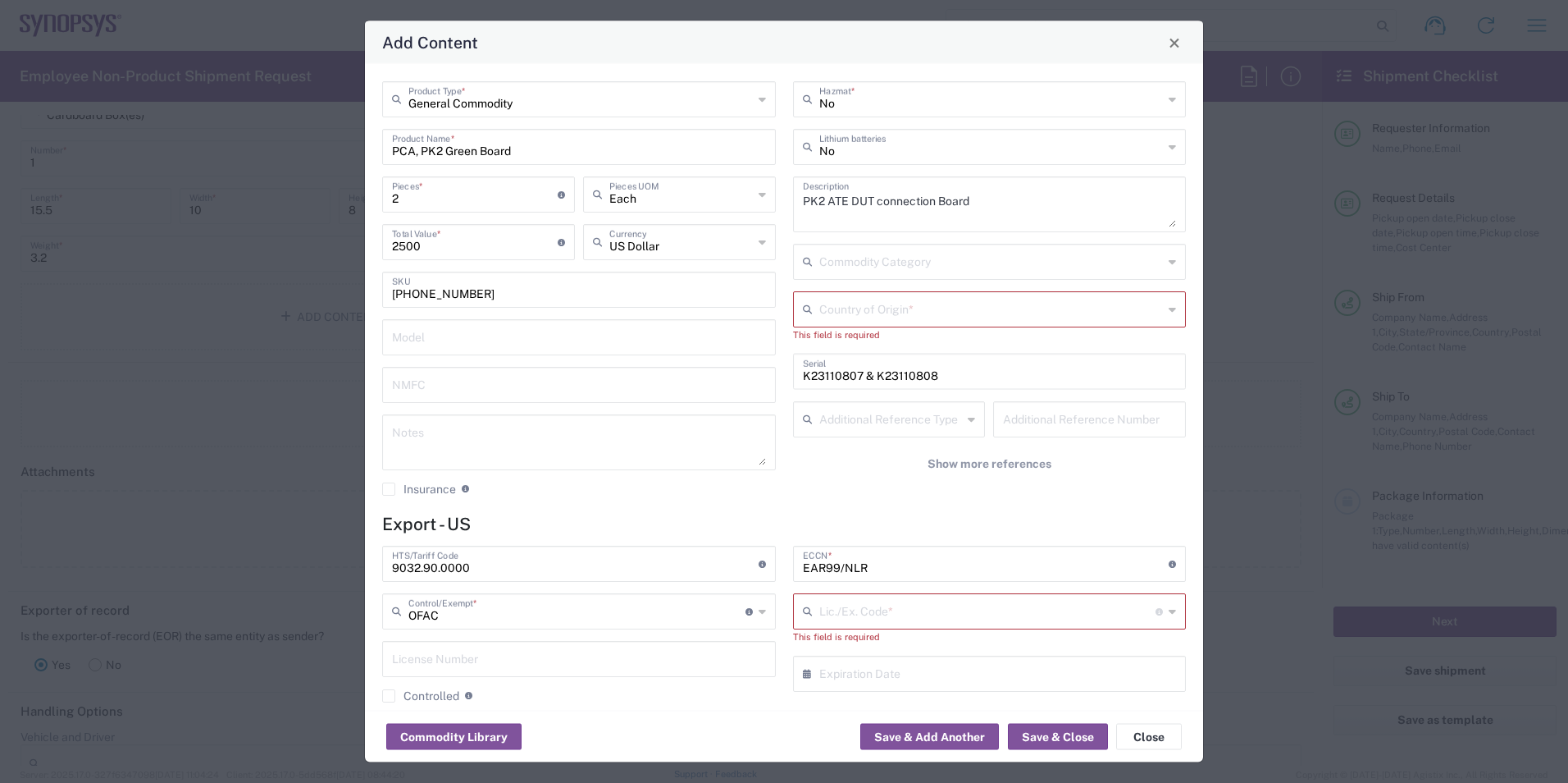
click at [1154, 271] on div "Commodity Category" at bounding box center [989, 262] width 394 height 36
type input "[GEOGRAPHIC_DATA]"
click at [1132, 508] on div "General Commodity Product Type * PCA, PK2 Green Board Product Name * 2 Pieces *…" at bounding box center [784, 387] width 838 height 647
click at [1065, 314] on input "text" at bounding box center [992, 309] width 344 height 29
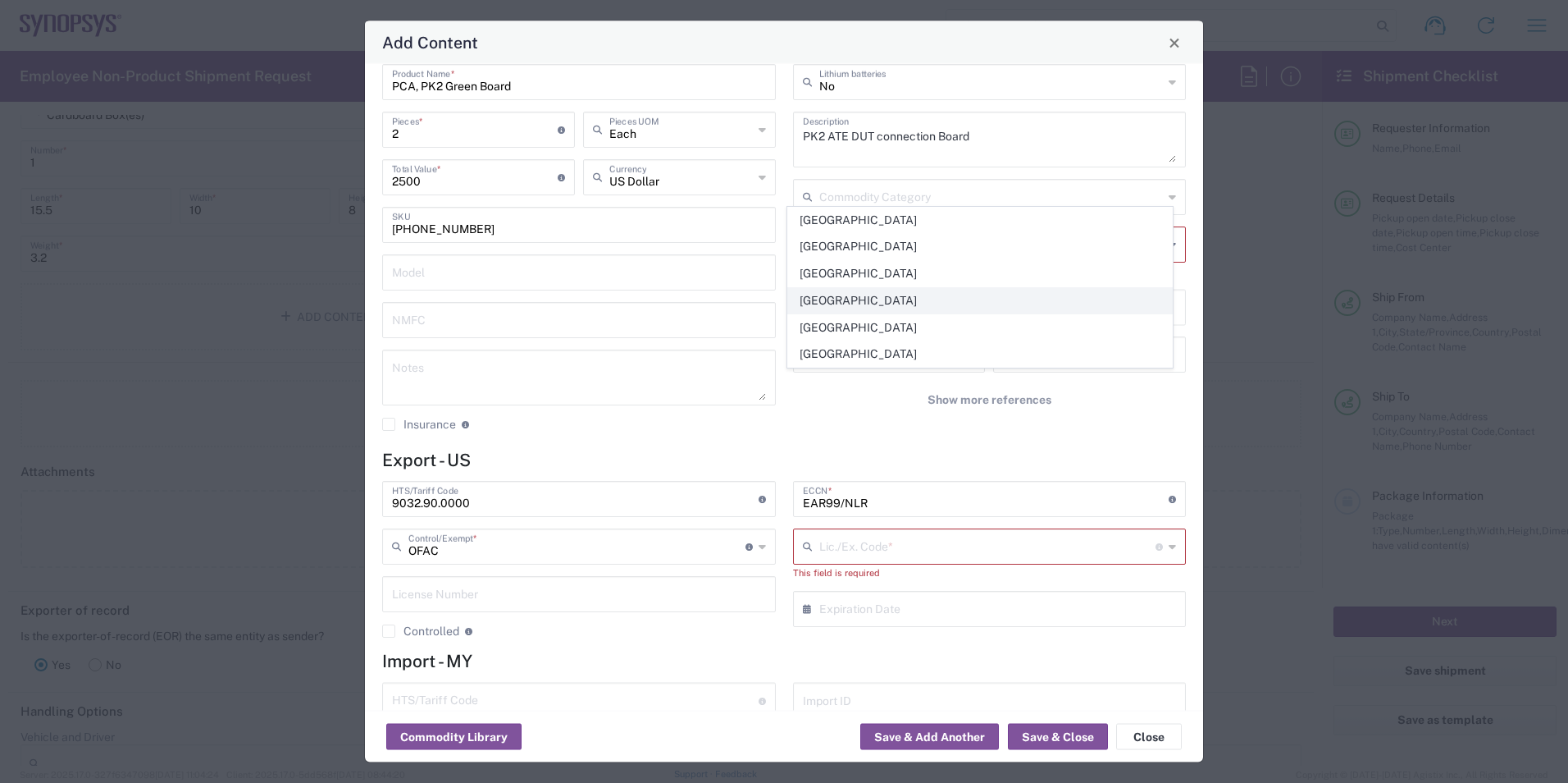
scroll to position [127, 0]
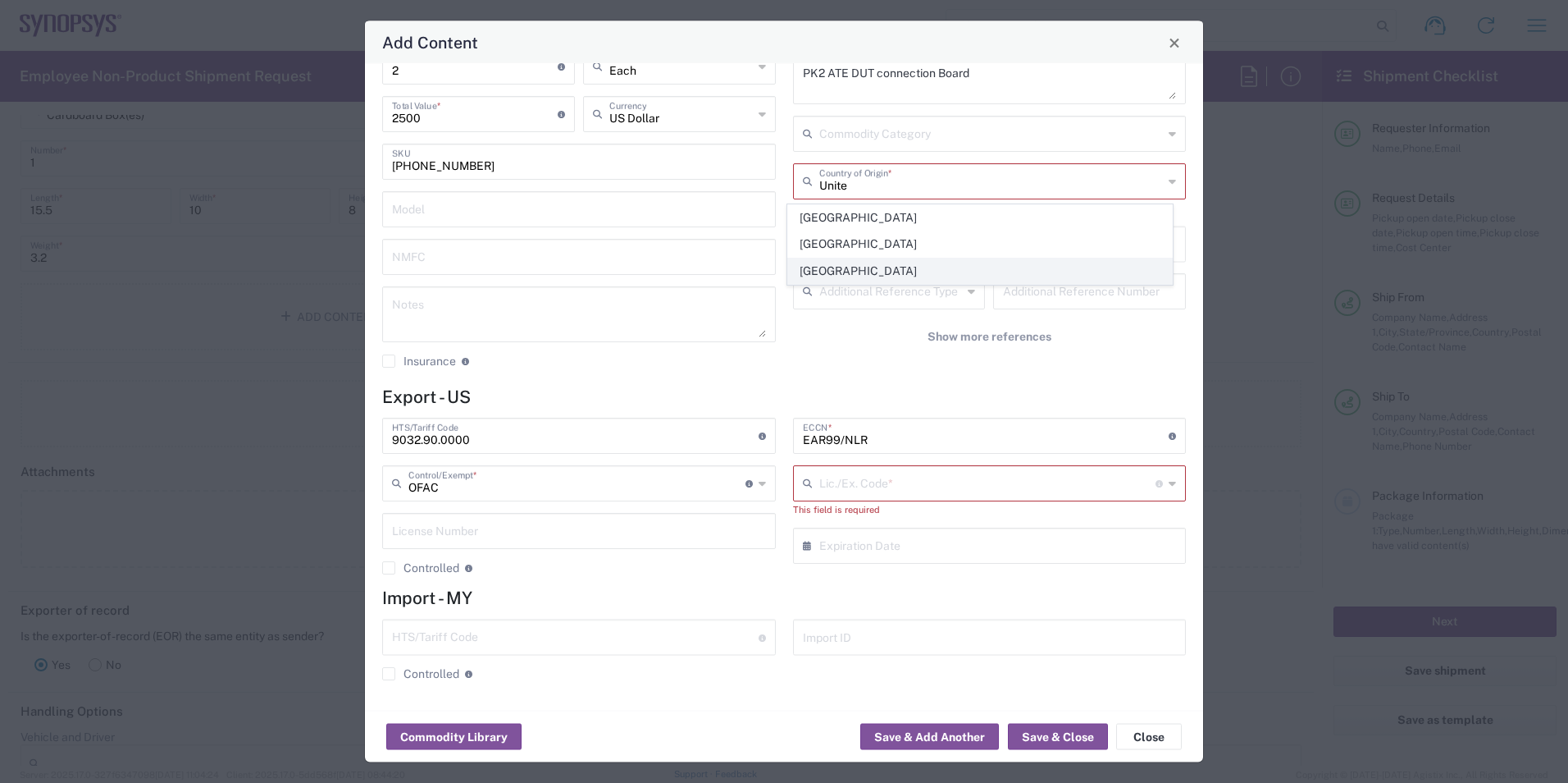
click at [922, 276] on span "[GEOGRAPHIC_DATA]" at bounding box center [980, 271] width 384 height 25
type input "[GEOGRAPHIC_DATA]"
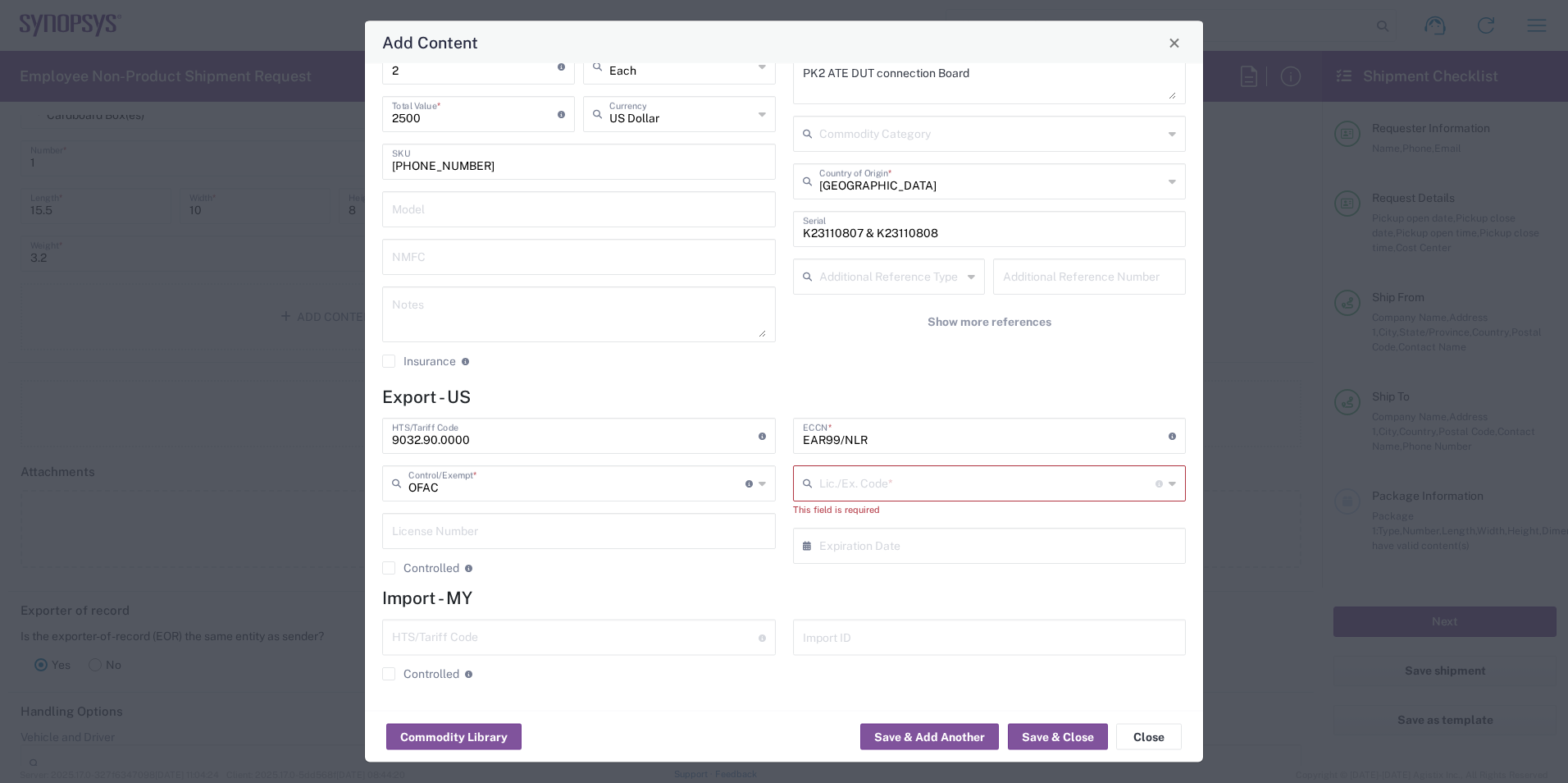
click at [967, 371] on div "No Hazmat * No Lithium batteries PK2 ATE DUT connection Board Description Commo…" at bounding box center [989, 167] width 411 height 427
click at [1059, 482] on input "text" at bounding box center [988, 483] width 337 height 29
type input "IS"
click at [1105, 376] on div "No Hazmat * No Lithium batteries PK2 ATE DUT connection Board Description Commo…" at bounding box center [989, 167] width 411 height 427
click at [1039, 741] on button "Save & Close" at bounding box center [1058, 736] width 100 height 26
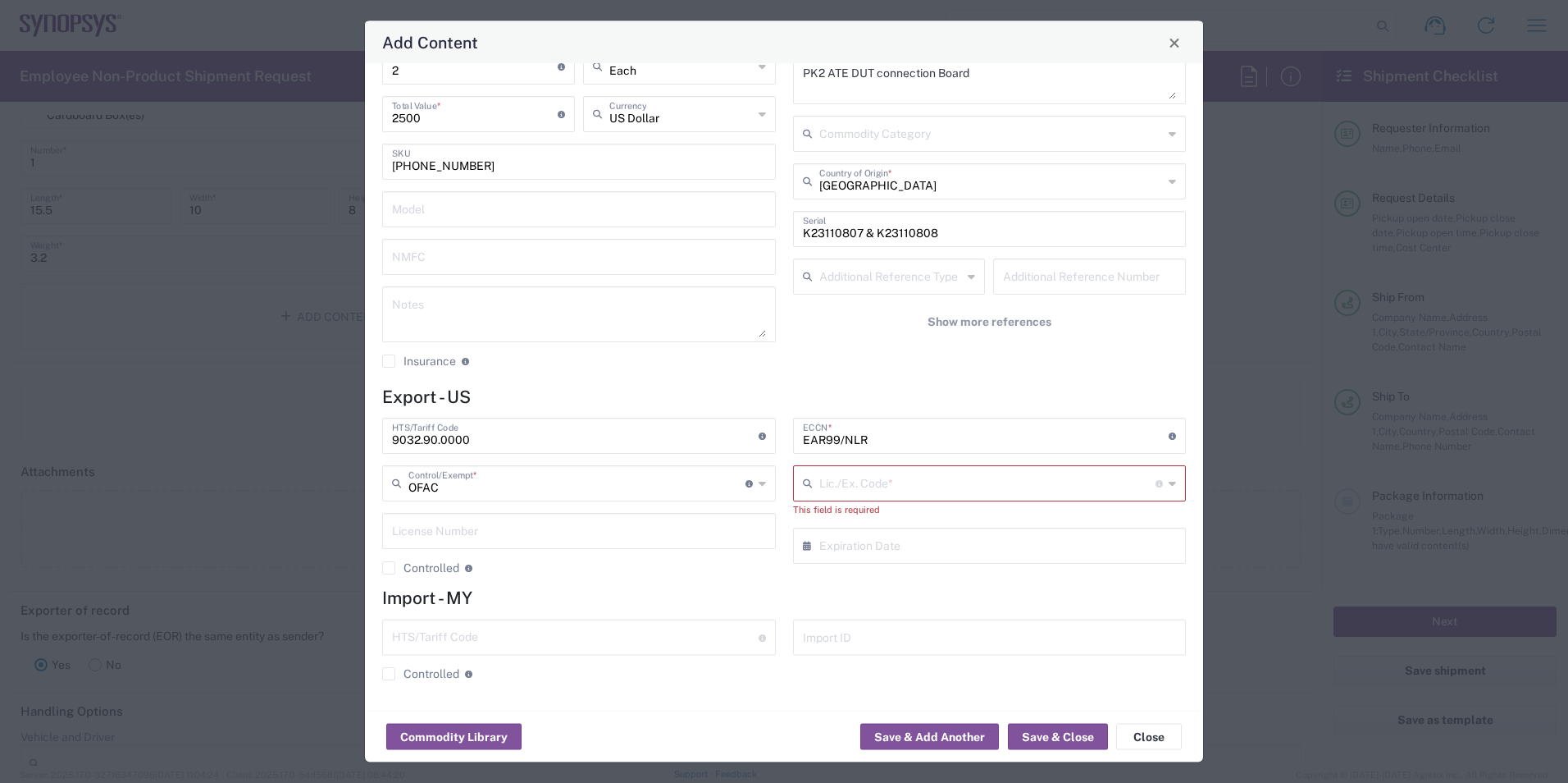
click at [1169, 486] on icon at bounding box center [1172, 484] width 7 height 26
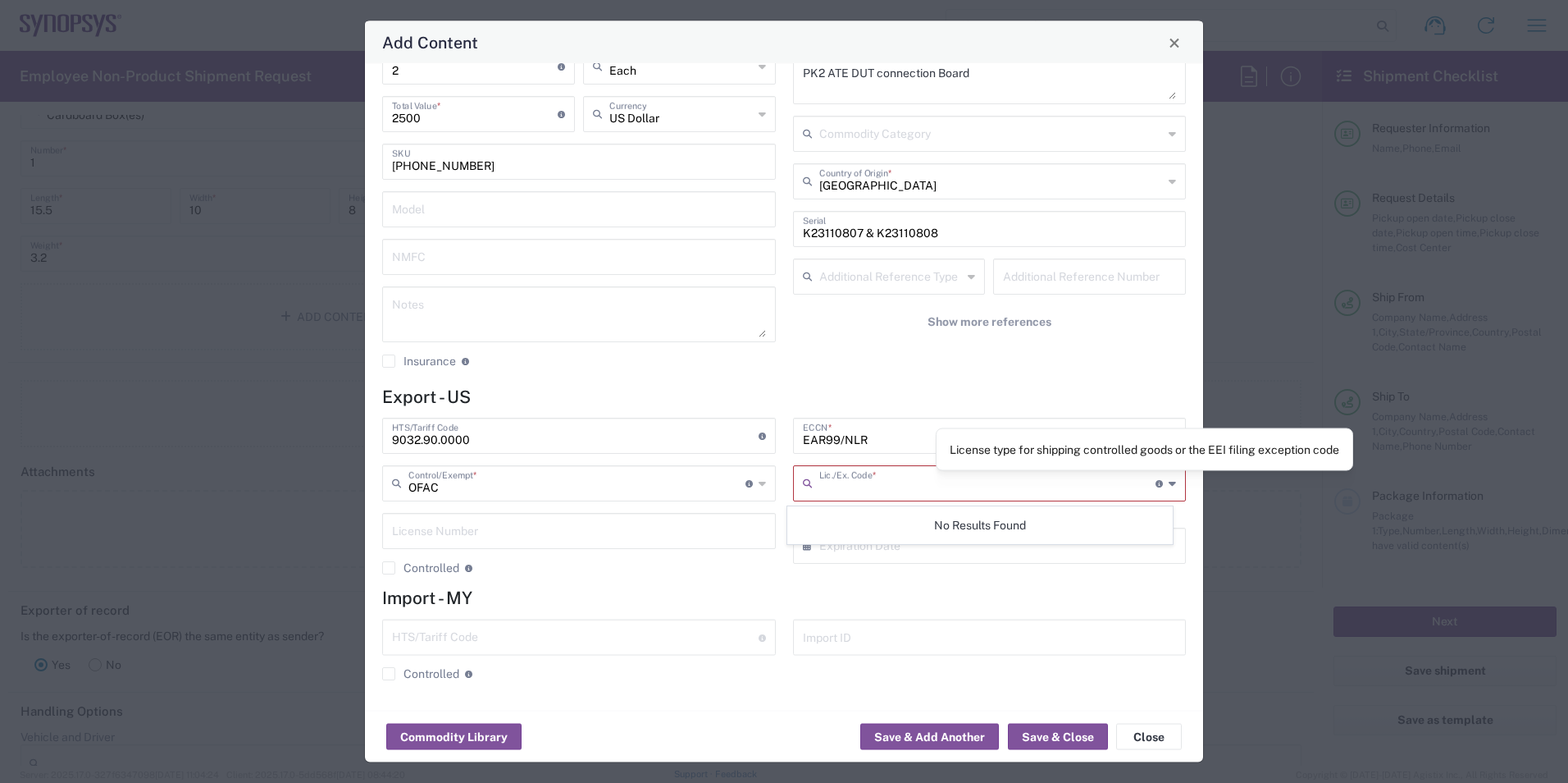
click at [1155, 483] on icon at bounding box center [1159, 484] width 7 height 7
click at [1155, 481] on icon at bounding box center [1159, 484] width 7 height 7
click at [1050, 380] on div "No Hazmat * No Lithium batteries PK2 ATE DUT connection Board Description Commo…" at bounding box center [989, 167] width 411 height 427
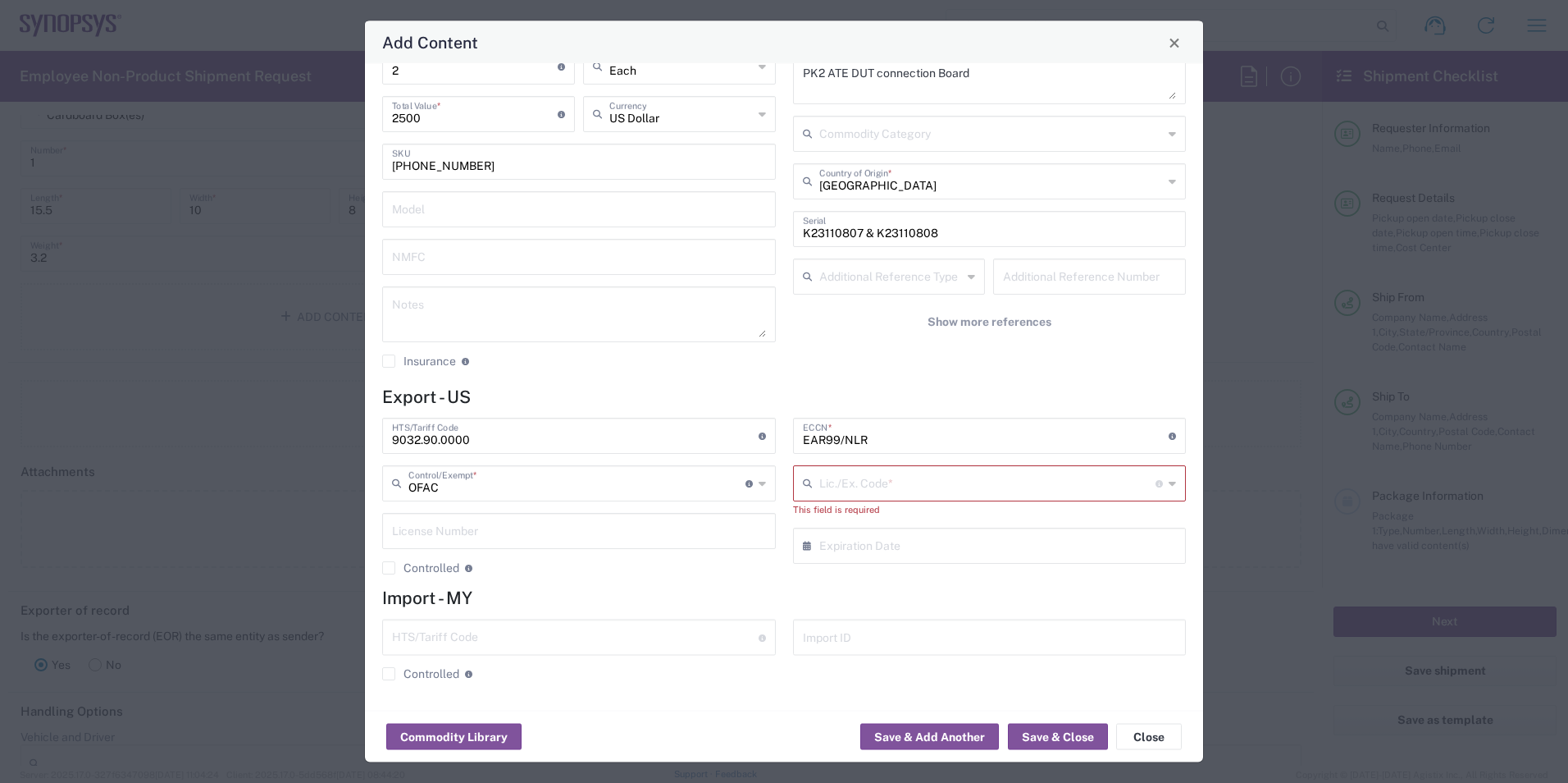
click at [855, 485] on input "text" at bounding box center [988, 483] width 337 height 29
type input "EAR99/NLR"
click at [949, 594] on h4 "Import - MY" at bounding box center [784, 597] width 803 height 21
click at [920, 478] on input "text" at bounding box center [988, 483] width 337 height 29
type input "EAR99"
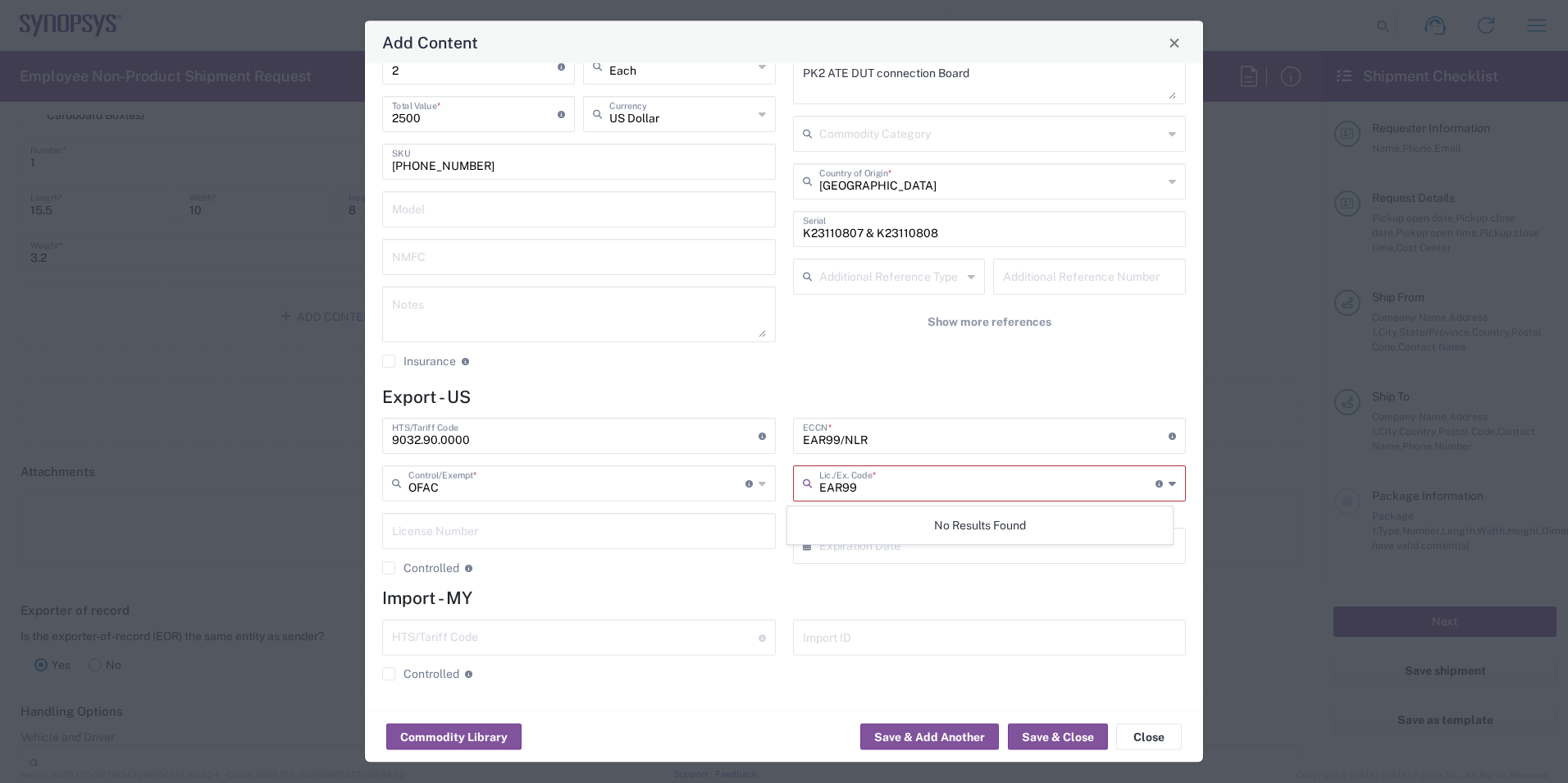
click at [962, 603] on h4 "Import - MY" at bounding box center [784, 597] width 803 height 21
click at [988, 487] on input "text" at bounding box center [988, 483] width 337 height 29
type input "GEL"
click at [1057, 562] on div "× Expiration Date" at bounding box center [989, 547] width 394 height 36
type input "Invalid date"
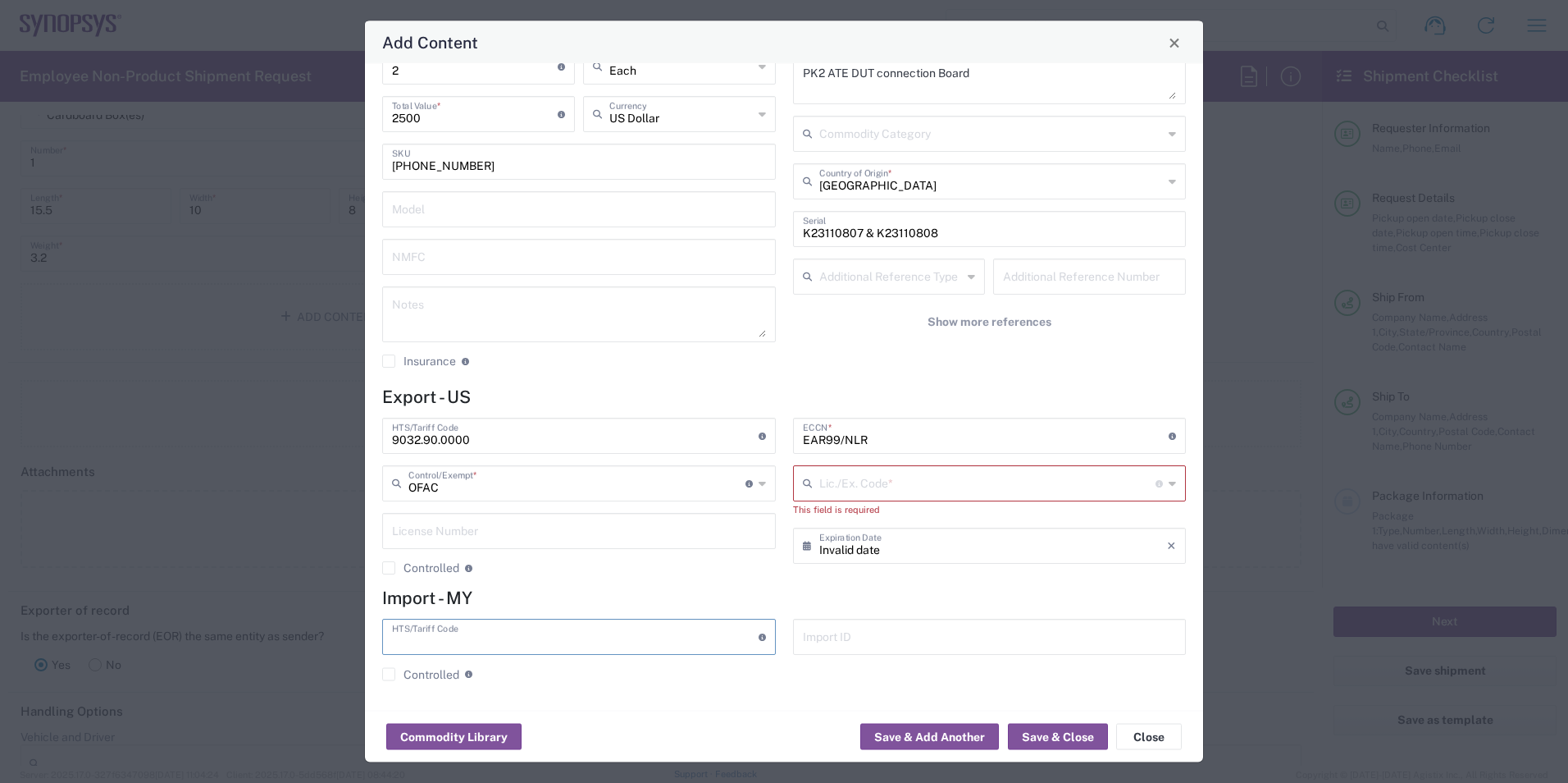
click at [982, 468] on input "text" at bounding box center [988, 483] width 337 height 29
type input "9032.90.0000"
click at [982, 469] on input "text" at bounding box center [988, 483] width 337 height 29
click at [758, 484] on icon at bounding box center [762, 484] width 7 height 26
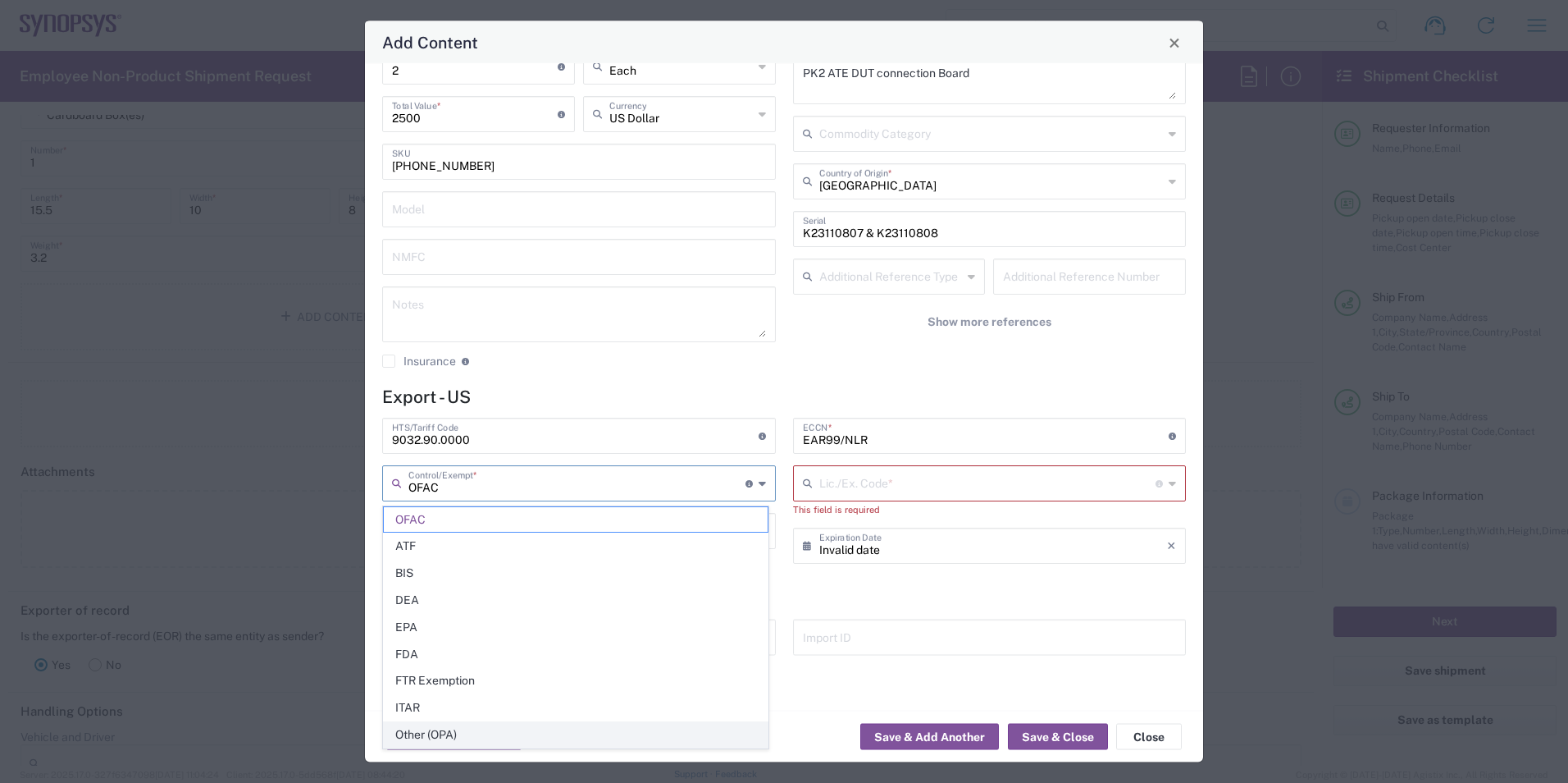
click at [656, 735] on span "Other (OPA)" at bounding box center [576, 734] width 384 height 25
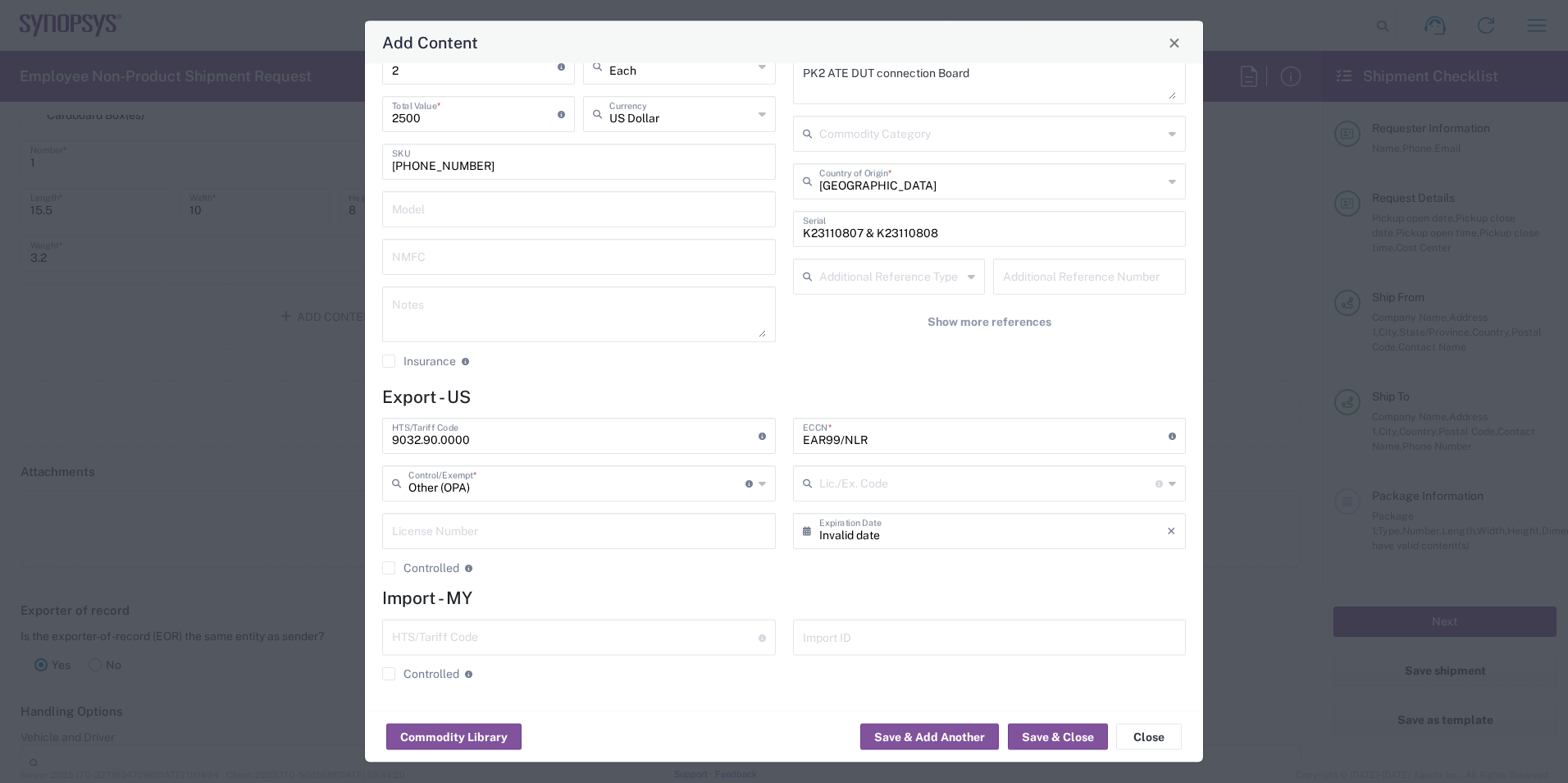
click at [758, 483] on icon at bounding box center [762, 484] width 7 height 26
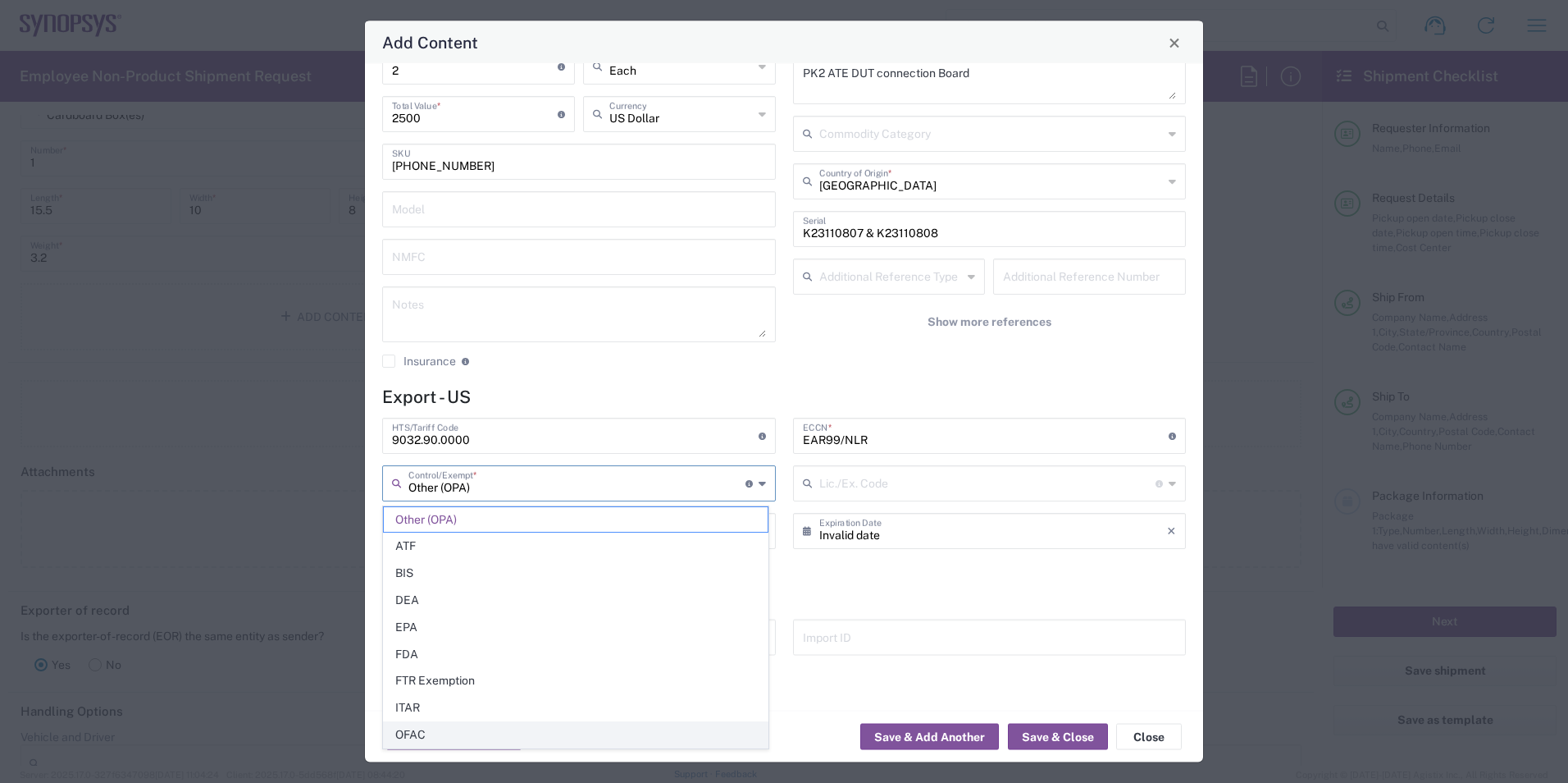
click at [608, 731] on span "OFAC" at bounding box center [576, 734] width 384 height 25
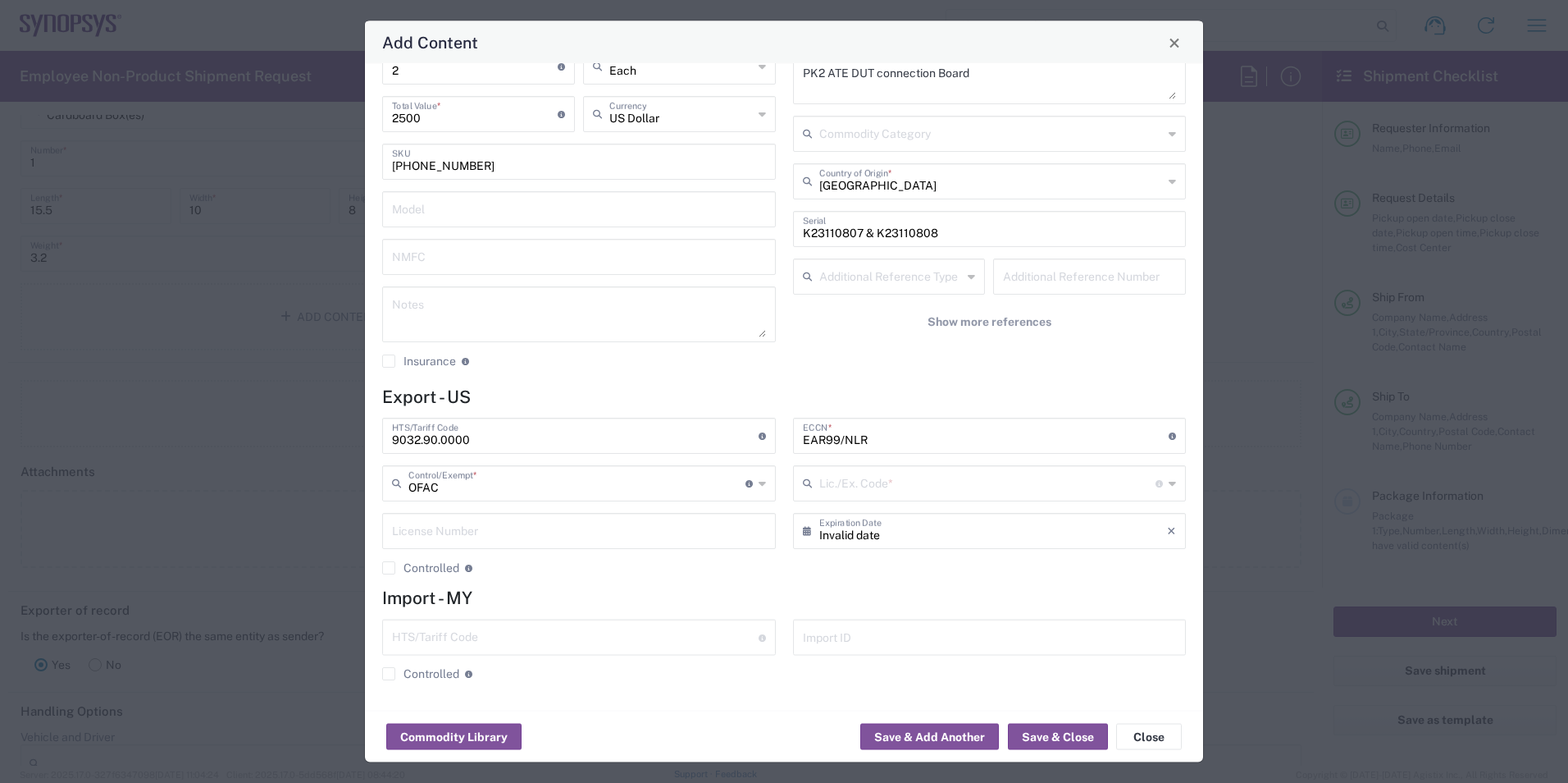
click at [758, 484] on icon at bounding box center [762, 484] width 7 height 26
type input "OFAC"
click at [759, 475] on div "OFAC Control/Exempt * The specific reason that eliminates, or necessitates, the…" at bounding box center [579, 484] width 394 height 36
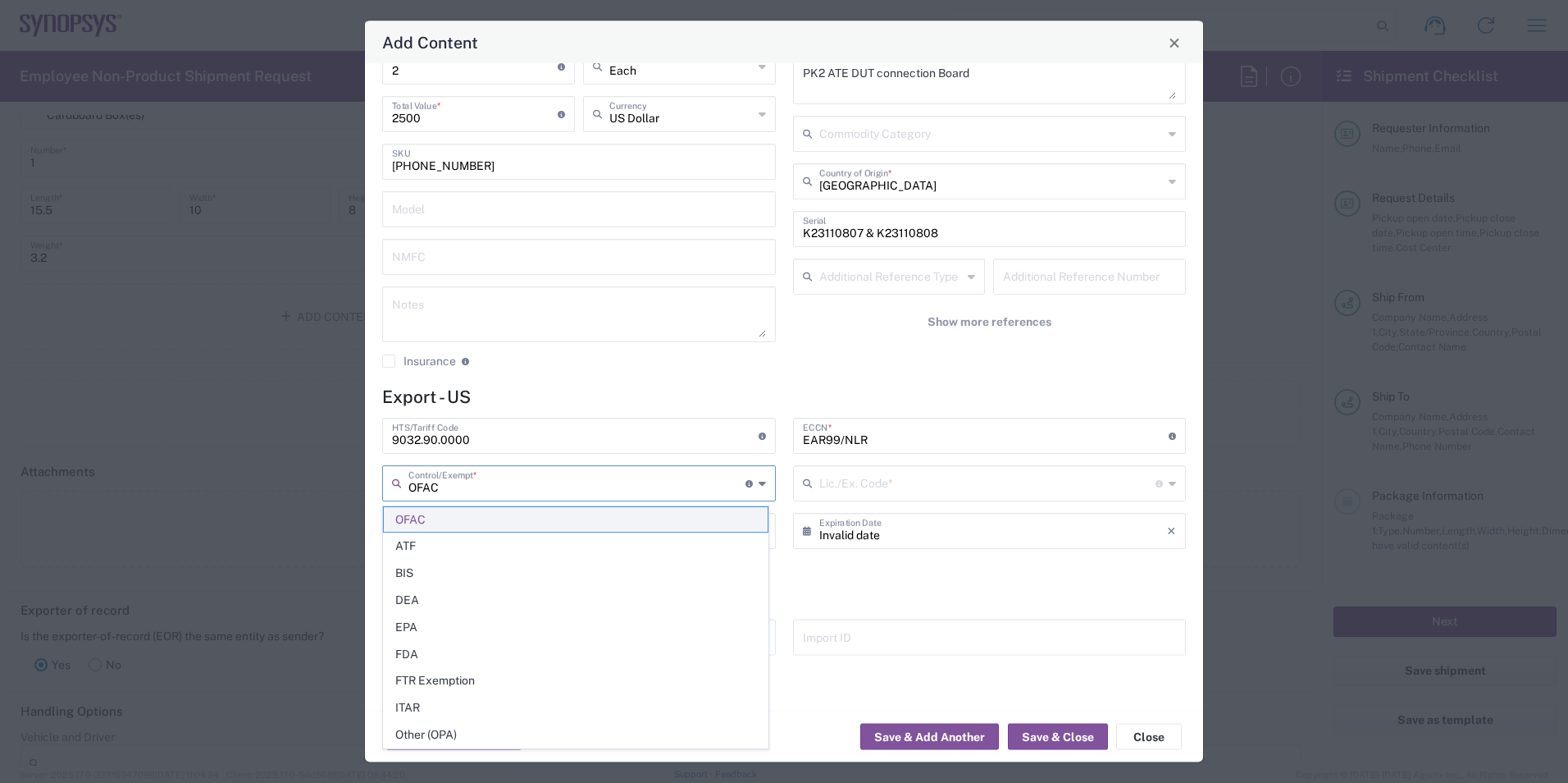
click at [725, 520] on span "OFAC" at bounding box center [576, 520] width 384 height 25
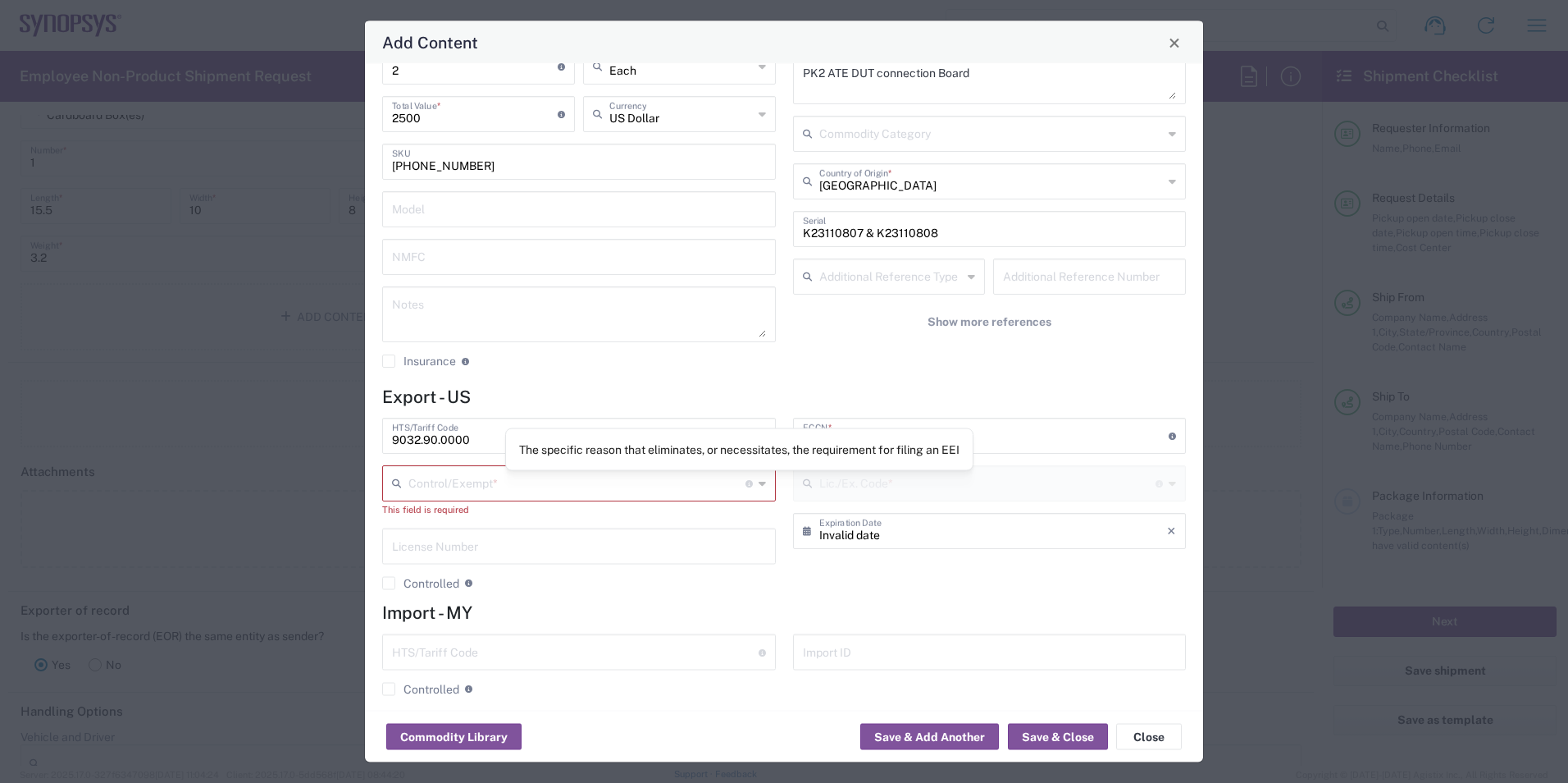
click at [750, 488] on div "Control/Exempt * The specific reason that eliminates, or necessitates, the requ…" at bounding box center [579, 484] width 394 height 36
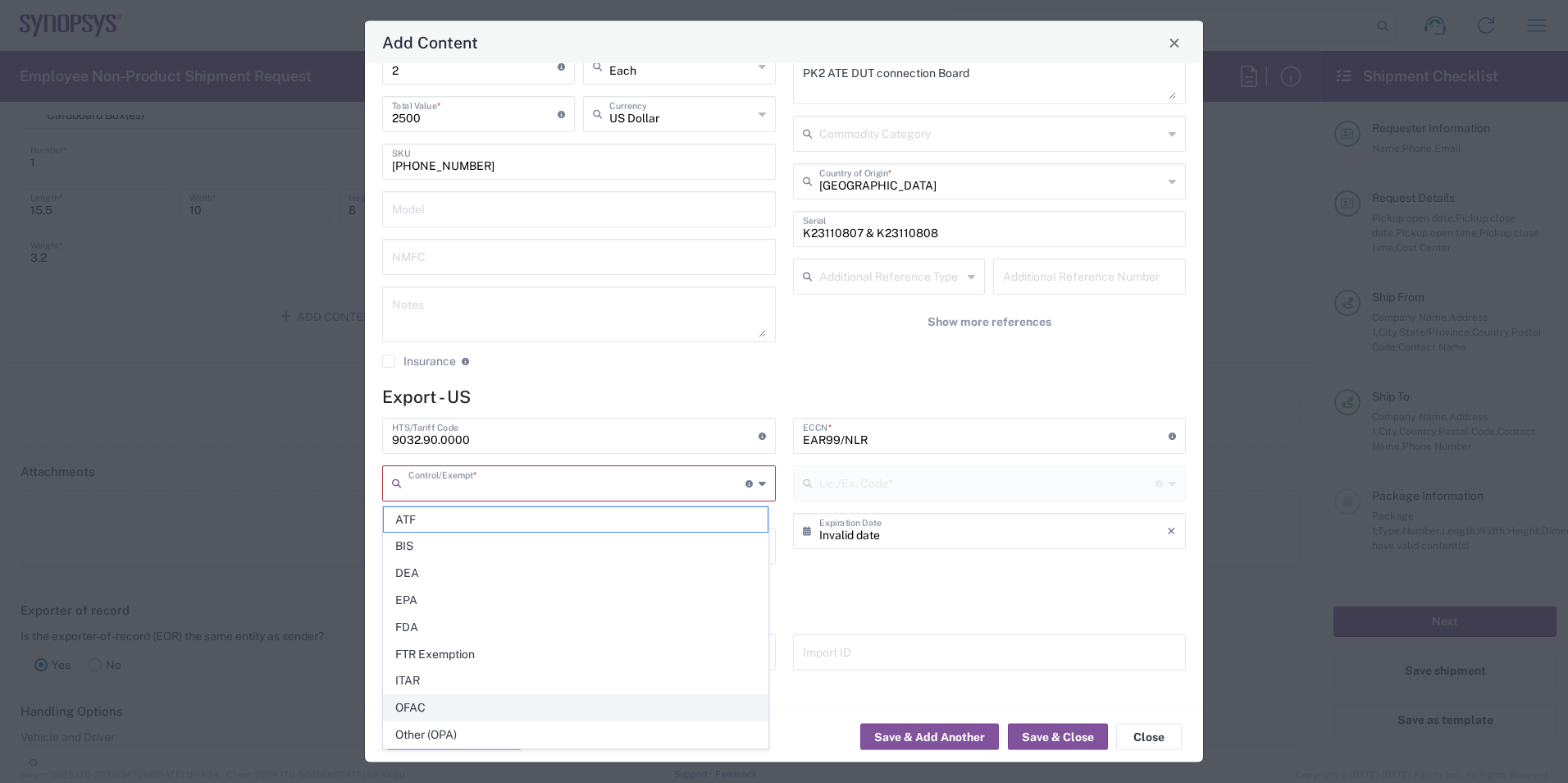
click at [426, 711] on span "OFAC" at bounding box center [576, 707] width 384 height 25
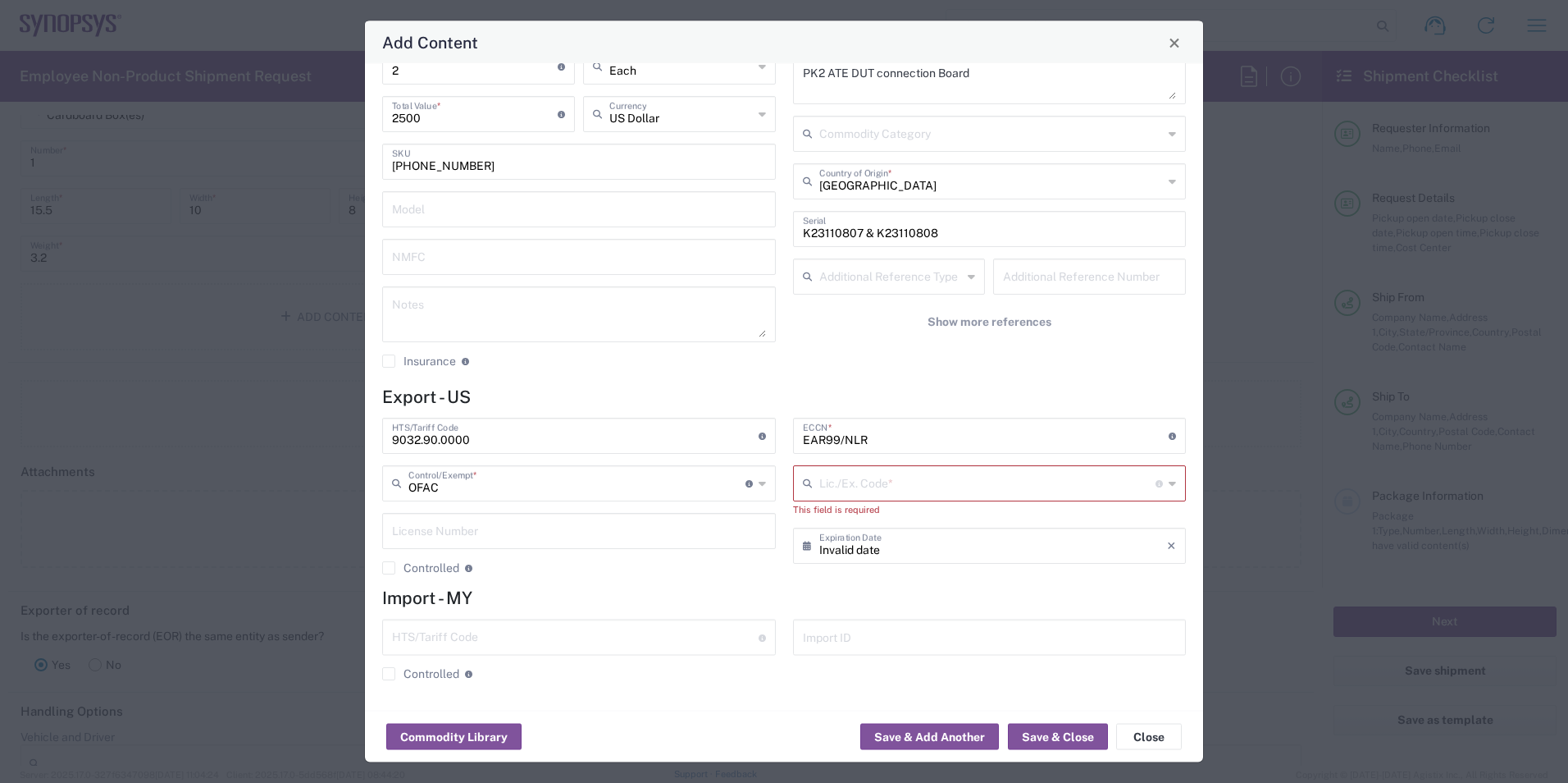
click at [758, 484] on icon at bounding box center [762, 484] width 7 height 26
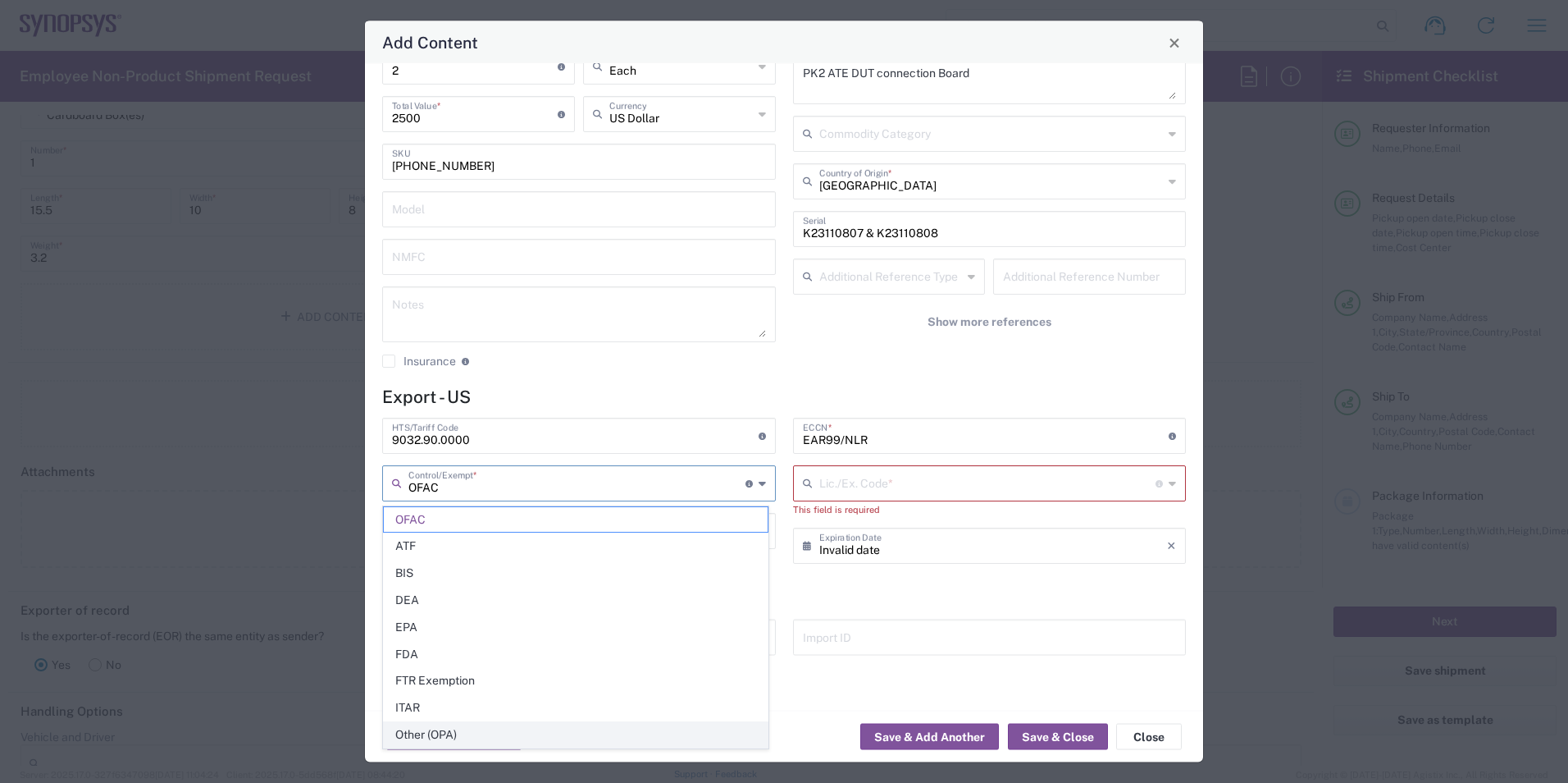
click at [481, 740] on span "Other (OPA)" at bounding box center [576, 734] width 384 height 25
type input "Other (OPA)"
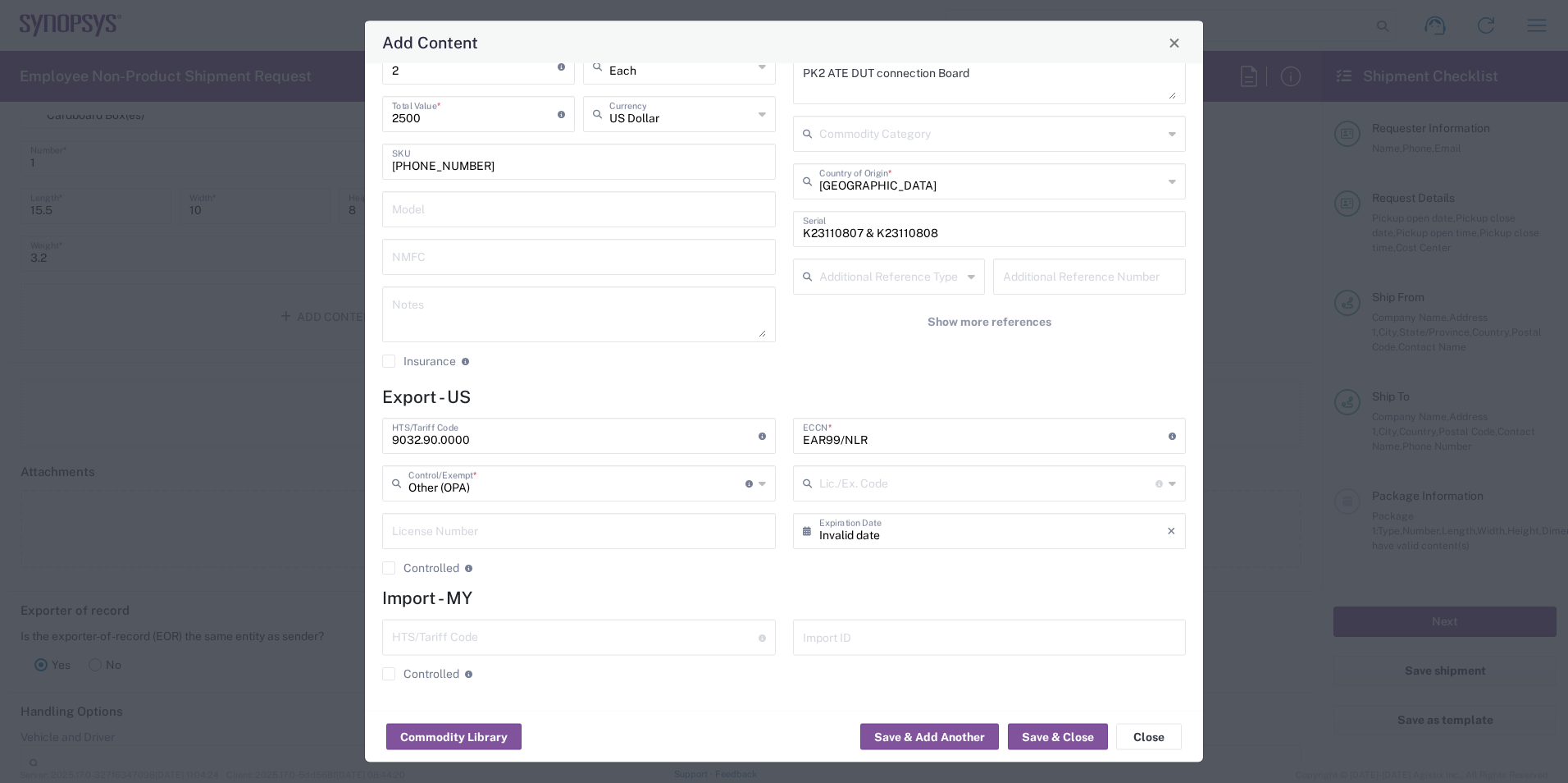
click at [1001, 590] on h4 "Import - MY" at bounding box center [784, 597] width 803 height 21
click at [1167, 528] on icon "×" at bounding box center [1171, 531] width 9 height 26
click at [746, 594] on h4 "Import - MY" at bounding box center [784, 597] width 803 height 21
click at [1046, 736] on button "Save & Close" at bounding box center [1058, 736] width 100 height 26
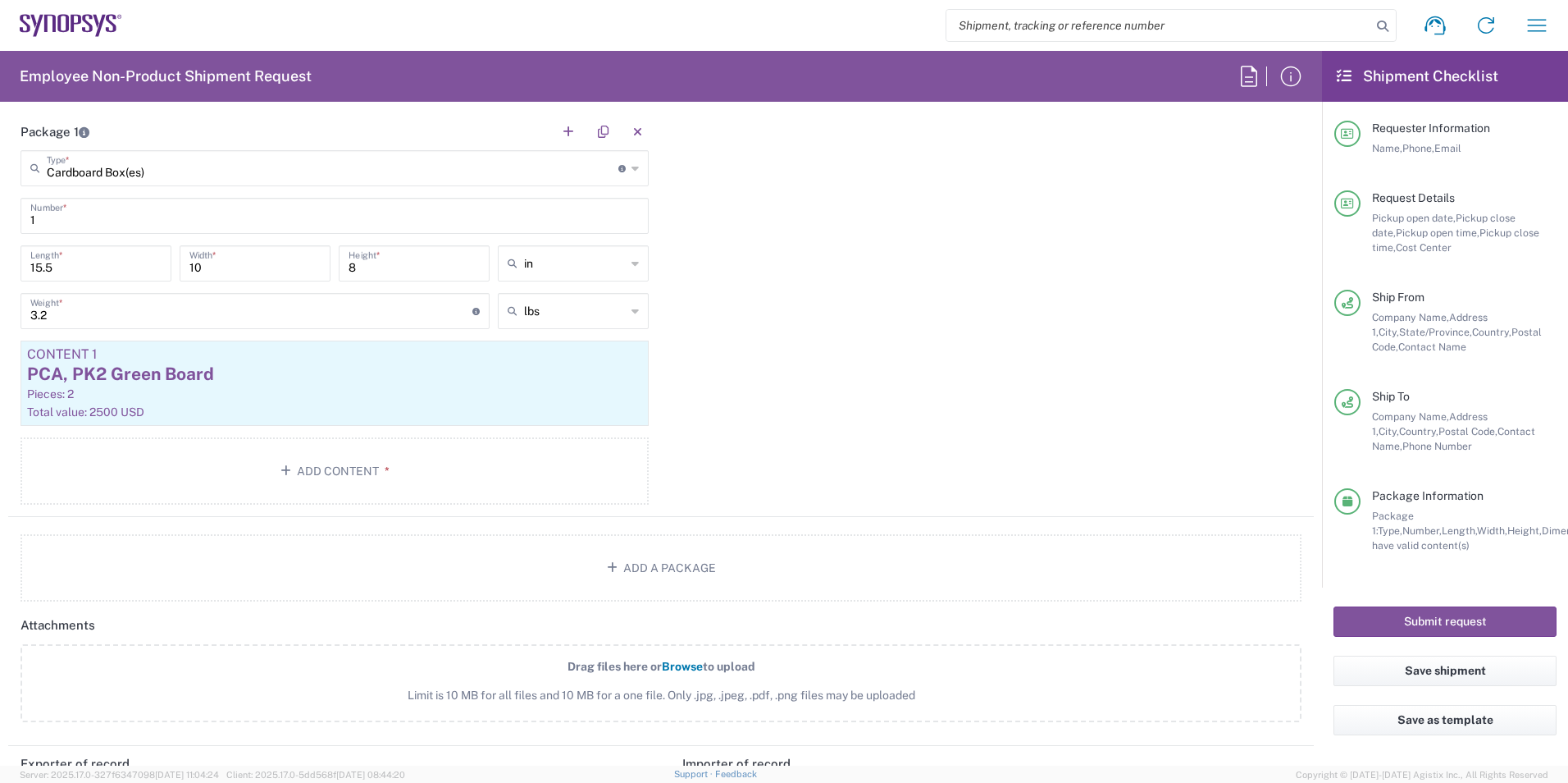
scroll to position [1351, 0]
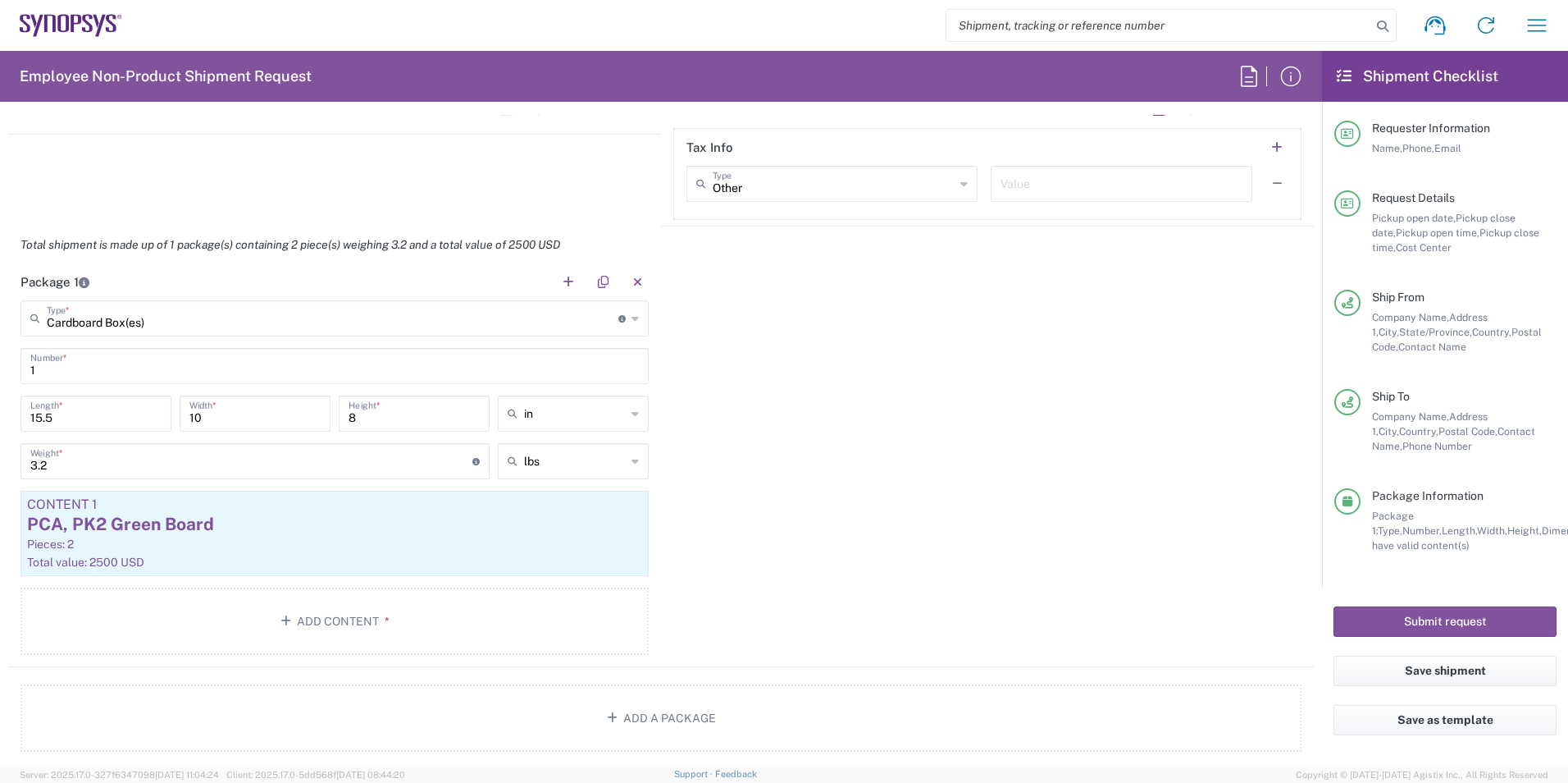
click at [1113, 546] on div "Package 1 Cardboard Box(es) Type * Material used to package goods Bale(s) Baske…" at bounding box center [661, 465] width 1306 height 403
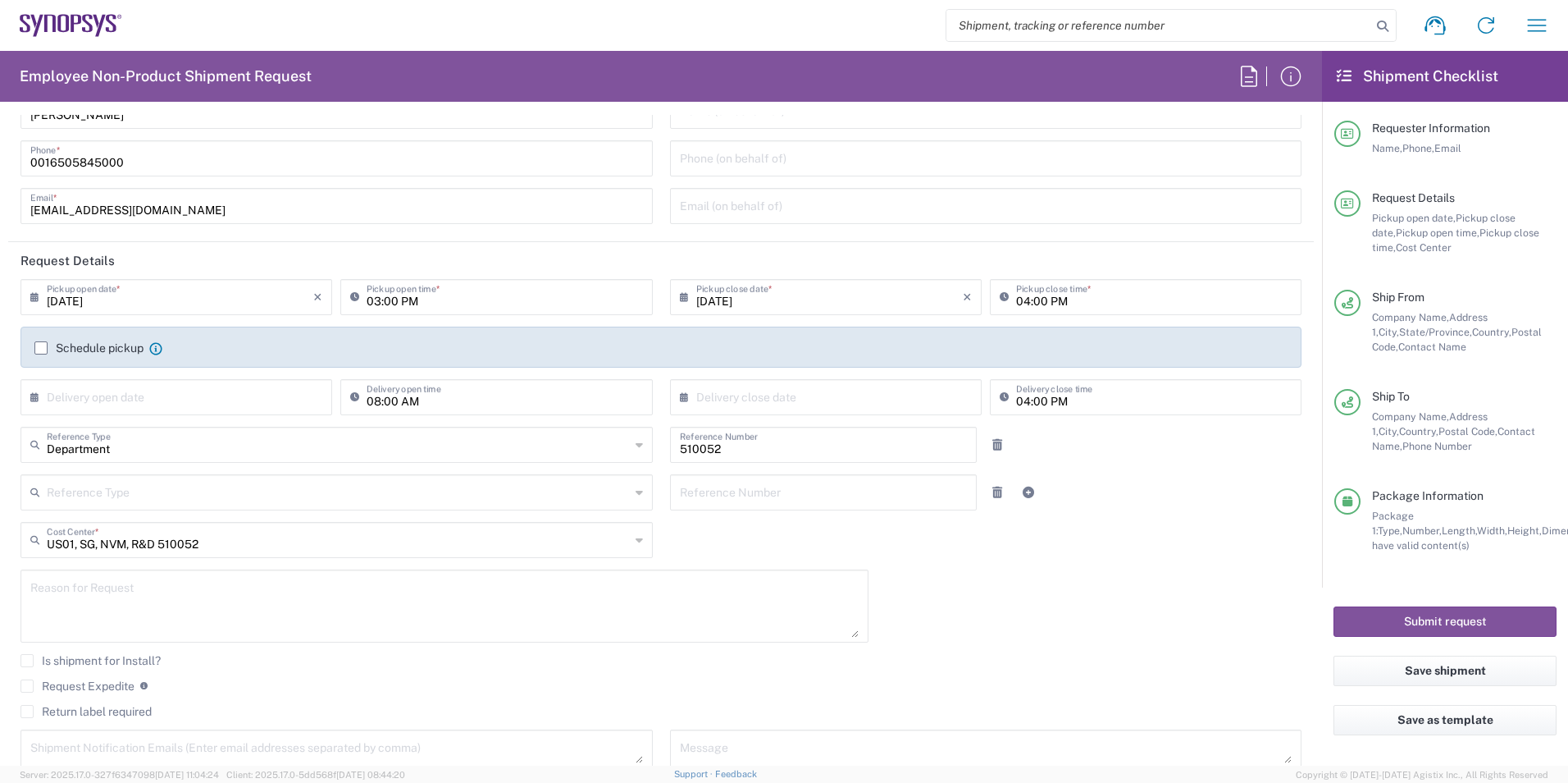
scroll to position [0, 0]
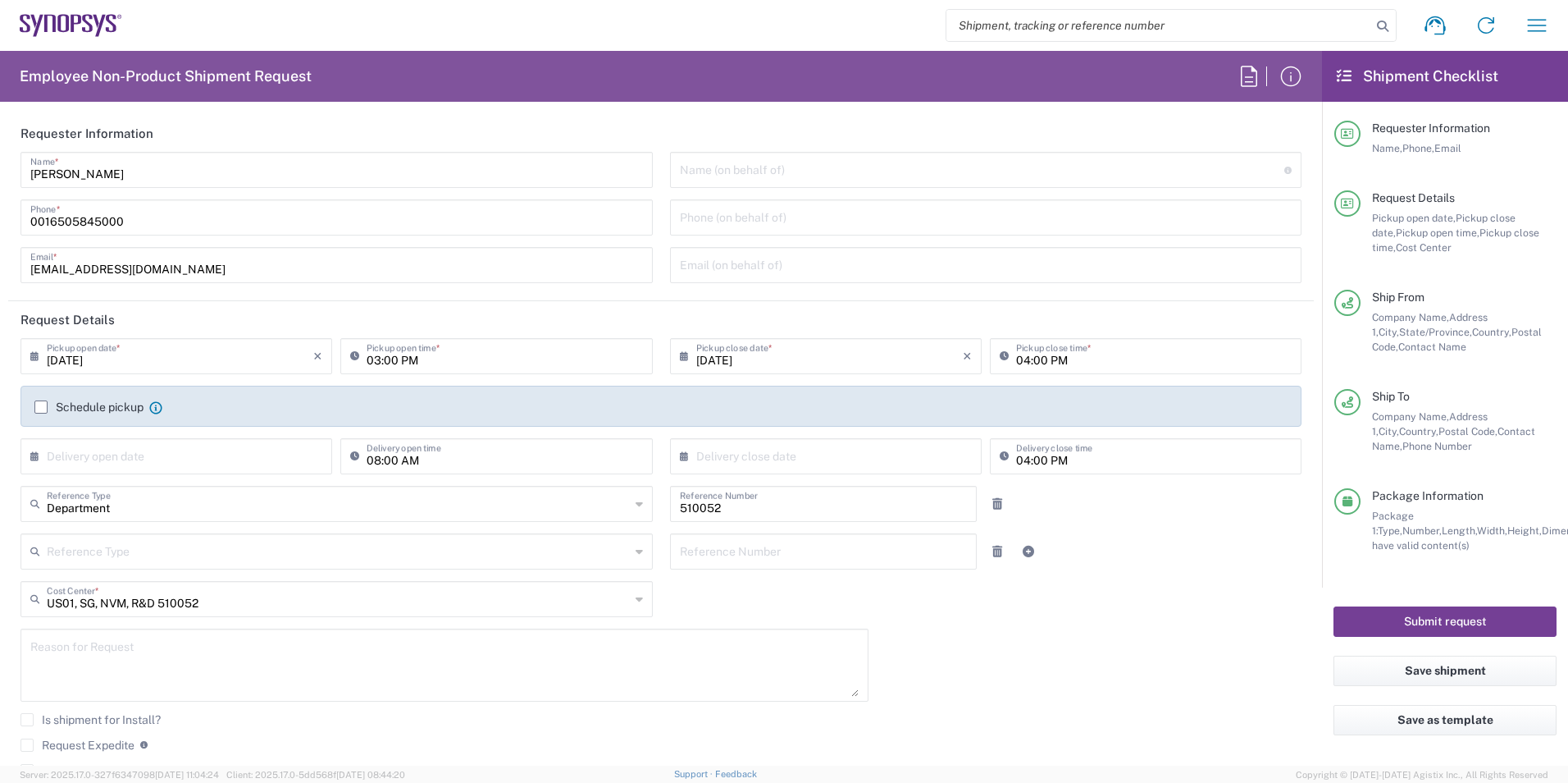
click at [1490, 622] on button "Submit request" at bounding box center [1444, 622] width 223 height 31
